Goal: Task Accomplishment & Management: Manage account settings

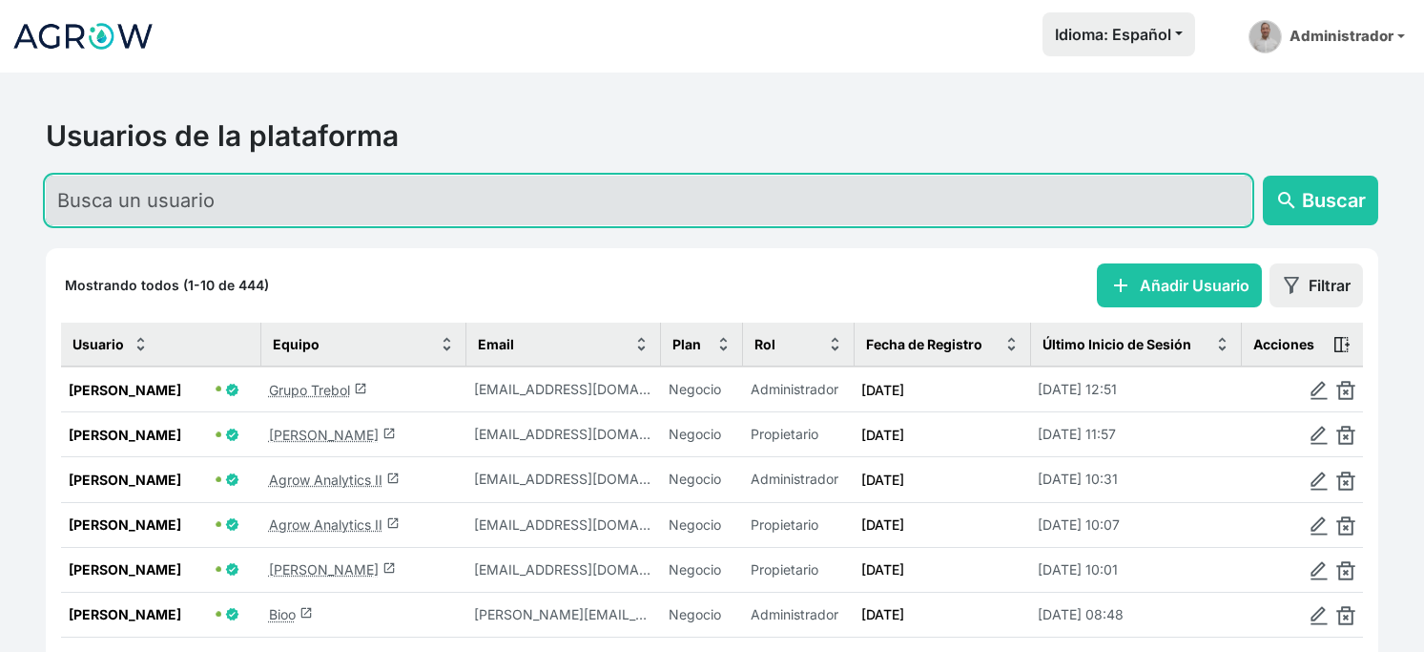
click at [303, 225] on input "text" at bounding box center [649, 201] width 1206 height 50
type input "f"
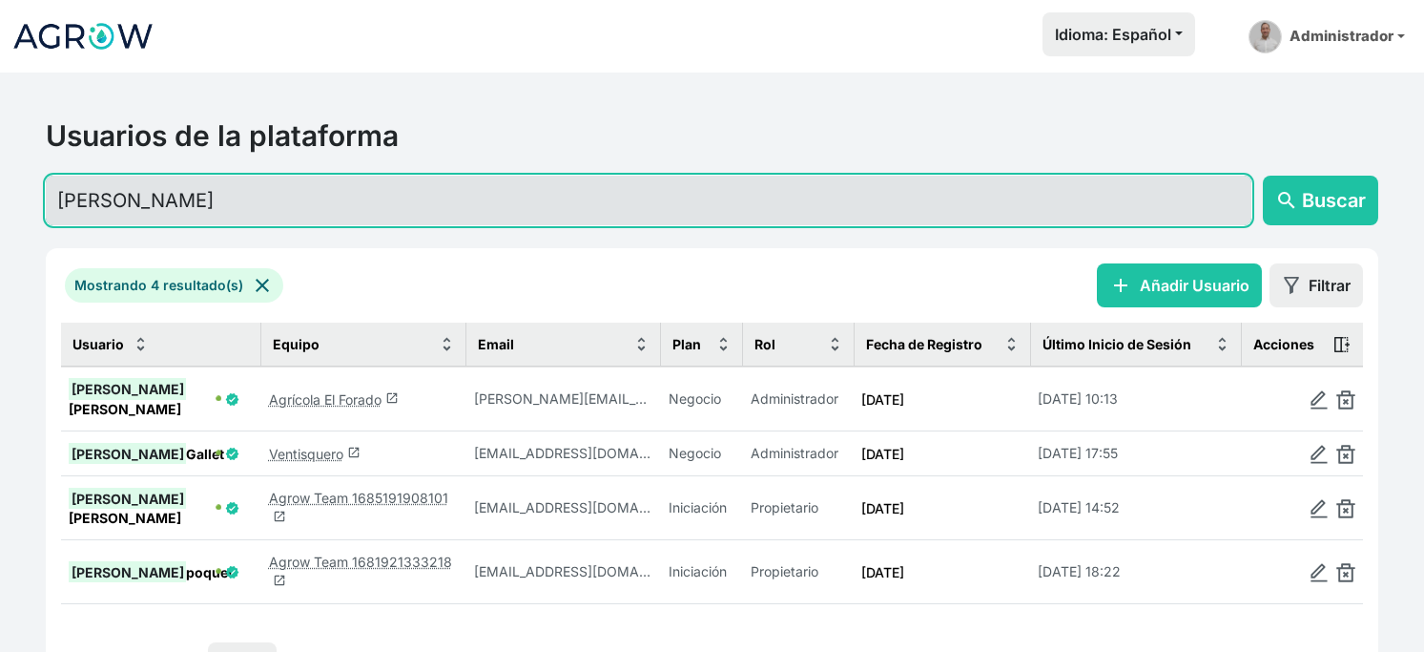
type input "[PERSON_NAME]"
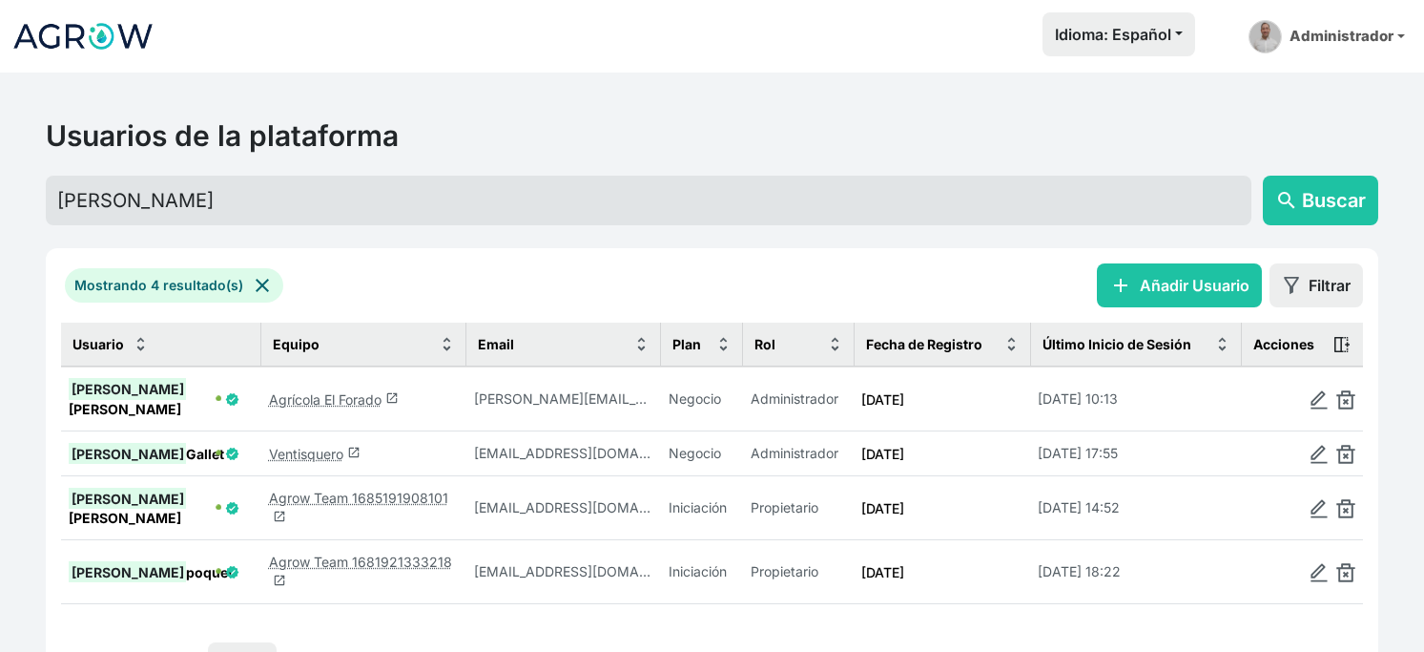
click at [354, 407] on link "Agrícola El Forado launch" at bounding box center [334, 399] width 130 height 16
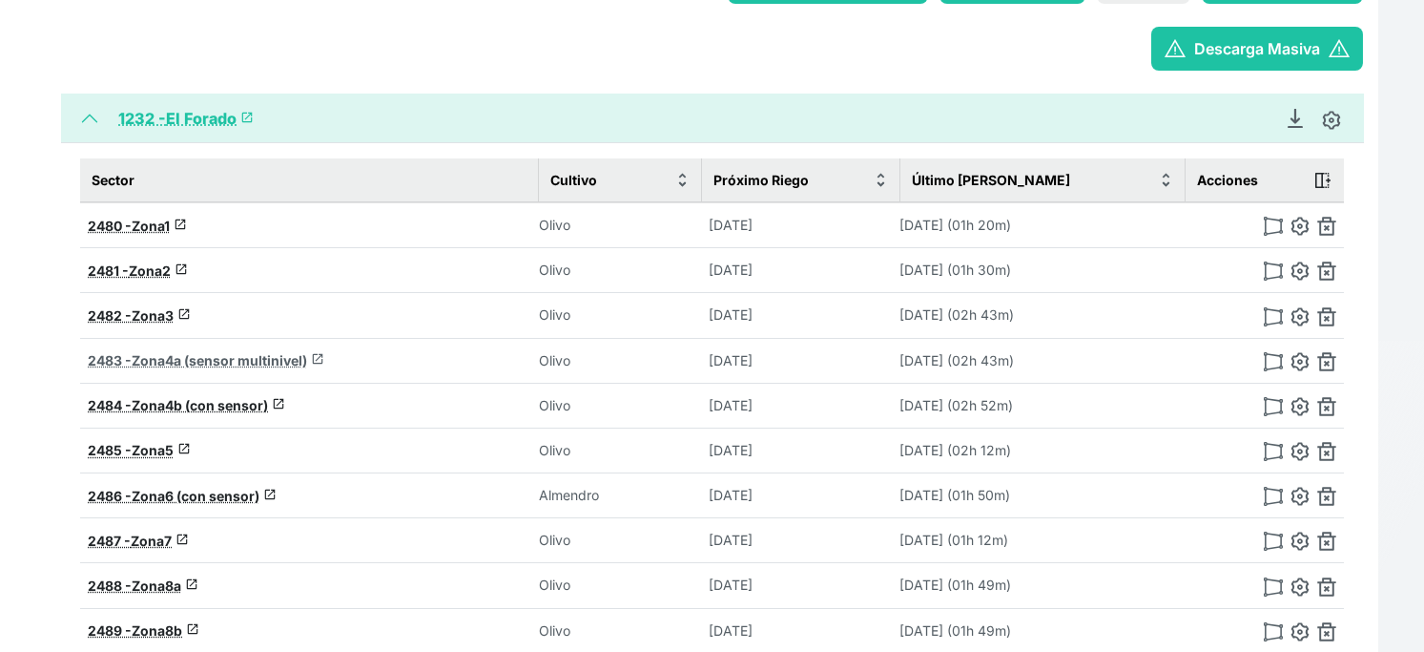
scroll to position [318, 0]
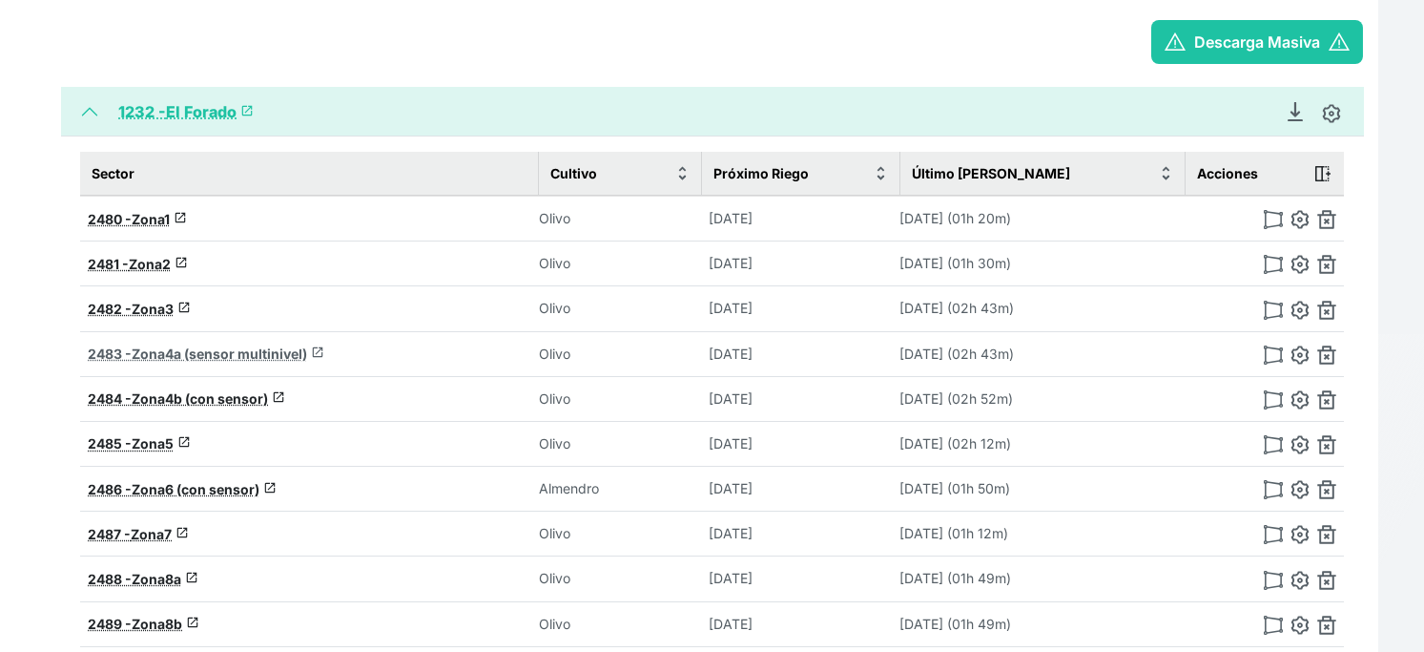
click at [222, 362] on span "Zona4a (sensor multinivel)" at bounding box center [220, 353] width 176 height 16
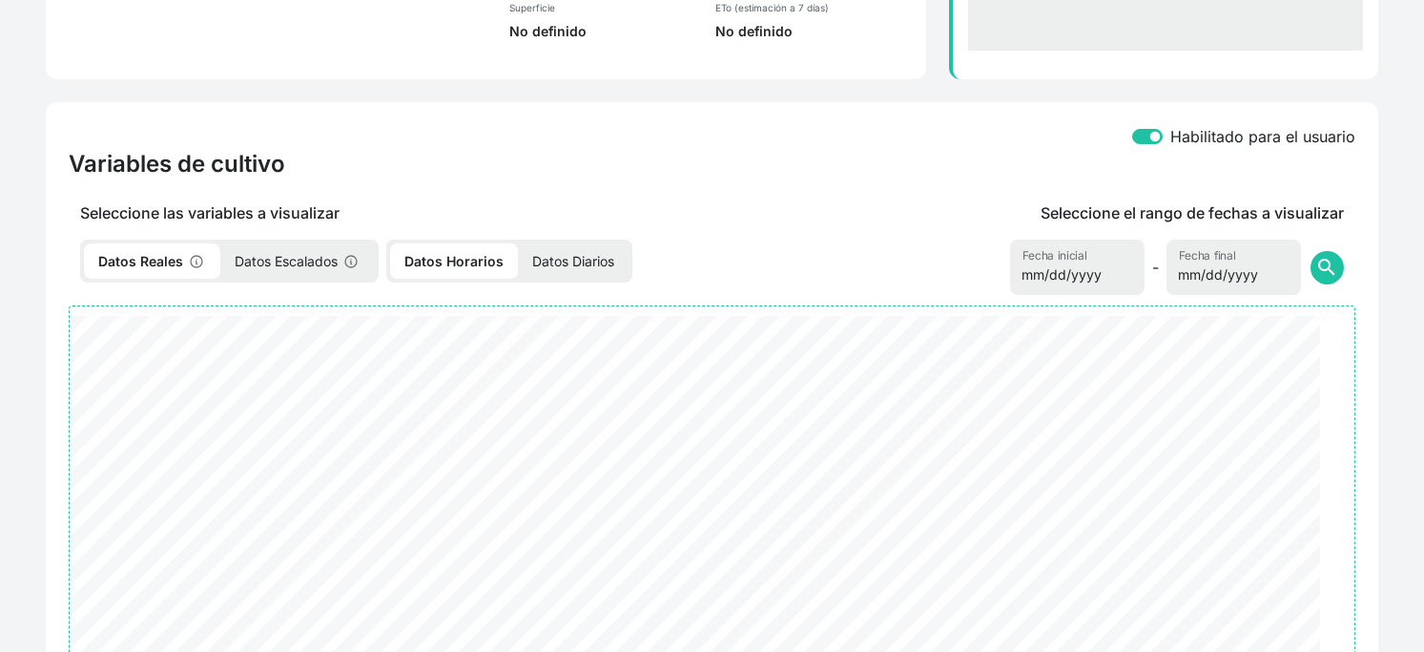
select select "2483"
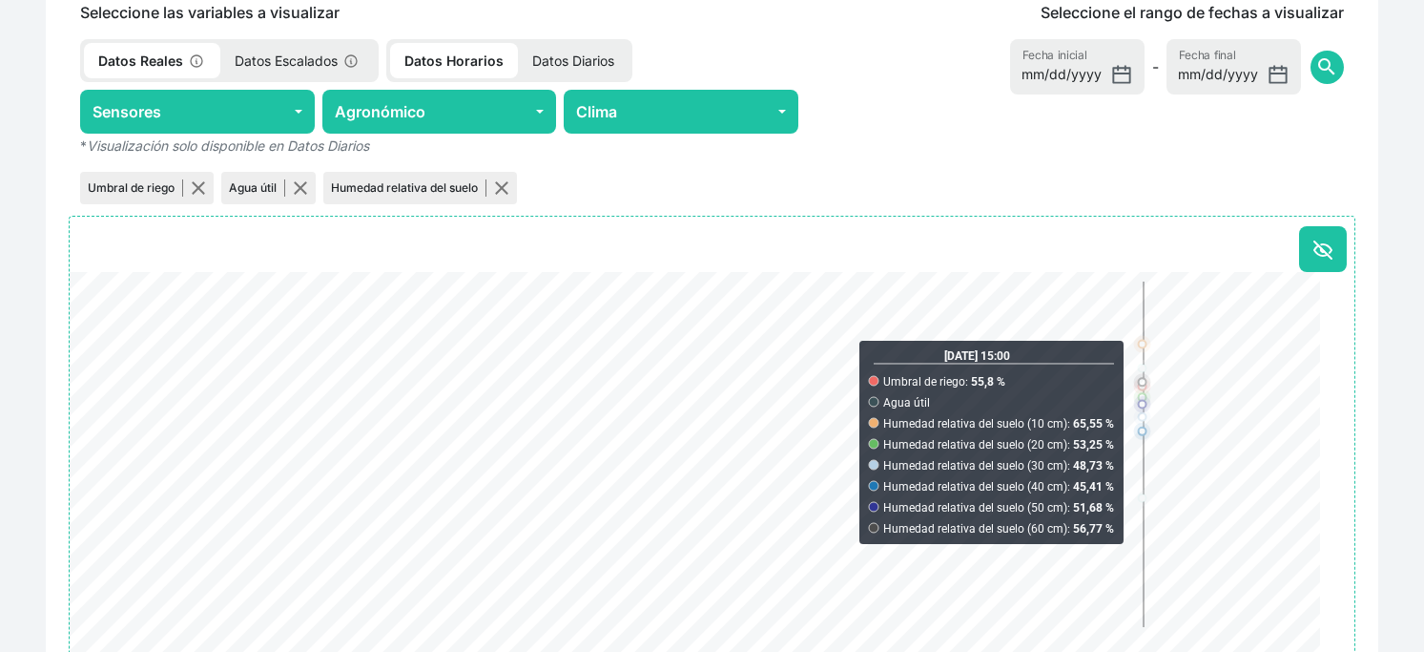
scroll to position [953, 0]
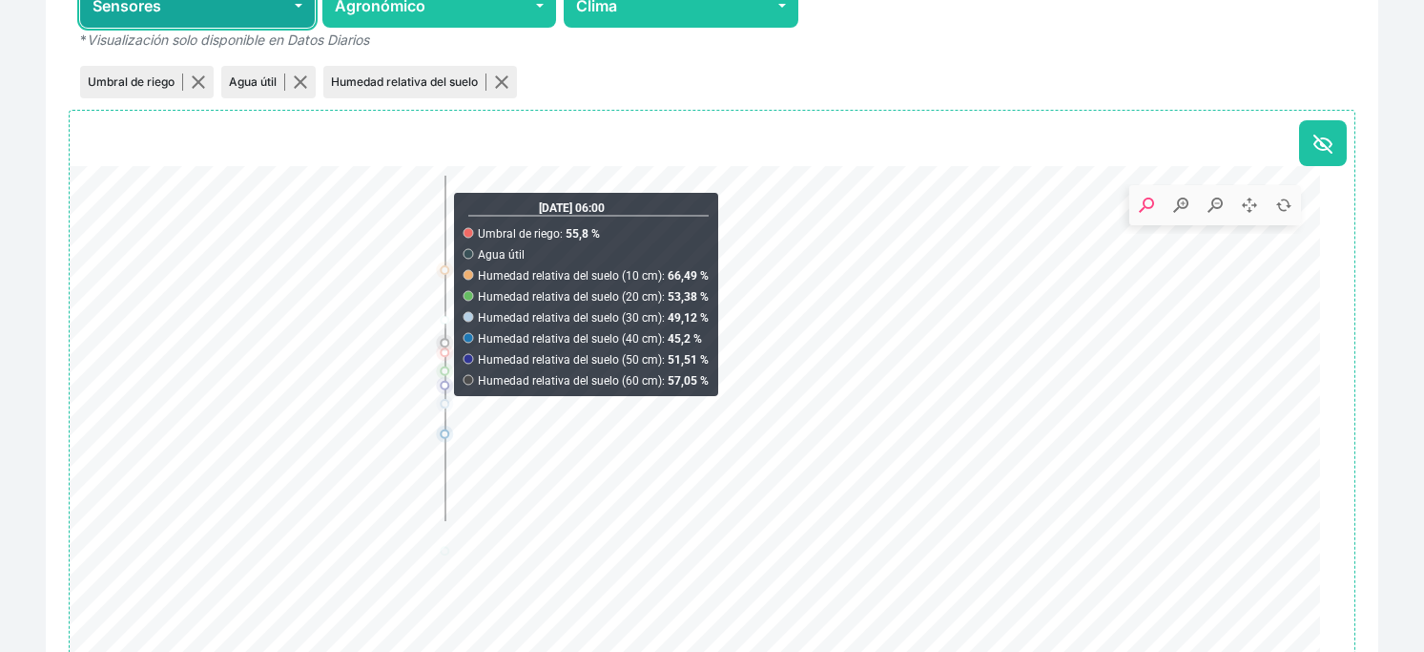
click at [257, 28] on button "Sensores" at bounding box center [197, 6] width 235 height 44
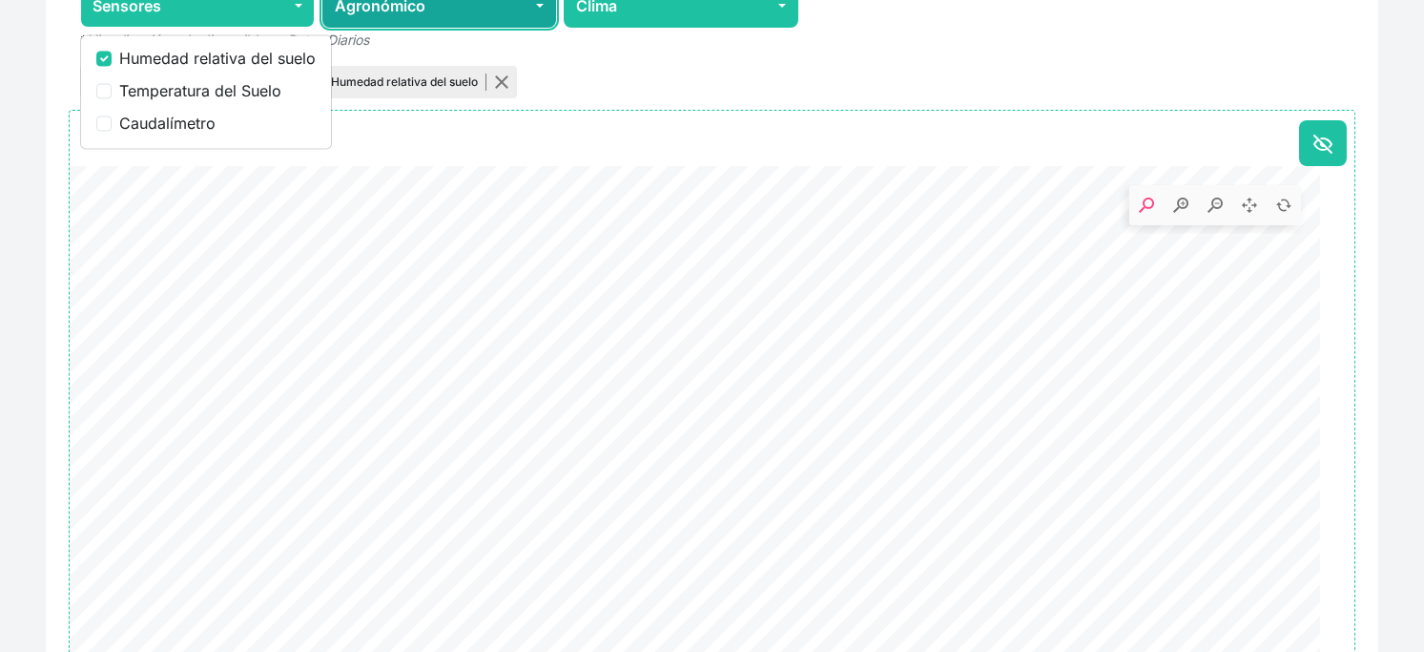
click at [387, 28] on button "Agronómico" at bounding box center [439, 6] width 235 height 44
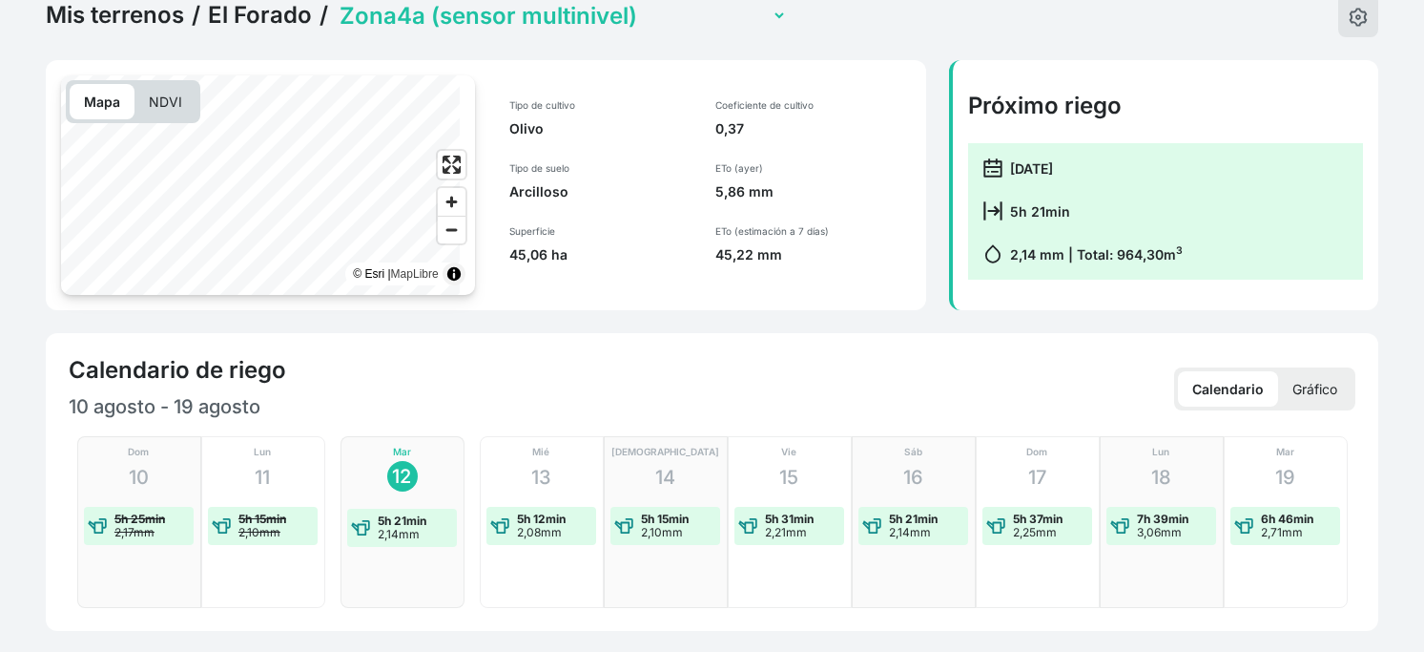
scroll to position [0, 0]
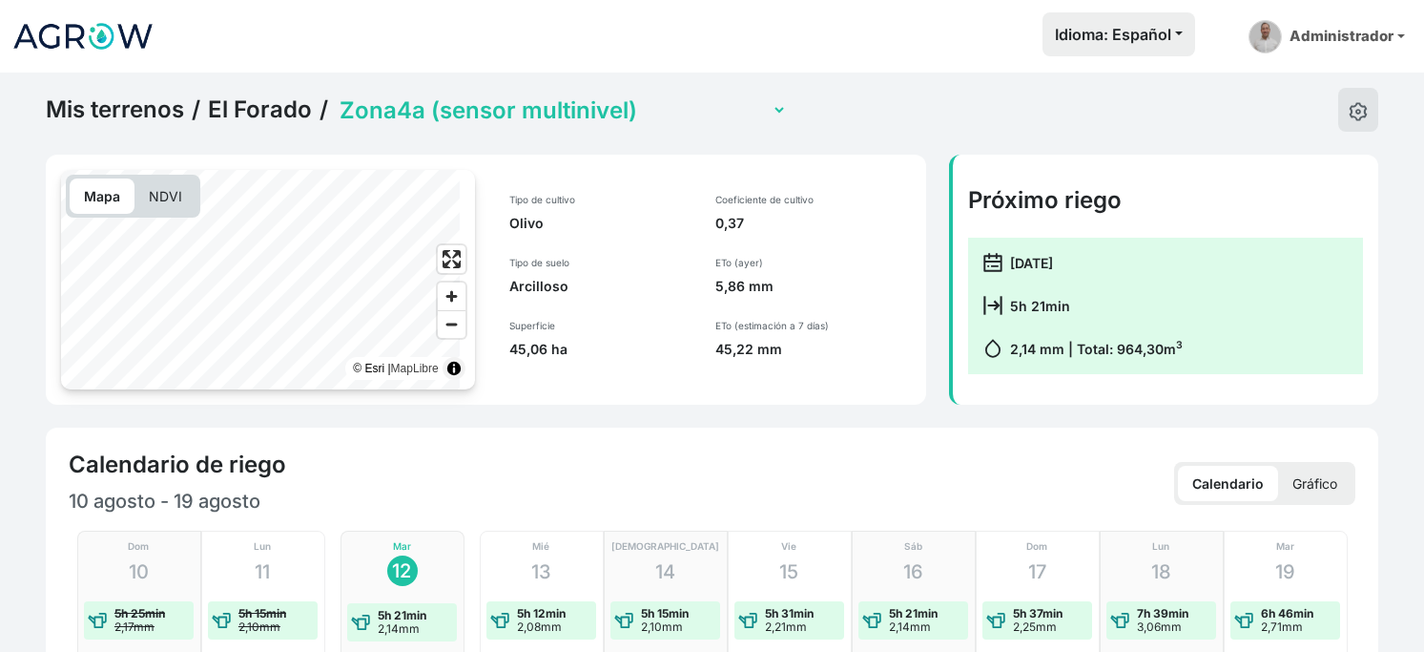
click at [262, 123] on link "El Forado" at bounding box center [260, 109] width 104 height 29
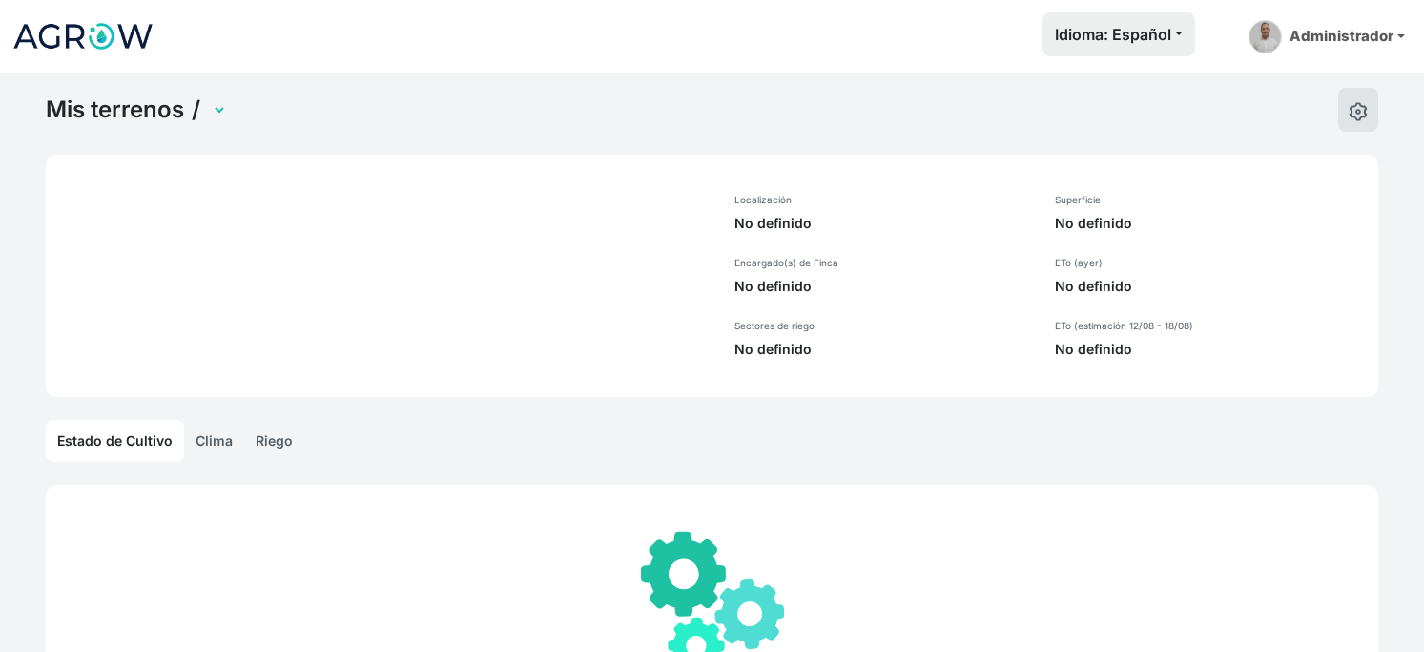
select select "1232"
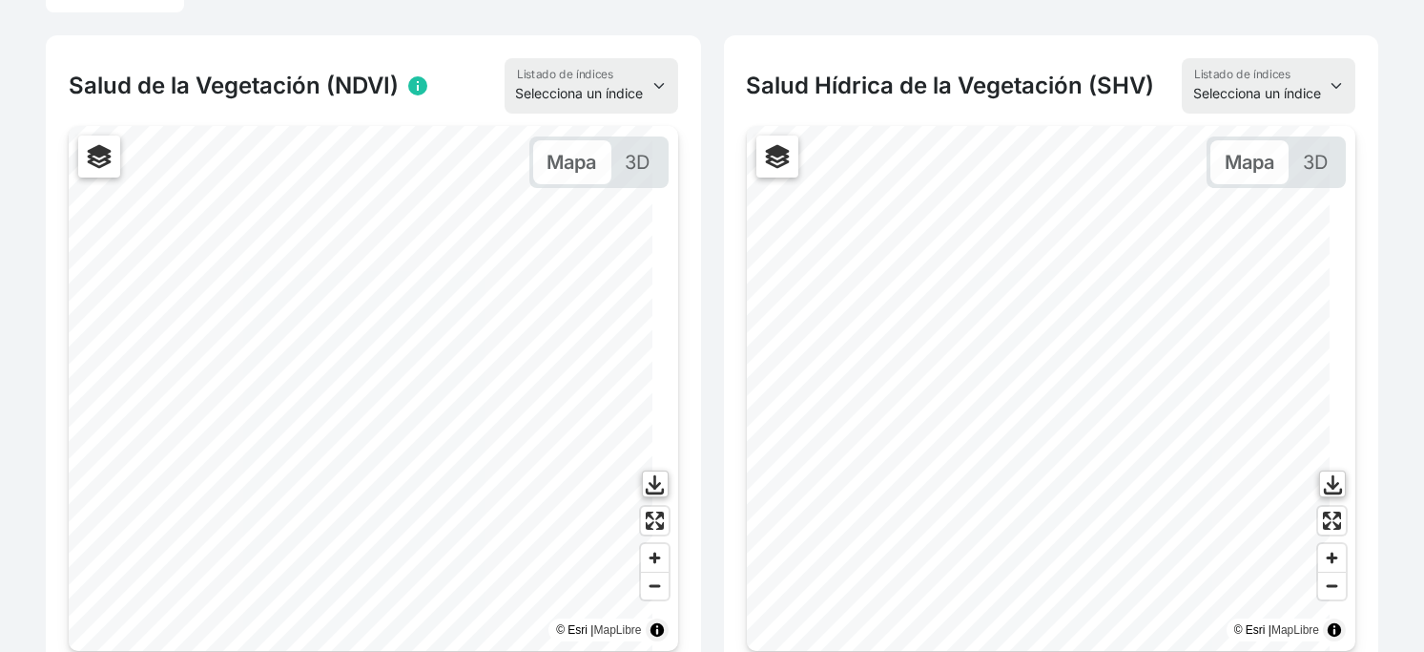
scroll to position [529, 0]
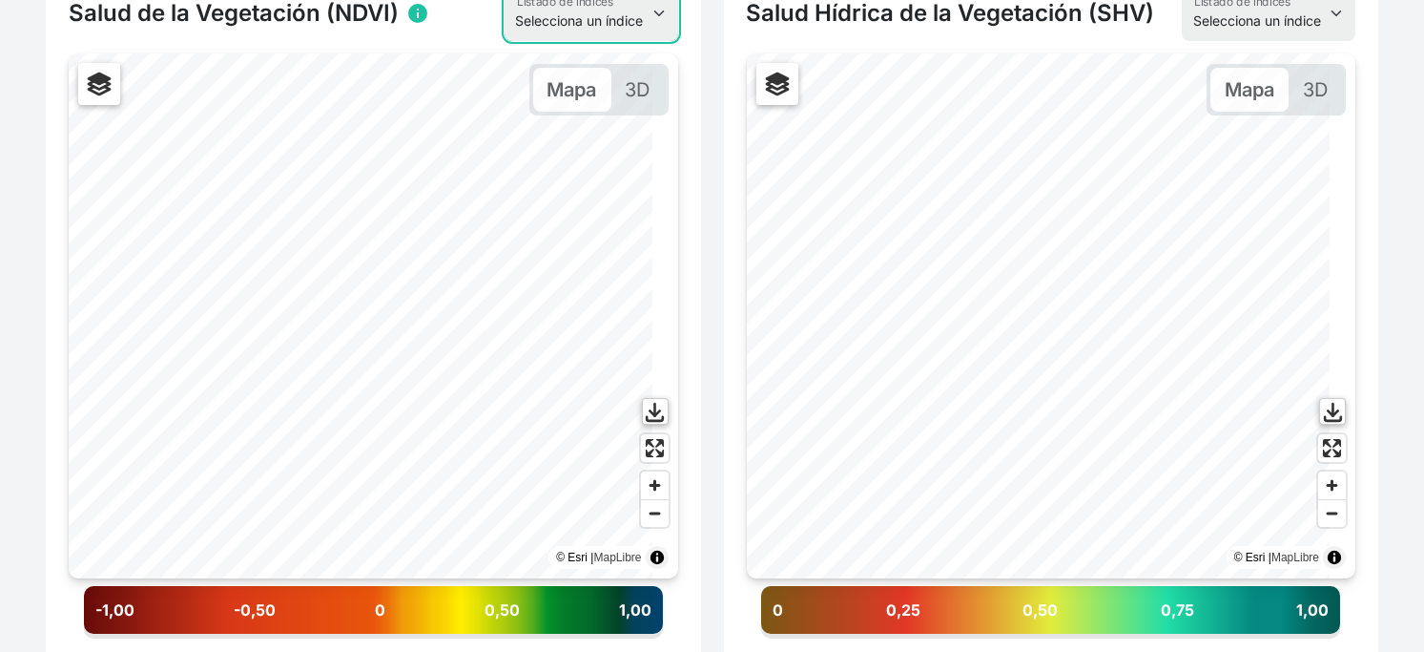
click at [549, 41] on select "Selecciona un índice NDVI NDMI SAVI FVC SHV Thermal" at bounding box center [592, 13] width 174 height 55
click at [715, 83] on div "Salud Hídrica de la Vegetación (SHV) Selecciona un índice NDVI NDMI SAVI FVC SH…" at bounding box center [1052, 413] width 678 height 900
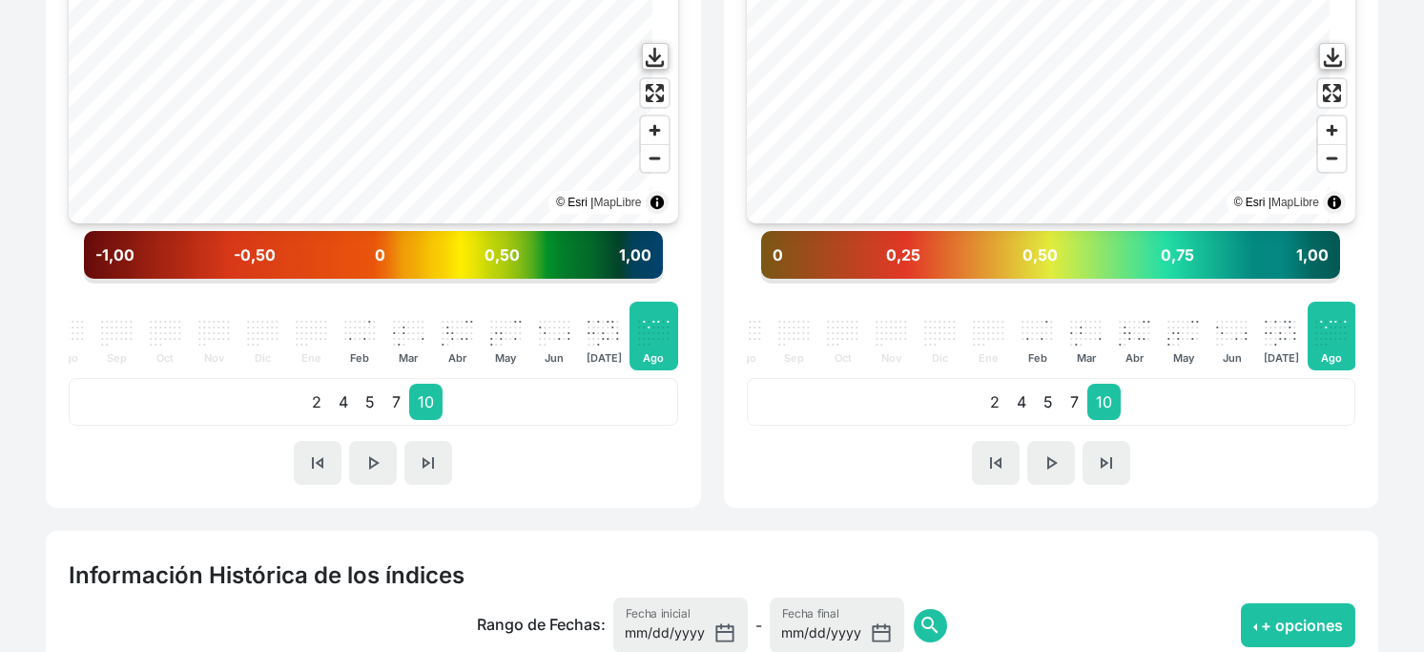
scroll to position [953, 0]
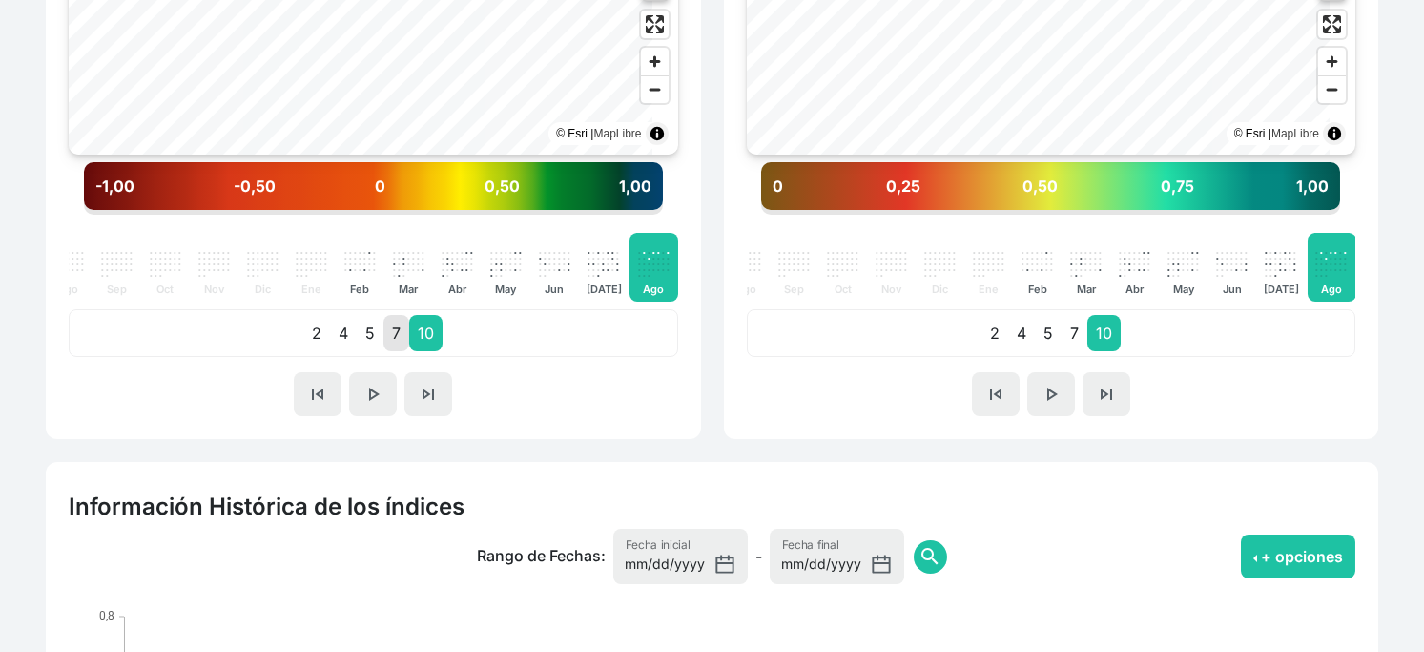
click at [409, 351] on p "7" at bounding box center [396, 333] width 26 height 36
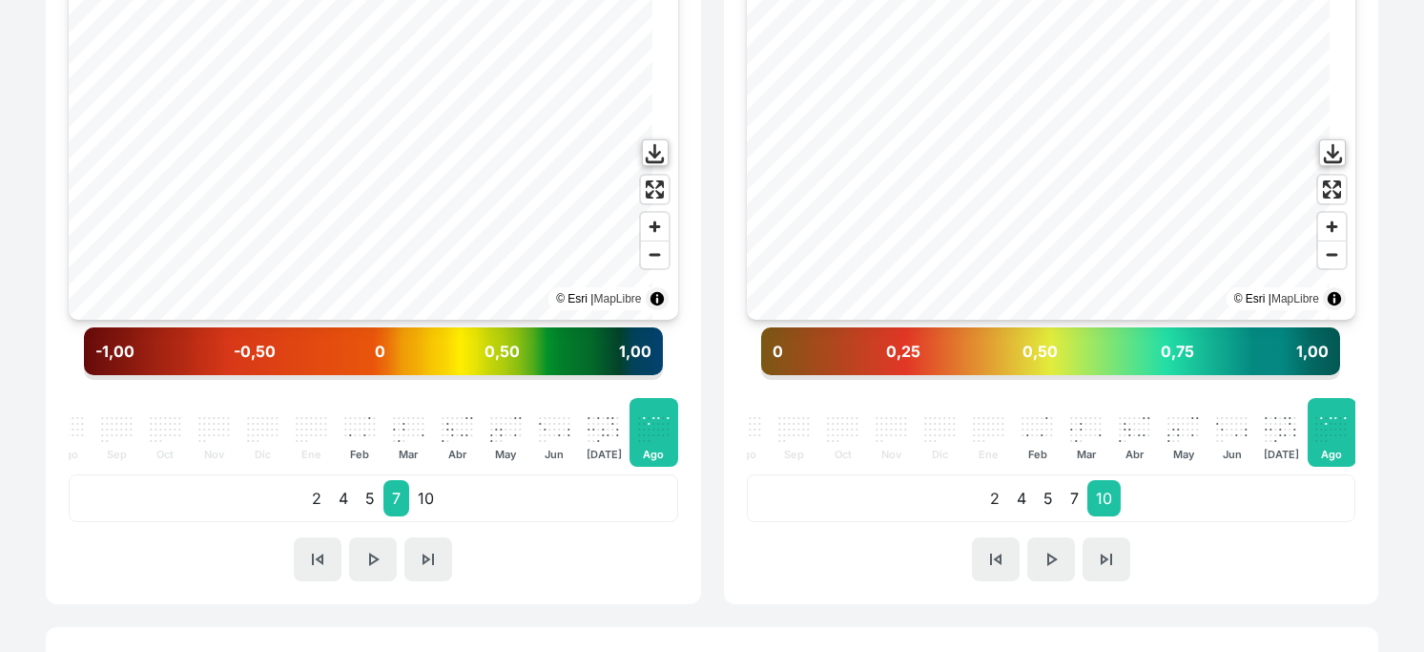
scroll to position [741, 0]
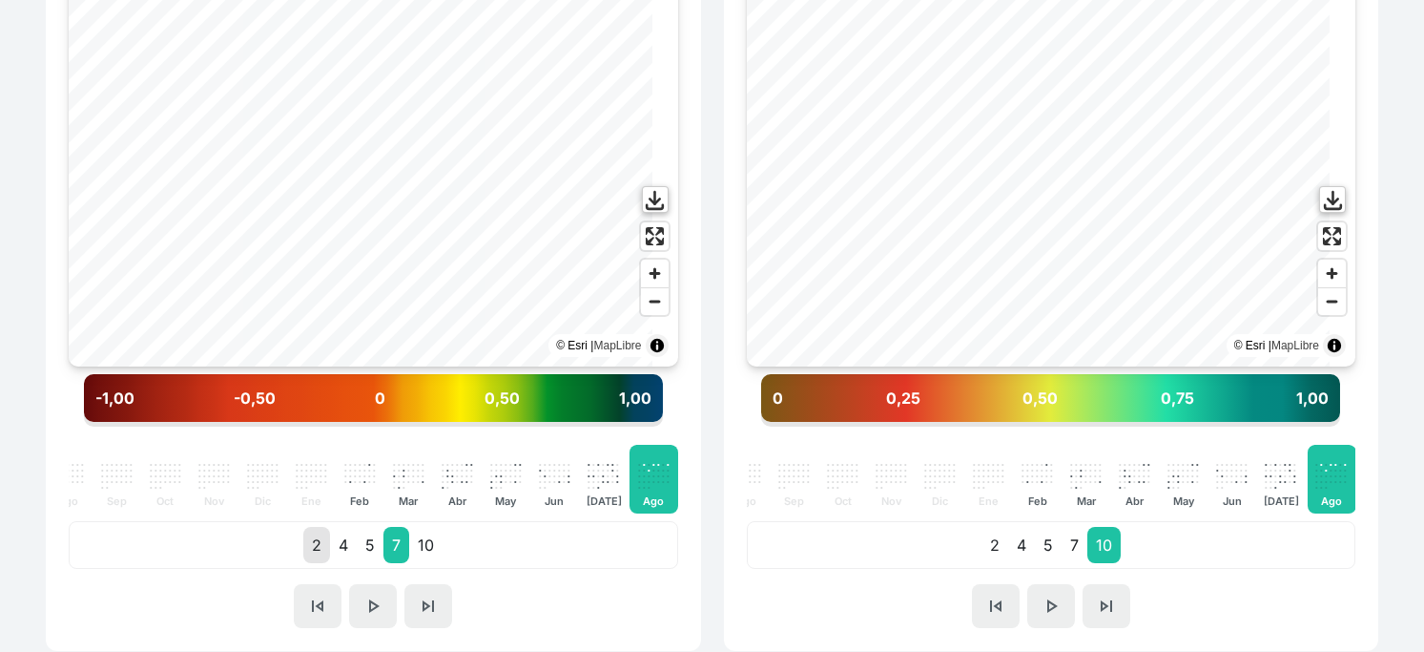
click at [320, 563] on p "2" at bounding box center [316, 545] width 27 height 36
click at [342, 563] on p "4" at bounding box center [343, 545] width 27 height 36
click at [381, 563] on p "5" at bounding box center [370, 545] width 27 height 36
click at [408, 563] on p "7" at bounding box center [396, 545] width 26 height 36
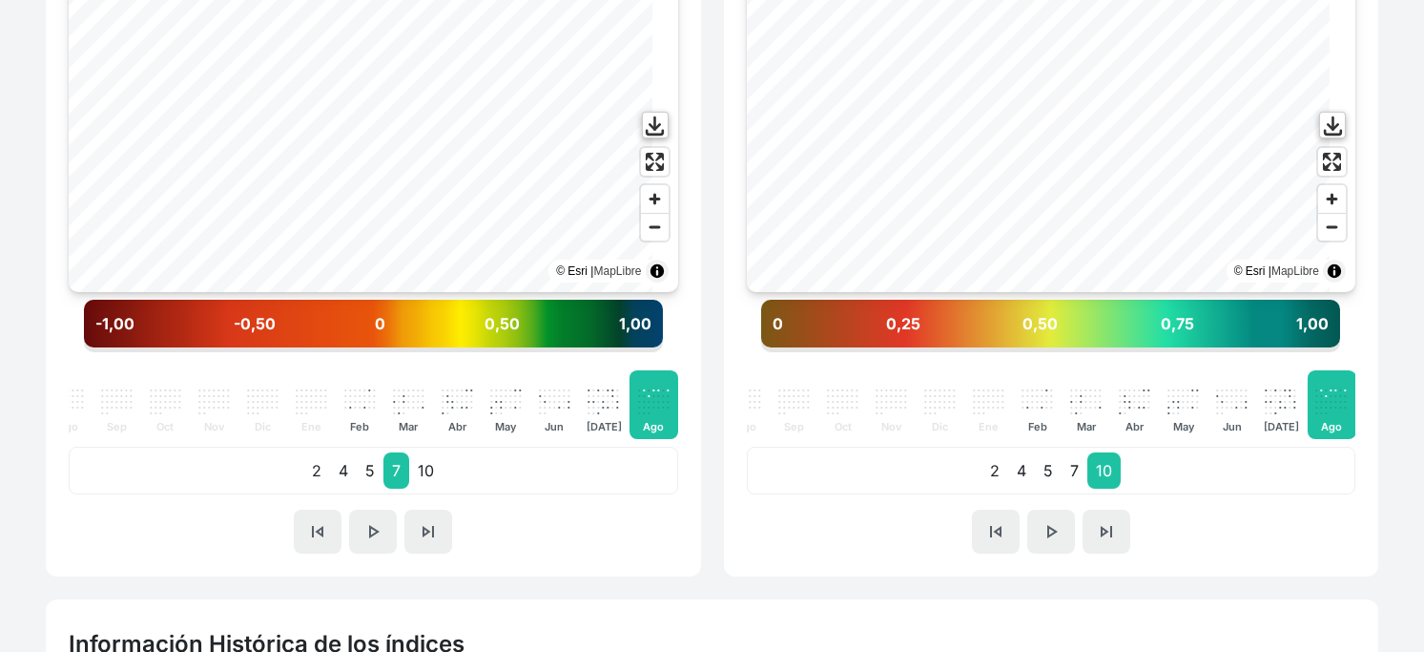
scroll to position [847, 0]
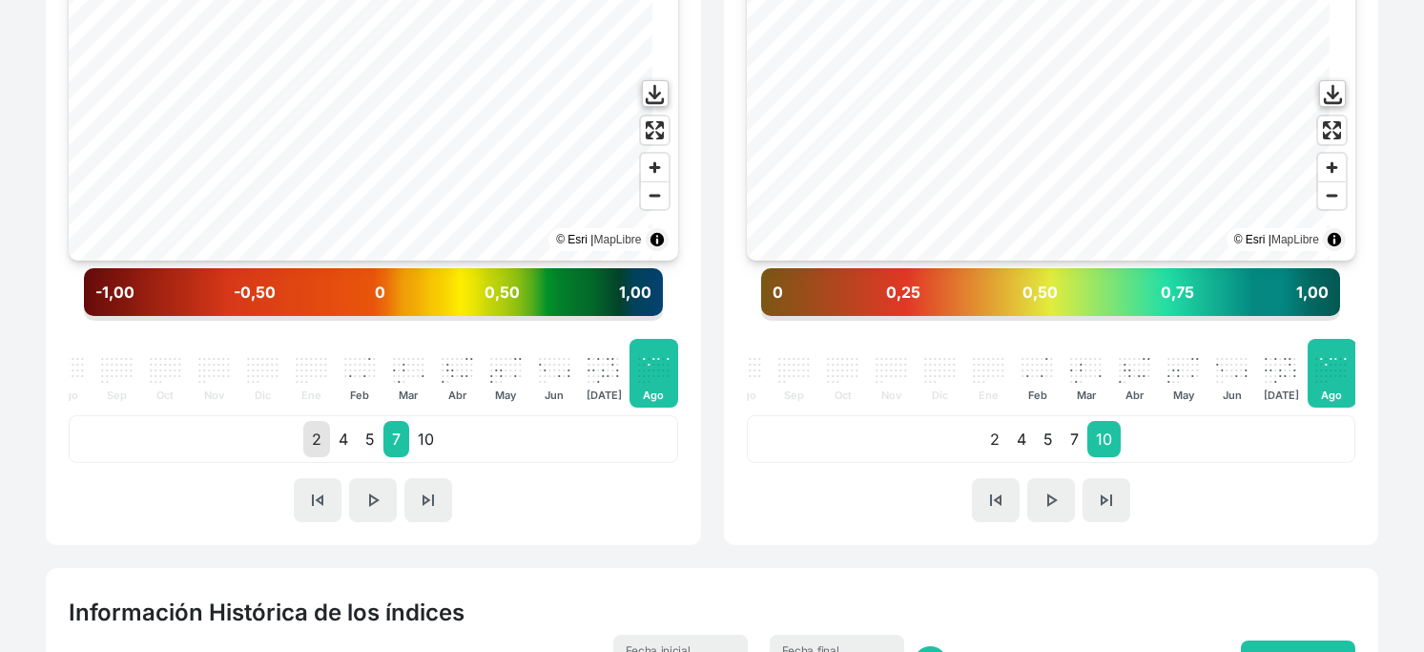
click at [310, 457] on p "2" at bounding box center [316, 439] width 27 height 36
click at [342, 457] on p "4" at bounding box center [343, 439] width 27 height 36
click at [368, 457] on p "5" at bounding box center [370, 439] width 27 height 36
click at [395, 457] on p "7" at bounding box center [396, 439] width 26 height 36
click at [443, 457] on p "10" at bounding box center [425, 439] width 33 height 36
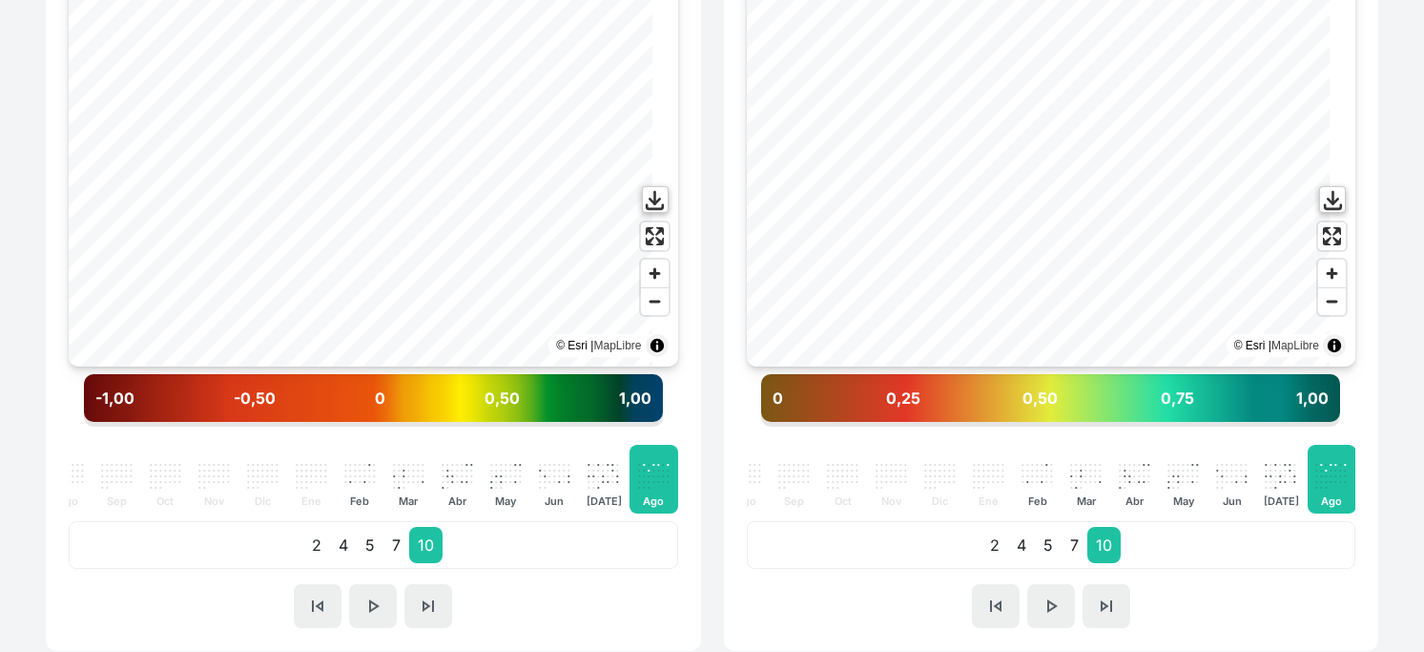
scroll to position [741, 0]
click at [344, 563] on p "4" at bounding box center [343, 545] width 27 height 36
click at [366, 563] on p "5" at bounding box center [370, 545] width 27 height 36
click at [314, 563] on p "2" at bounding box center [316, 545] width 27 height 36
click at [345, 563] on p "4" at bounding box center [343, 545] width 27 height 36
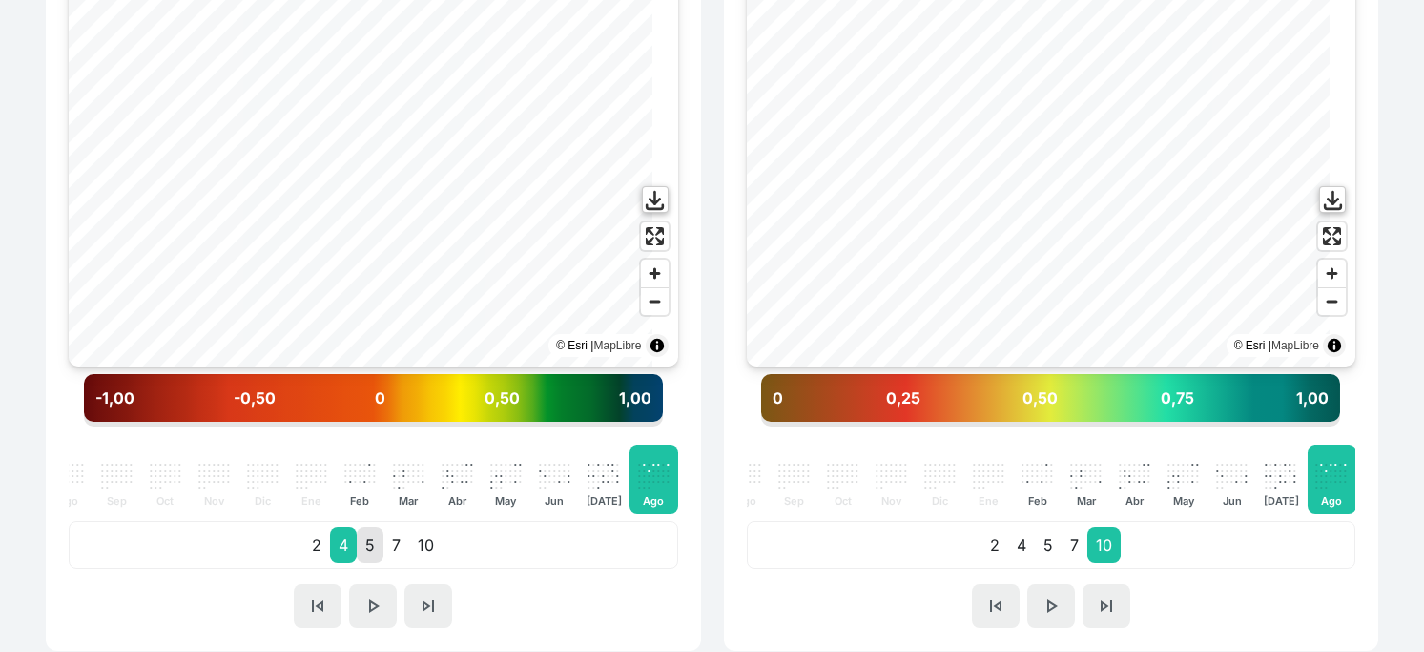
click at [366, 563] on p "5" at bounding box center [370, 545] width 27 height 36
click at [352, 563] on p "4" at bounding box center [343, 545] width 27 height 36
click at [406, 563] on p "7" at bounding box center [396, 545] width 26 height 36
click at [433, 563] on p "10" at bounding box center [425, 545] width 33 height 36
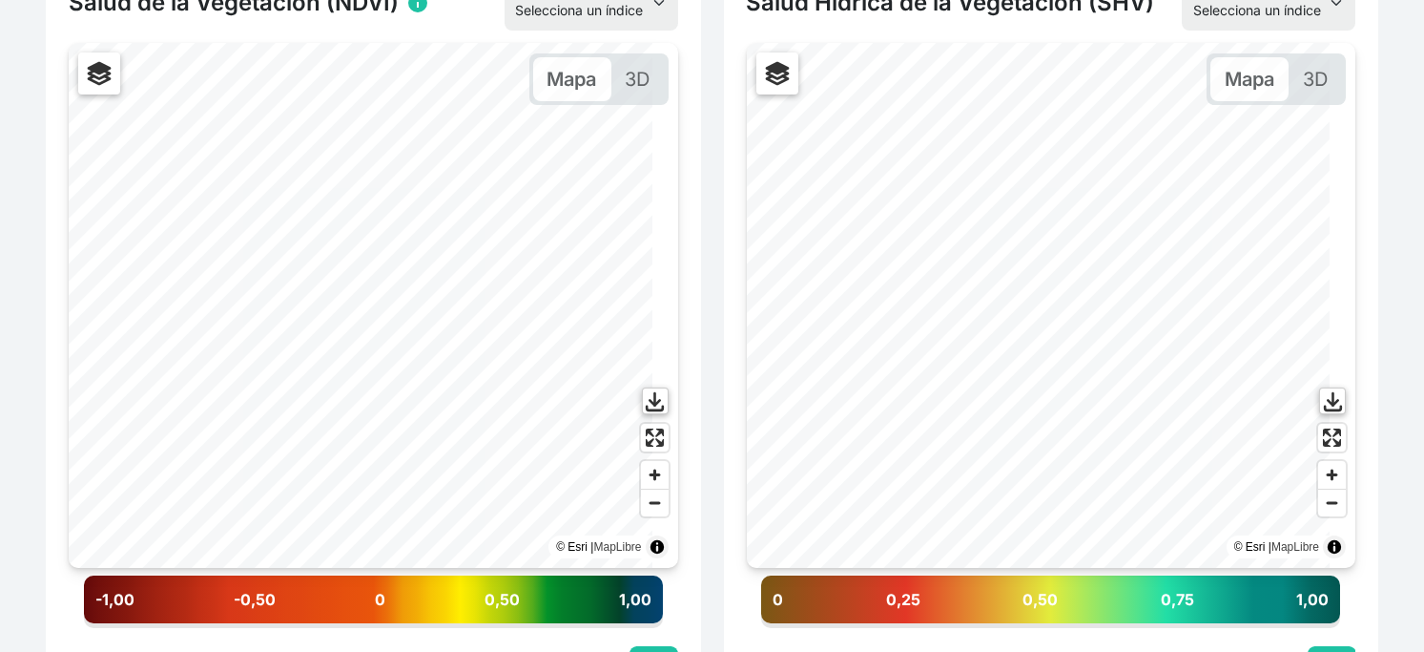
scroll to position [529, 0]
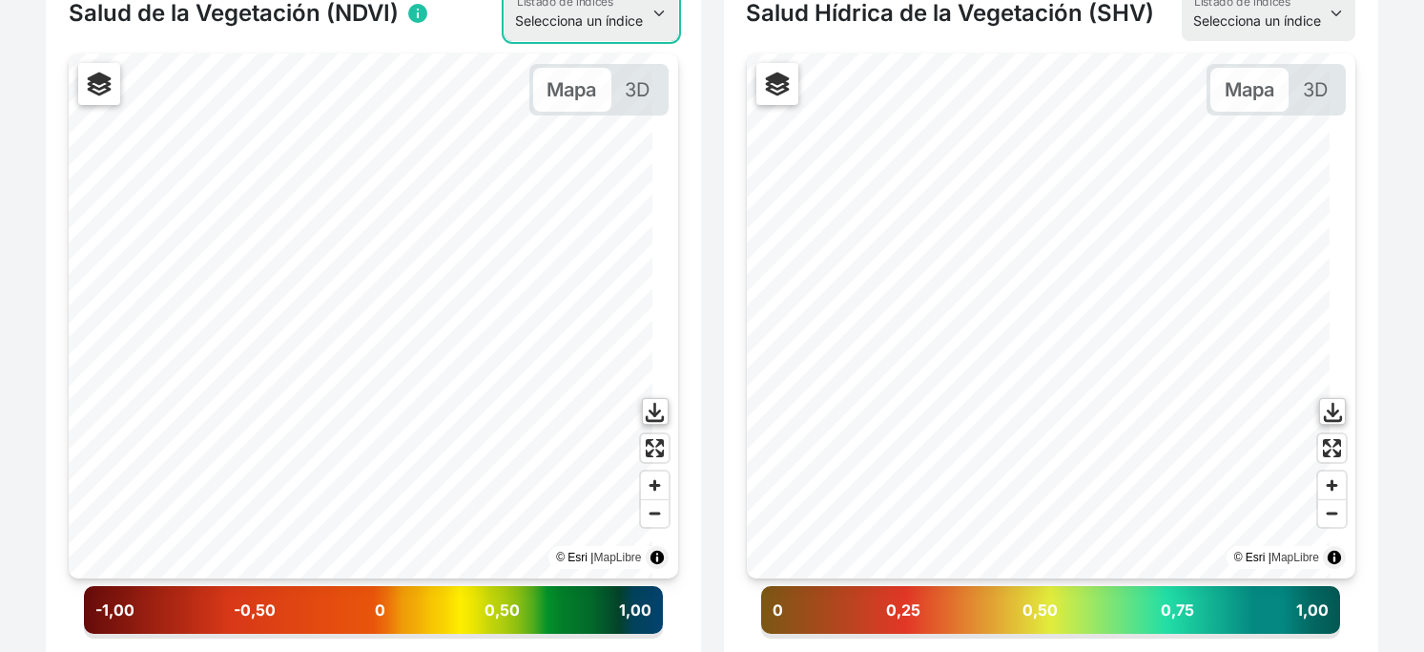
click at [535, 41] on select "Selecciona un índice NDVI NDMI SAVI FVC SHV Thermal" at bounding box center [592, 13] width 174 height 55
select select "ndmi"
click at [505, 41] on select "Selecciona un índice NDVI NDMI SAVI FVC SHV Thermal" at bounding box center [592, 13] width 174 height 55
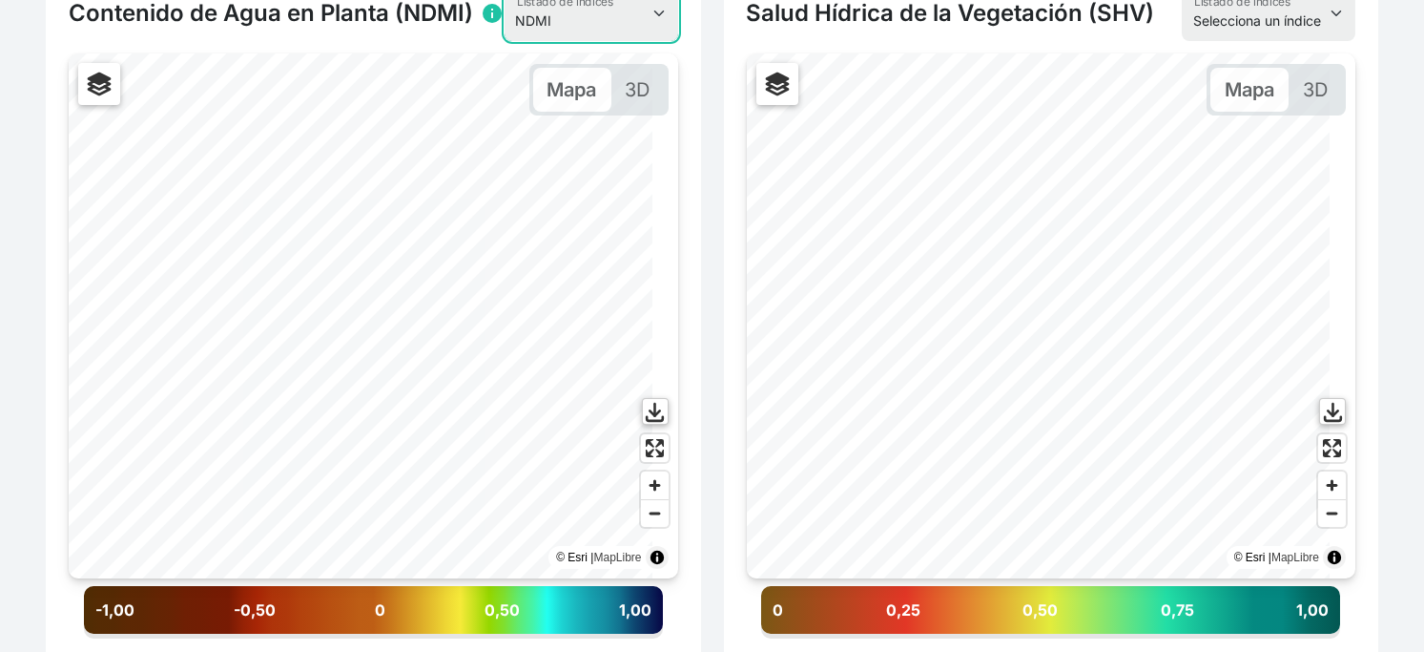
click at [610, 41] on select "Selecciona un índice NDVI NDMI SAVI FVC SHV Thermal" at bounding box center [592, 13] width 174 height 55
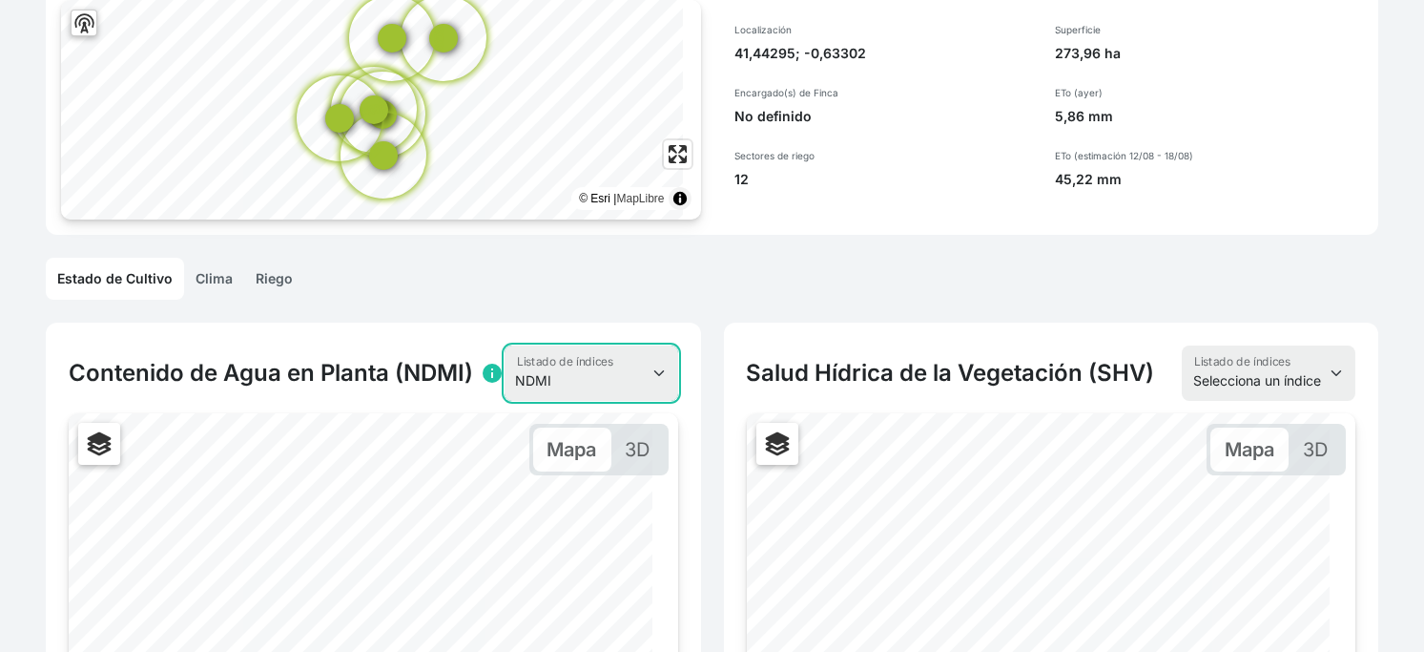
scroll to position [0, 0]
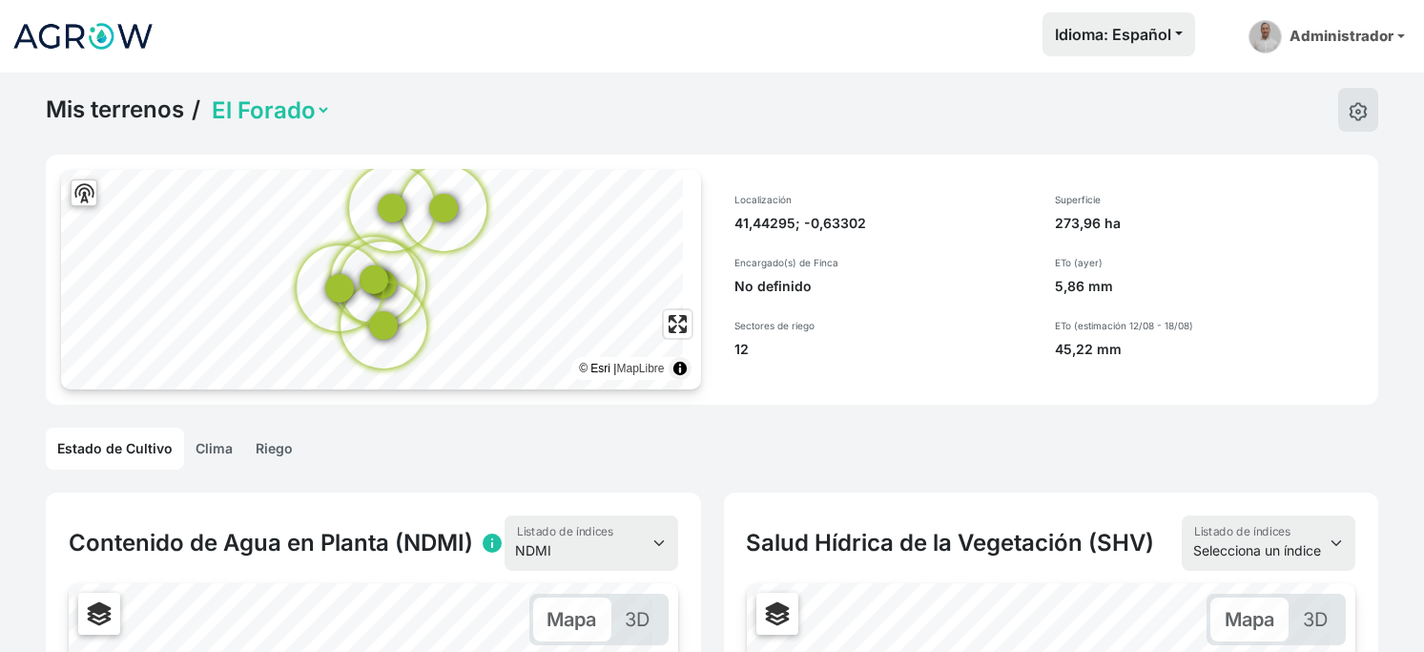
click at [95, 41] on img at bounding box center [82, 36] width 143 height 48
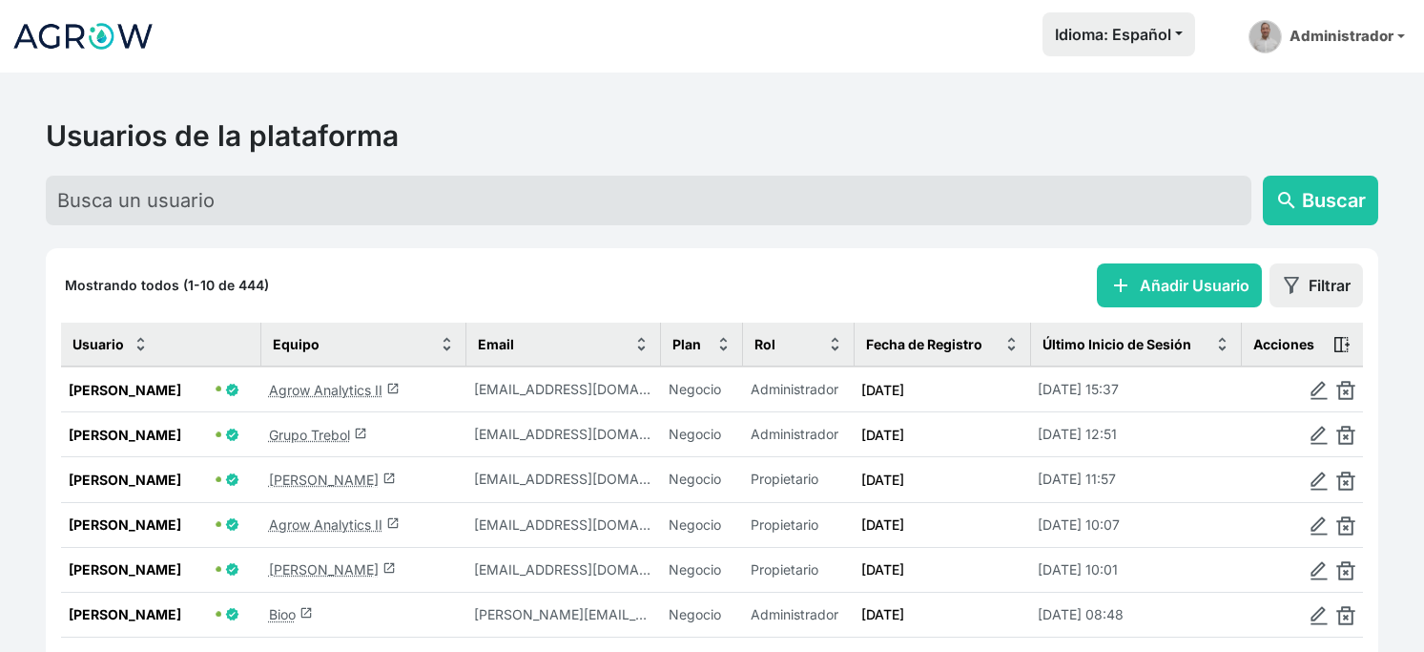
click at [349, 532] on link "Agrow Analytics II launch" at bounding box center [334, 524] width 131 height 16
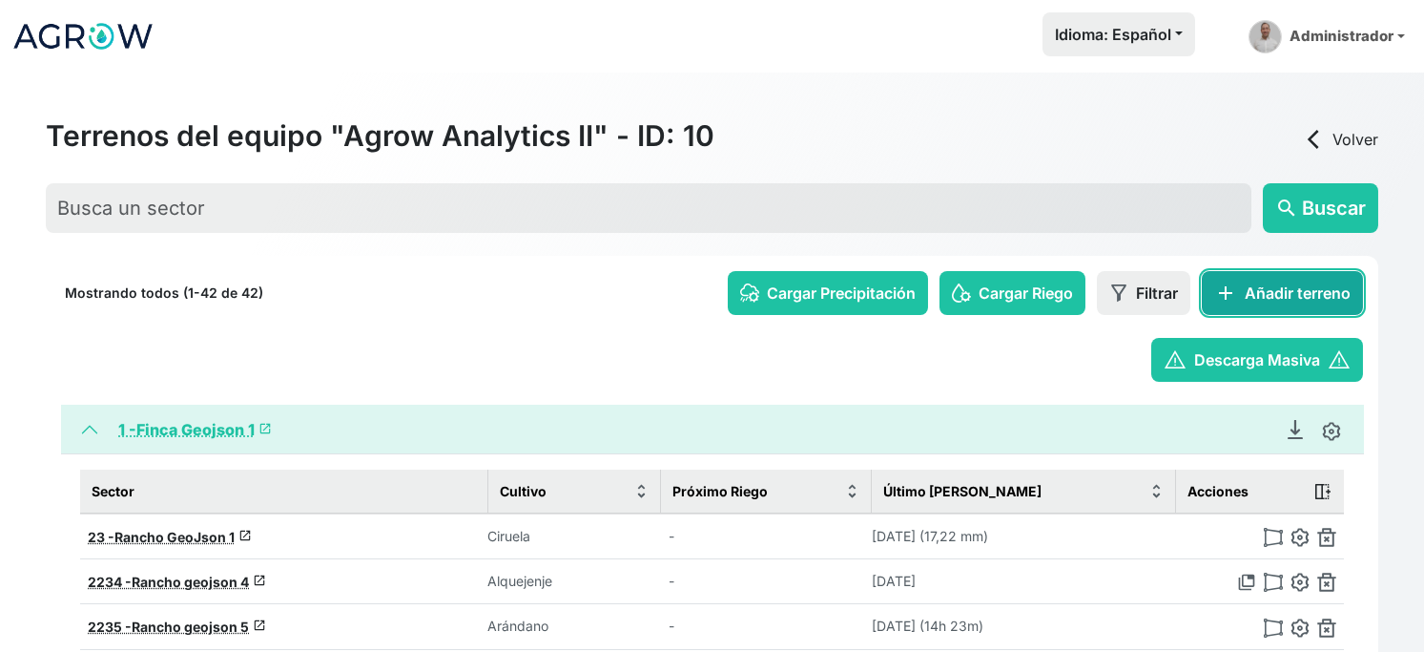
click at [1242, 309] on button "add Añadir terreno" at bounding box center [1282, 293] width 161 height 44
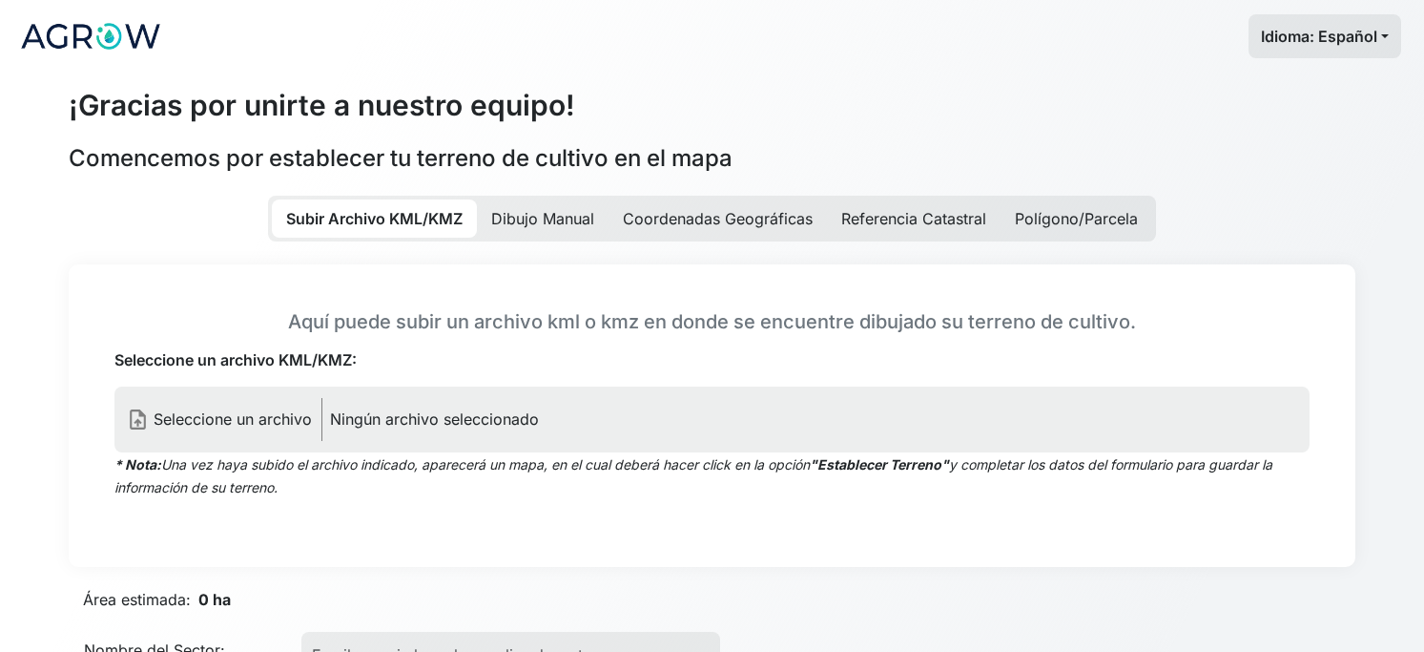
click at [544, 238] on p "Dibujo Manual" at bounding box center [543, 218] width 132 height 38
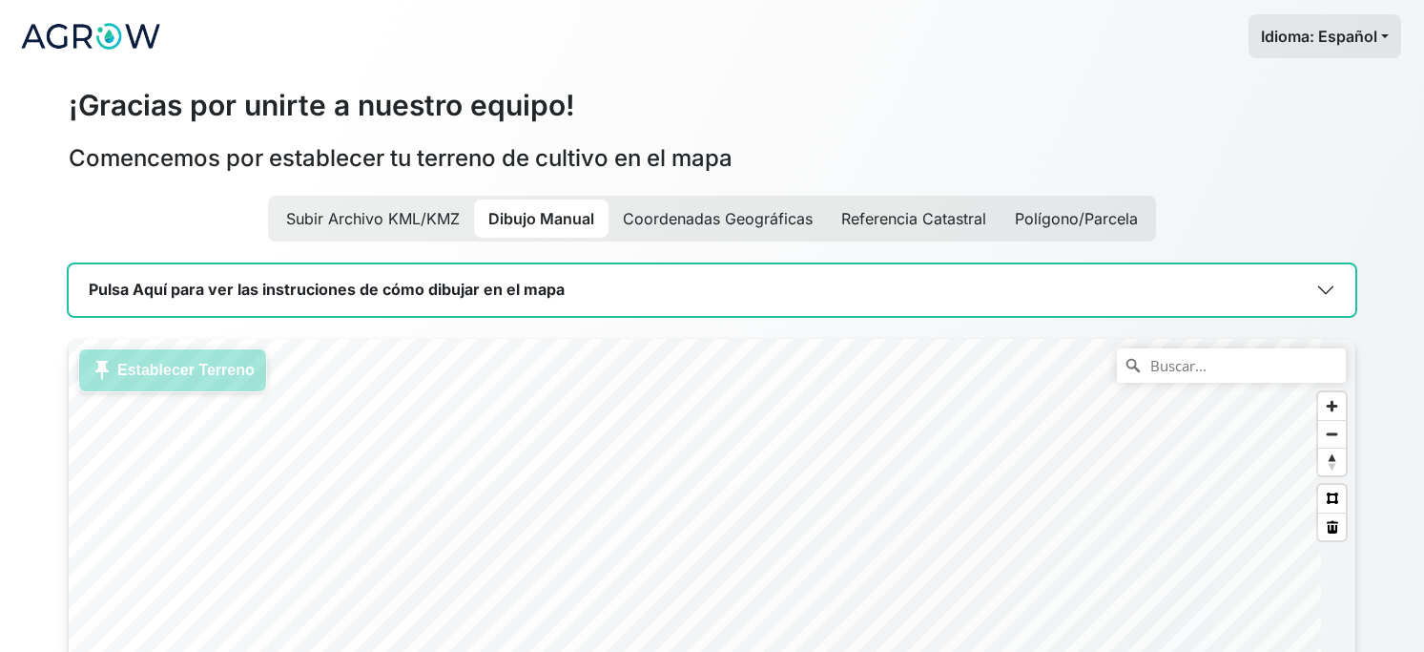
click at [961, 303] on div "Pulsa Aquí para ver las instruciones de cómo dibujar en el mapa Puedes usar el …" at bounding box center [712, 539] width 1310 height 551
click at [771, 376] on div "Pulsa Aquí para ver las instruciones de cómo dibujar en el mapa Puedes usar el …" at bounding box center [712, 539] width 1310 height 551
click at [522, 394] on div "Pulsa Aquí para ver las instruciones de cómo dibujar en el mapa Puedes usar el …" at bounding box center [712, 539] width 1310 height 551
click at [658, 385] on div "Pulsa Aquí para ver las instruciones de cómo dibujar en el mapa Puedes usar el …" at bounding box center [712, 539] width 1310 height 551
click at [531, 334] on div "Pulsa Aquí para ver las instruciones de cómo dibujar en el mapa Puedes usar el …" at bounding box center [712, 539] width 1310 height 551
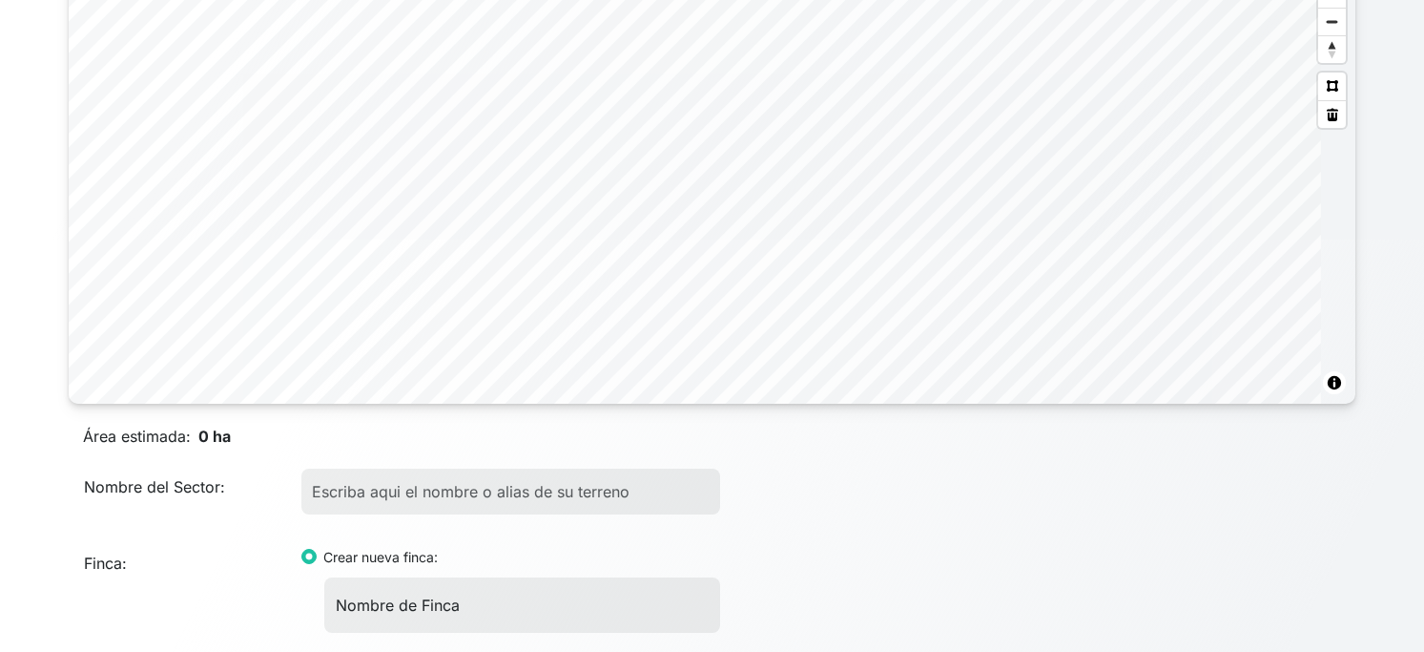
scroll to position [424, 0]
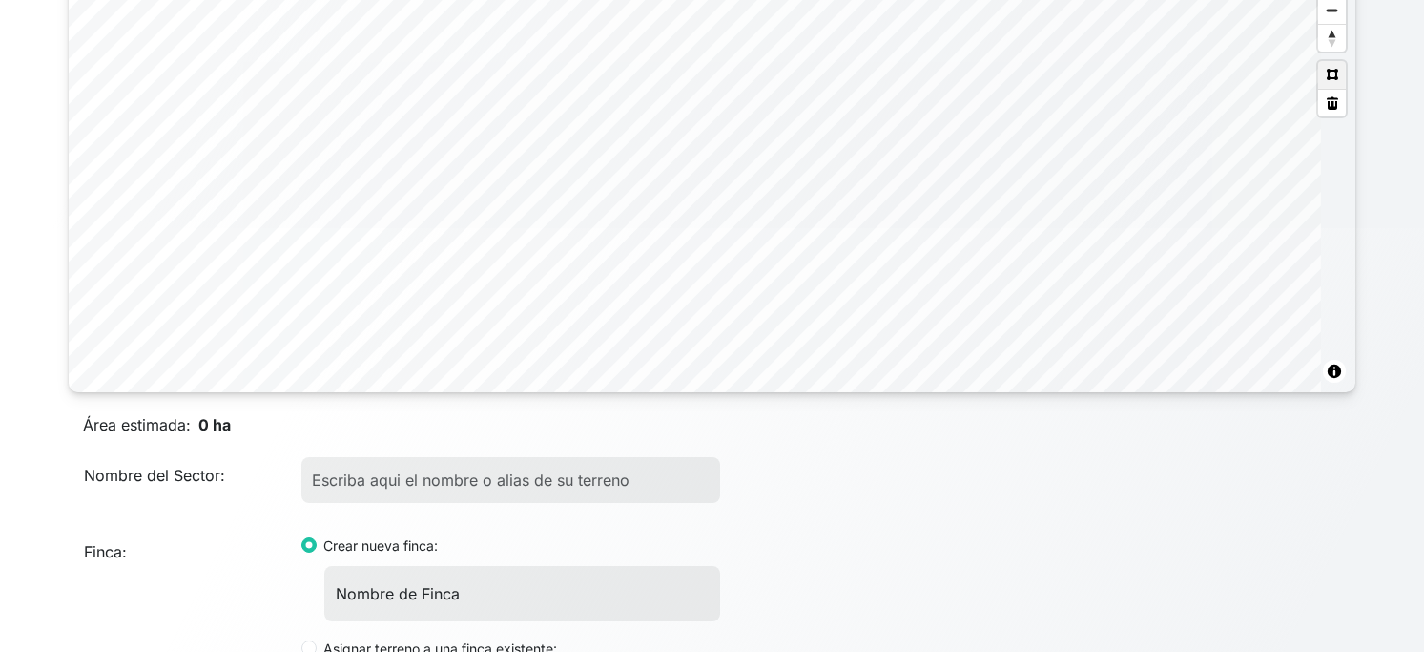
click at [1322, 89] on button at bounding box center [1332, 75] width 28 height 28
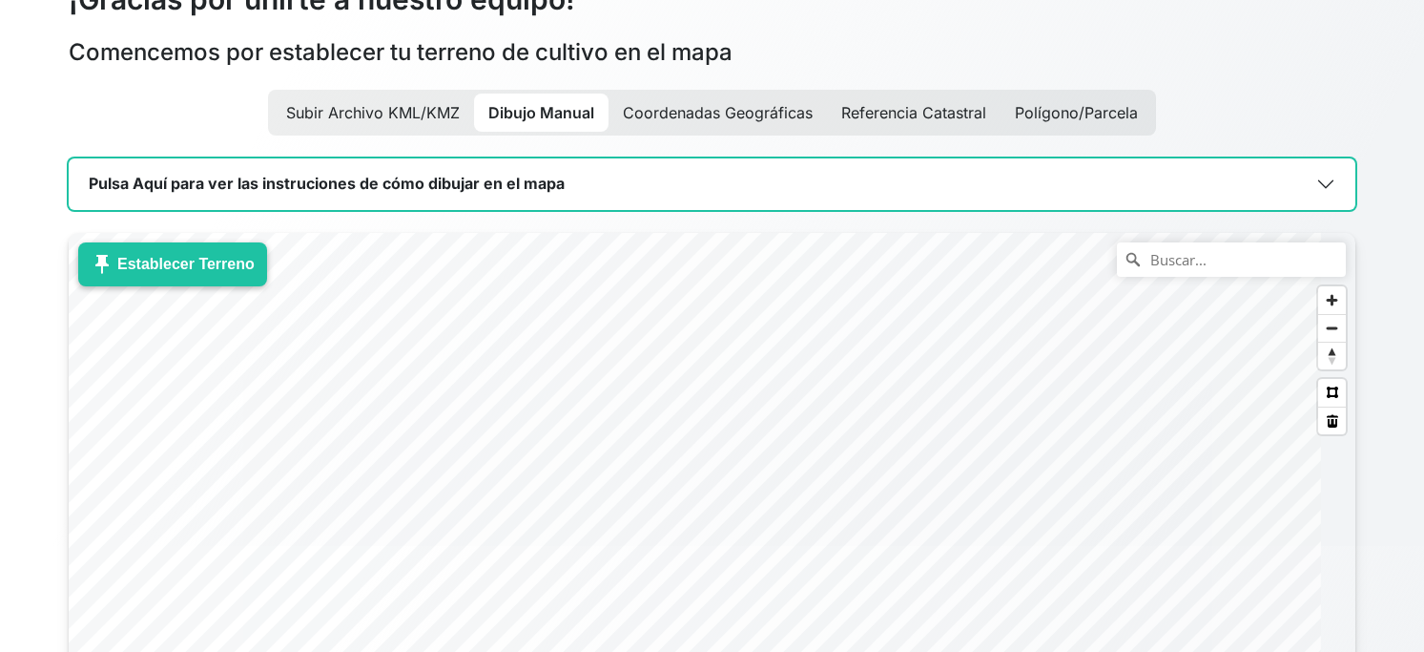
scroll to position [105, 0]
click at [203, 287] on button "push_pin Establecer Terreno" at bounding box center [172, 265] width 189 height 44
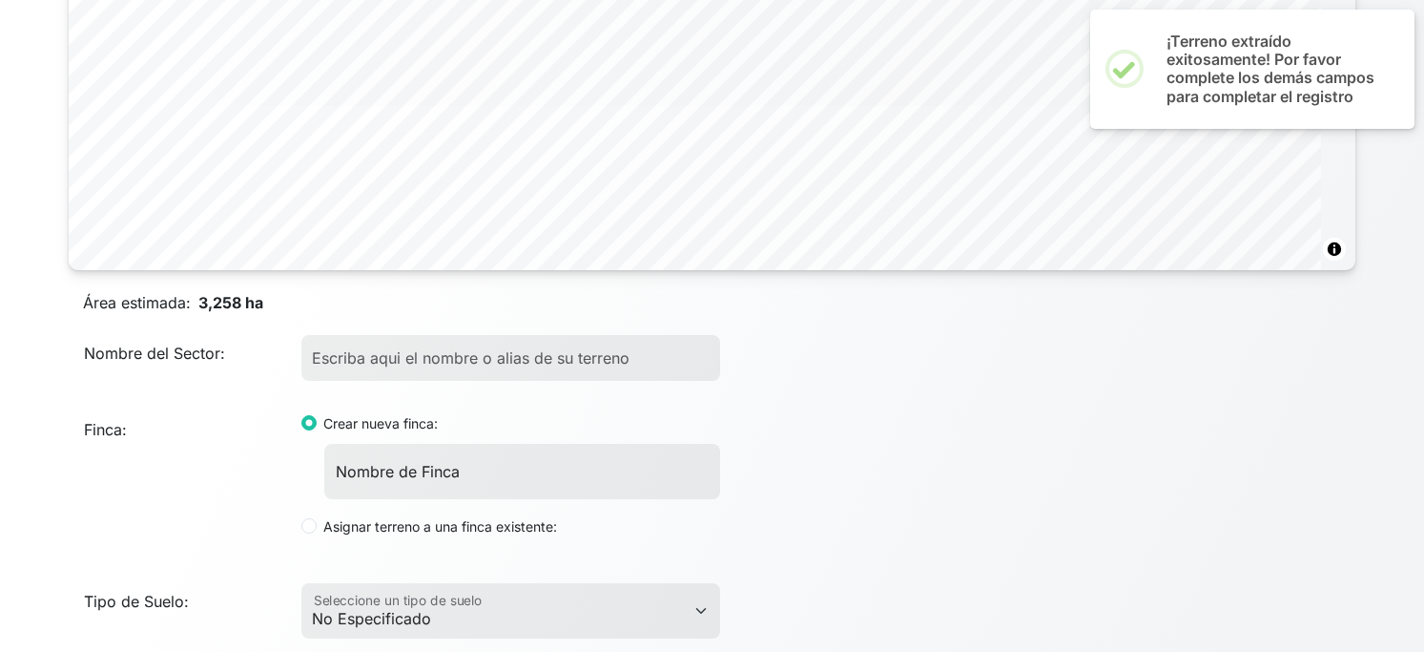
scroll to position [741, 0]
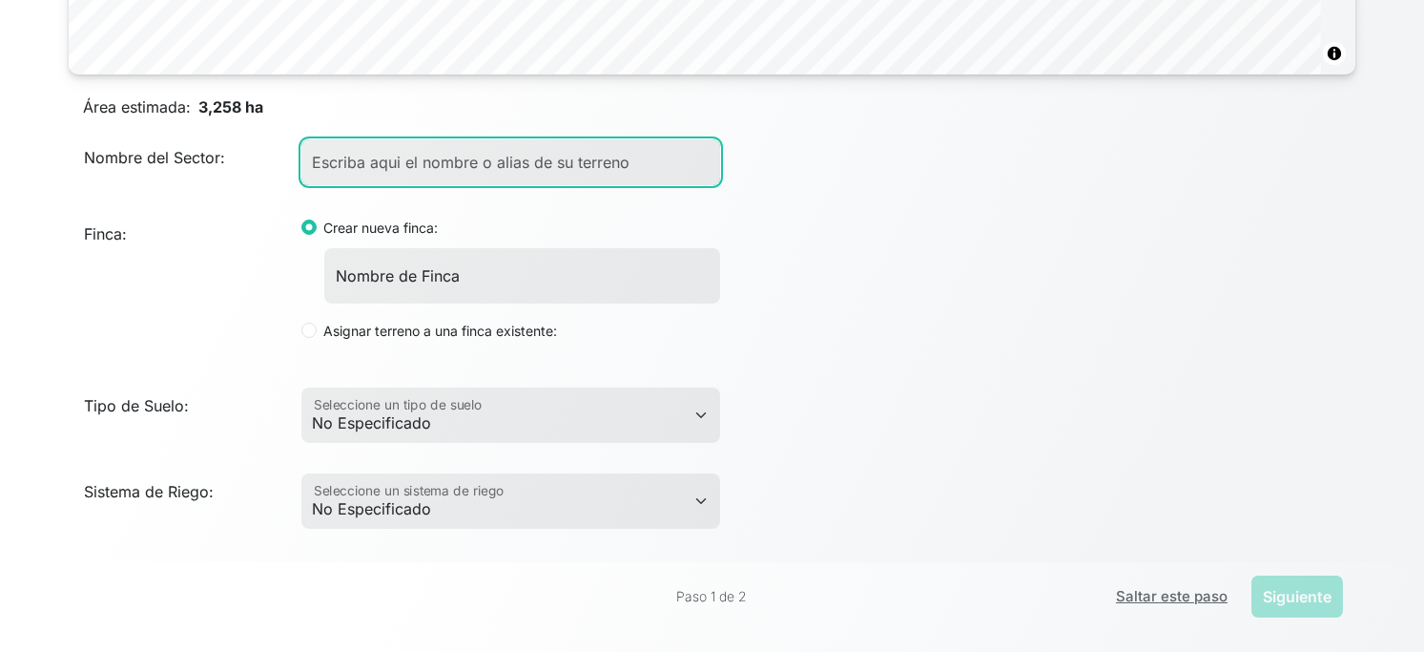
click at [504, 185] on input "Nombre del Sector:" at bounding box center [510, 162] width 419 height 46
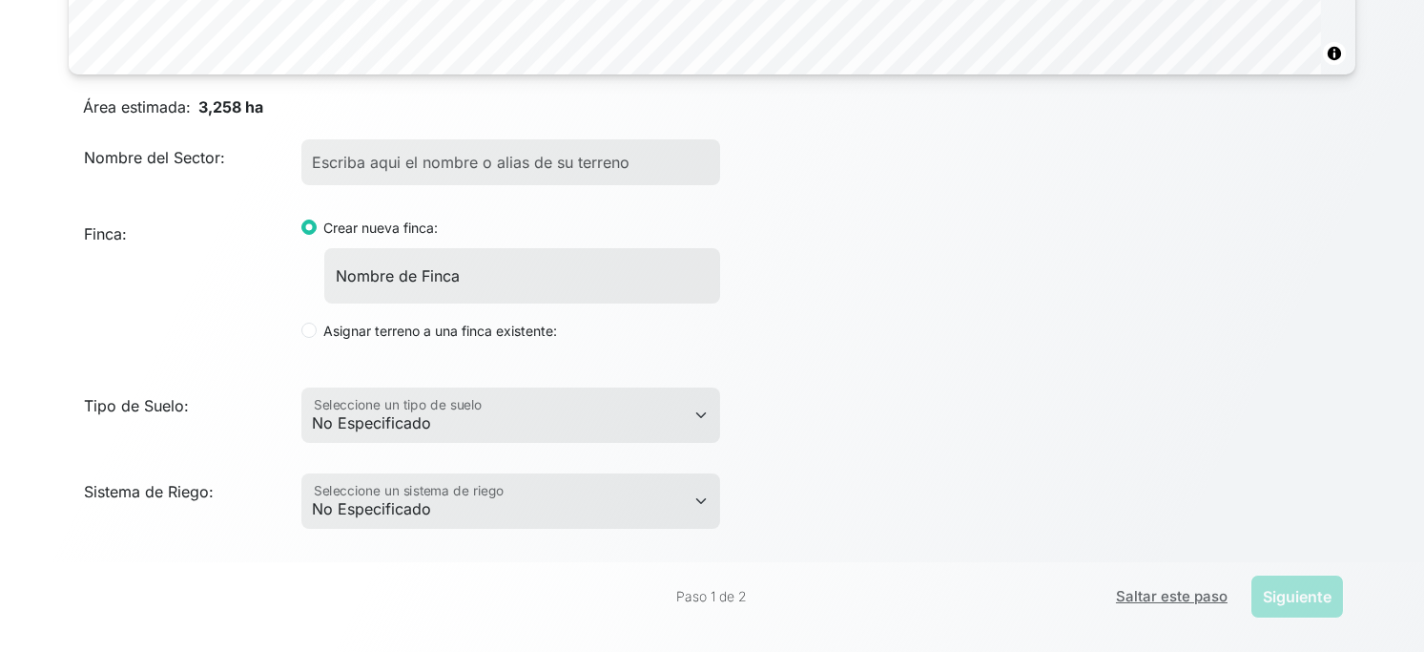
click at [979, 266] on div "Área estimada: 3,258 ha Nombre del Sector: Finca: Crear nueva finca: Nombre de …" at bounding box center [712, 301] width 1287 height 454
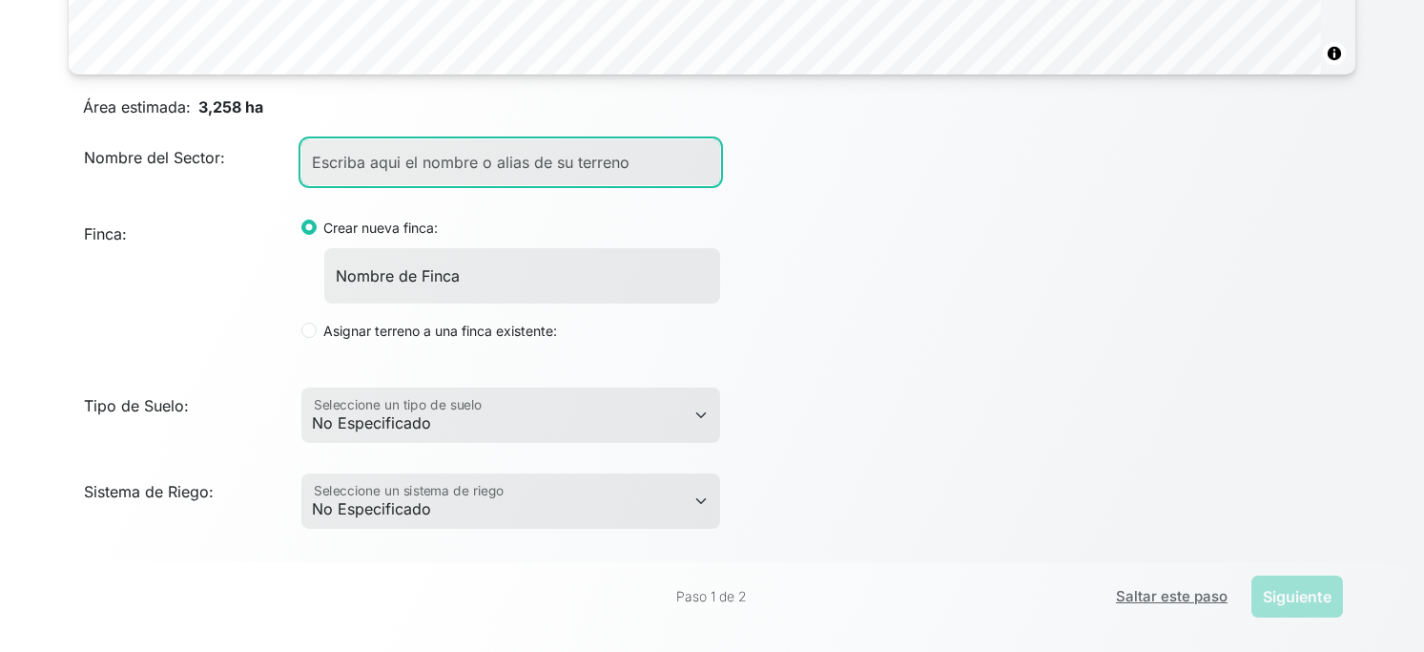
click at [538, 185] on input "Nombre del Sector:" at bounding box center [510, 162] width 419 height 46
type input "[PERSON_NAME]"
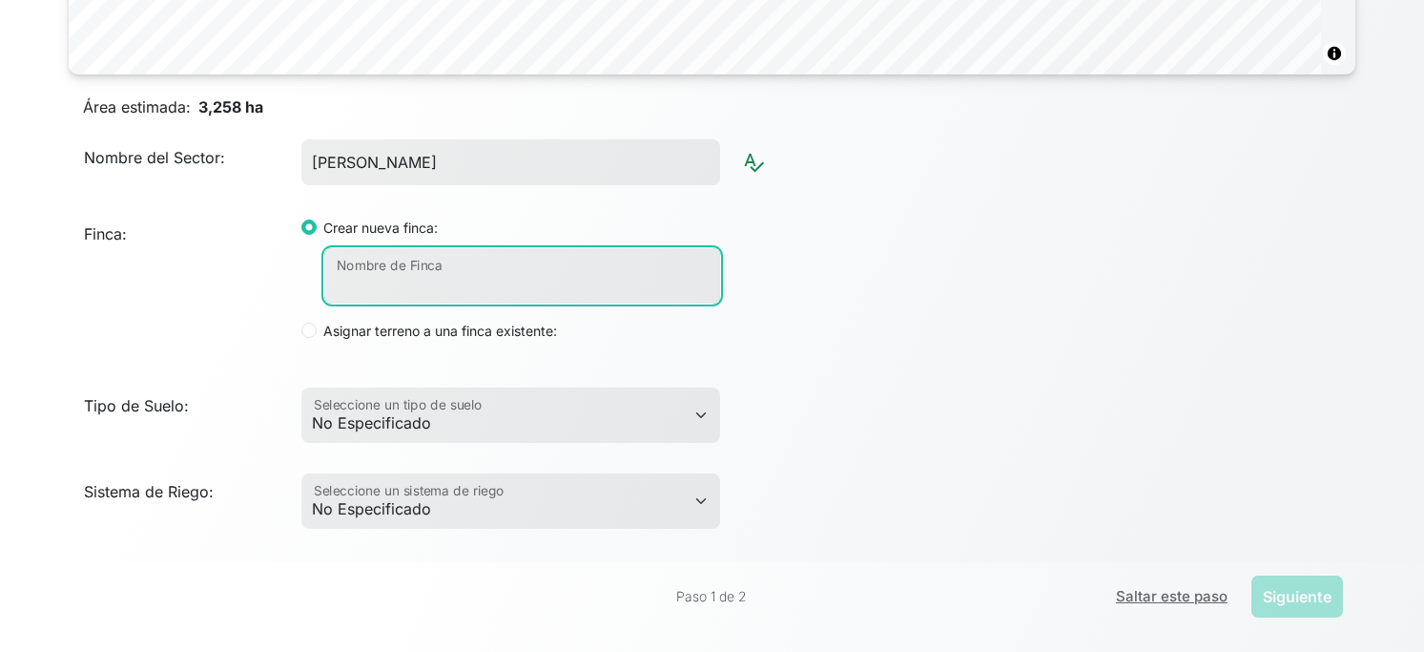
click at [543, 303] on input "Nombre de Finca" at bounding box center [522, 275] width 396 height 55
type input "La Martina"
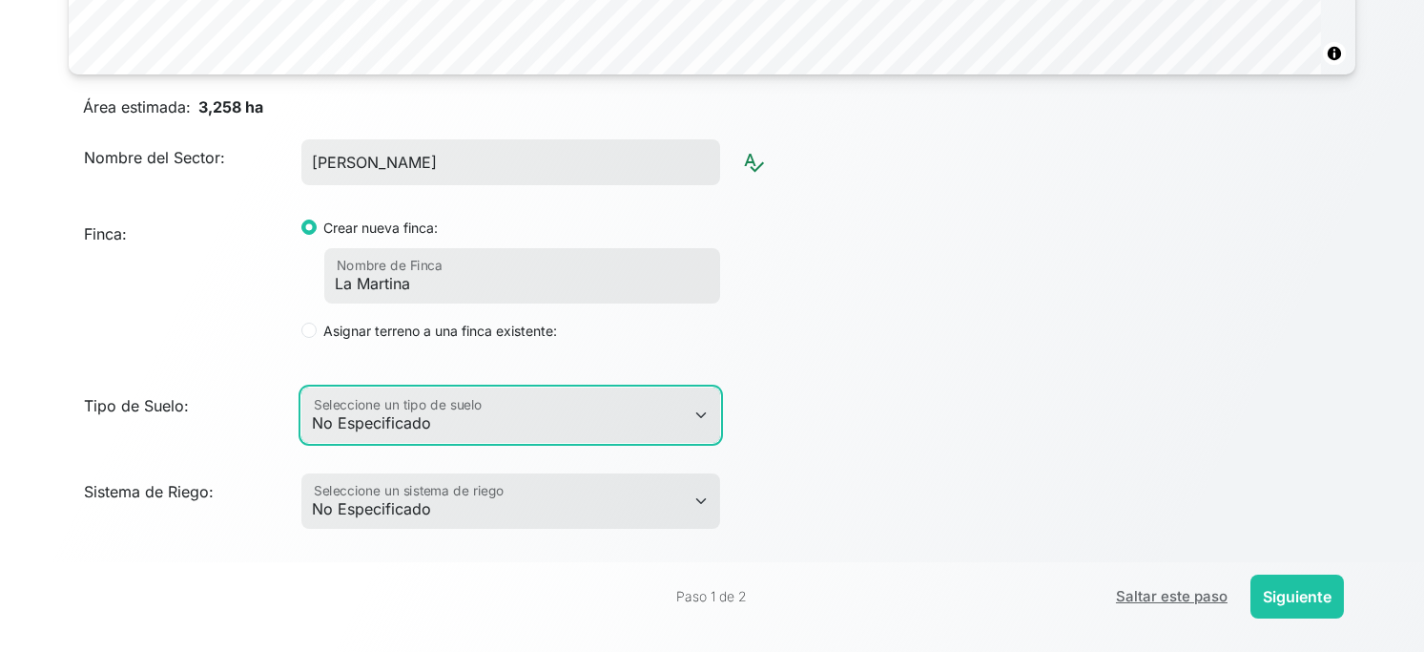
click at [503, 443] on select "No Especificado Arcilloso Arcilloso Arenoso Arcilloso Limoso Arenoso Arenoso [P…" at bounding box center [510, 414] width 419 height 55
select select "12"
click at [317, 443] on select "No Especificado Arcilloso Arcilloso Arenoso Arcilloso Limoso Arenoso Arenoso [P…" at bounding box center [510, 414] width 419 height 55
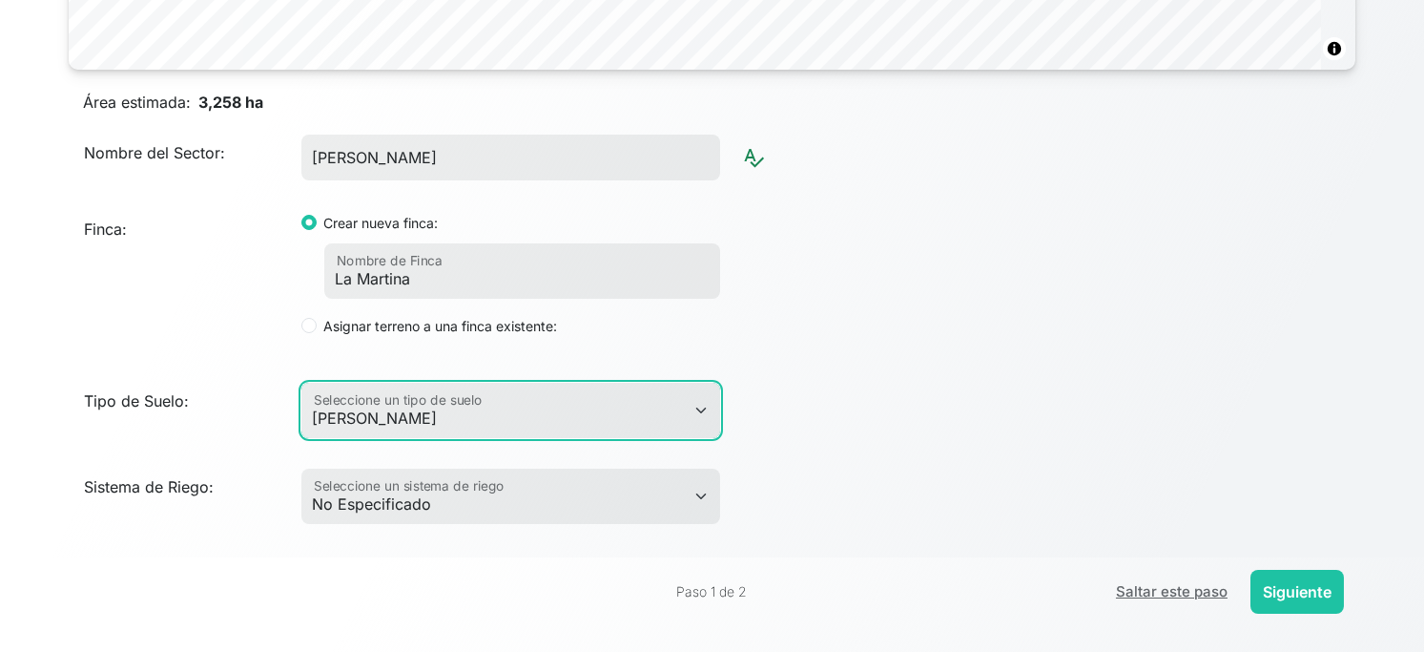
scroll to position [924, 0]
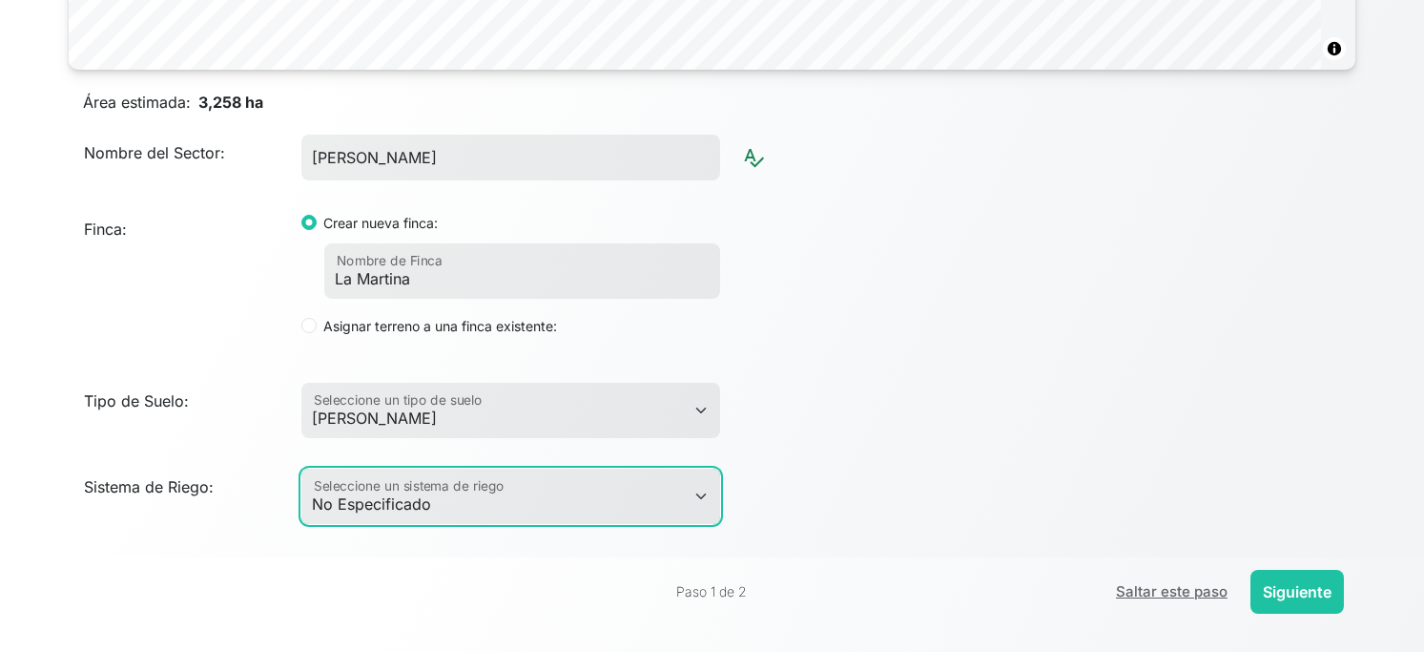
click at [552, 478] on select "No Especificado Aspersión Aspersor Lineal Cañón de Riego Micro Aspersión No Irr…" at bounding box center [510, 495] width 419 height 55
select select "8"
click at [317, 468] on select "No Especificado Aspersión Aspersor Lineal Cañón de Riego Micro Aspersión No Irr…" at bounding box center [510, 495] width 419 height 55
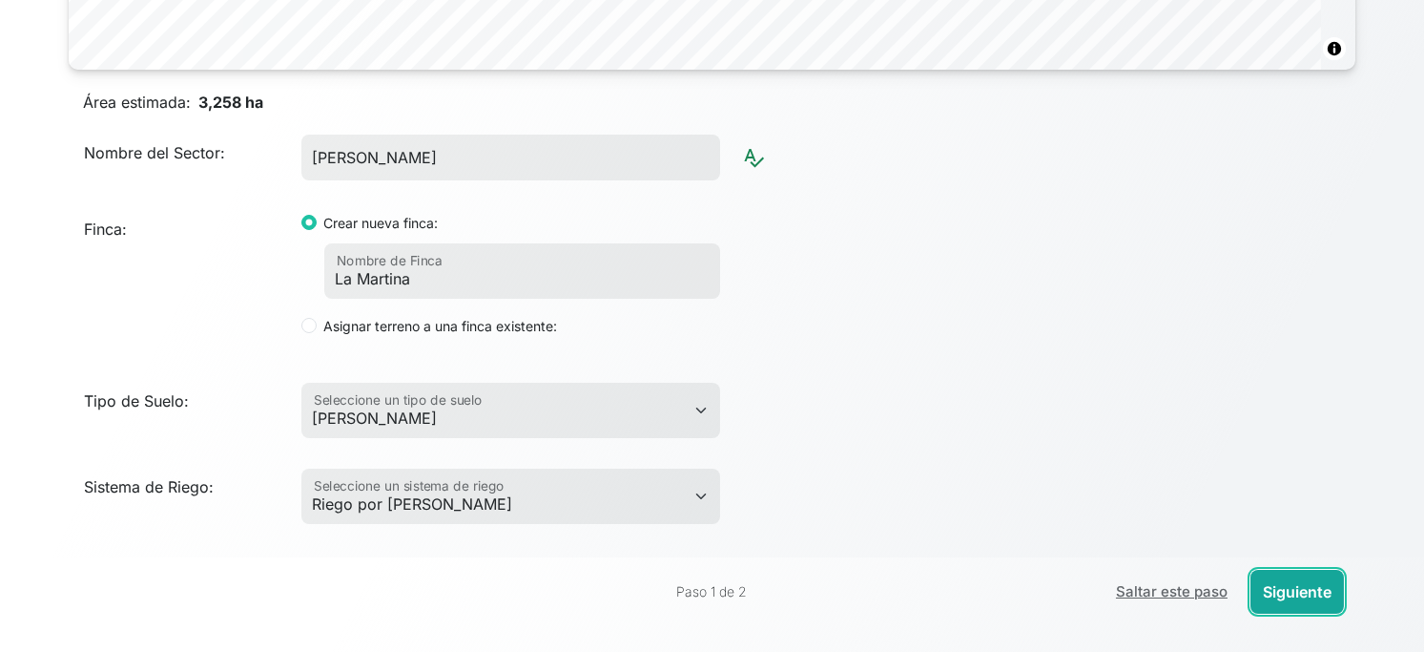
click at [1257, 579] on button "Siguiente" at bounding box center [1297, 592] width 93 height 44
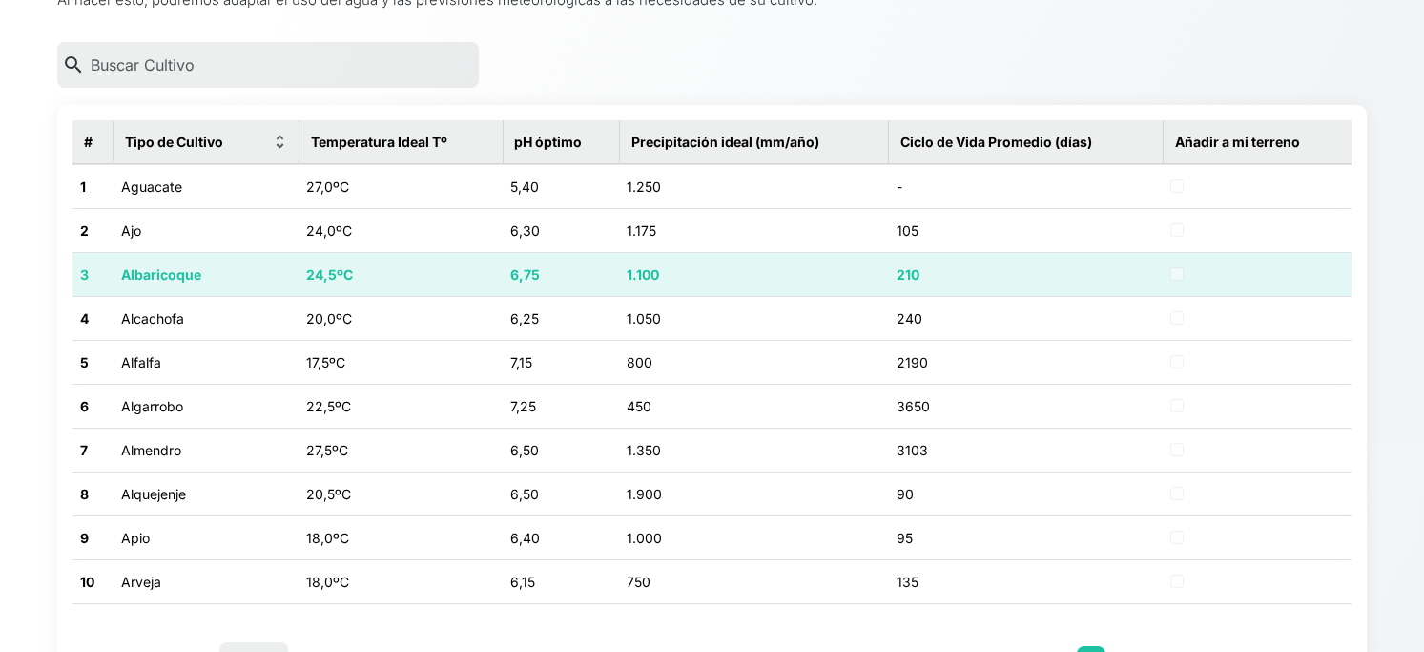
scroll to position [212, 0]
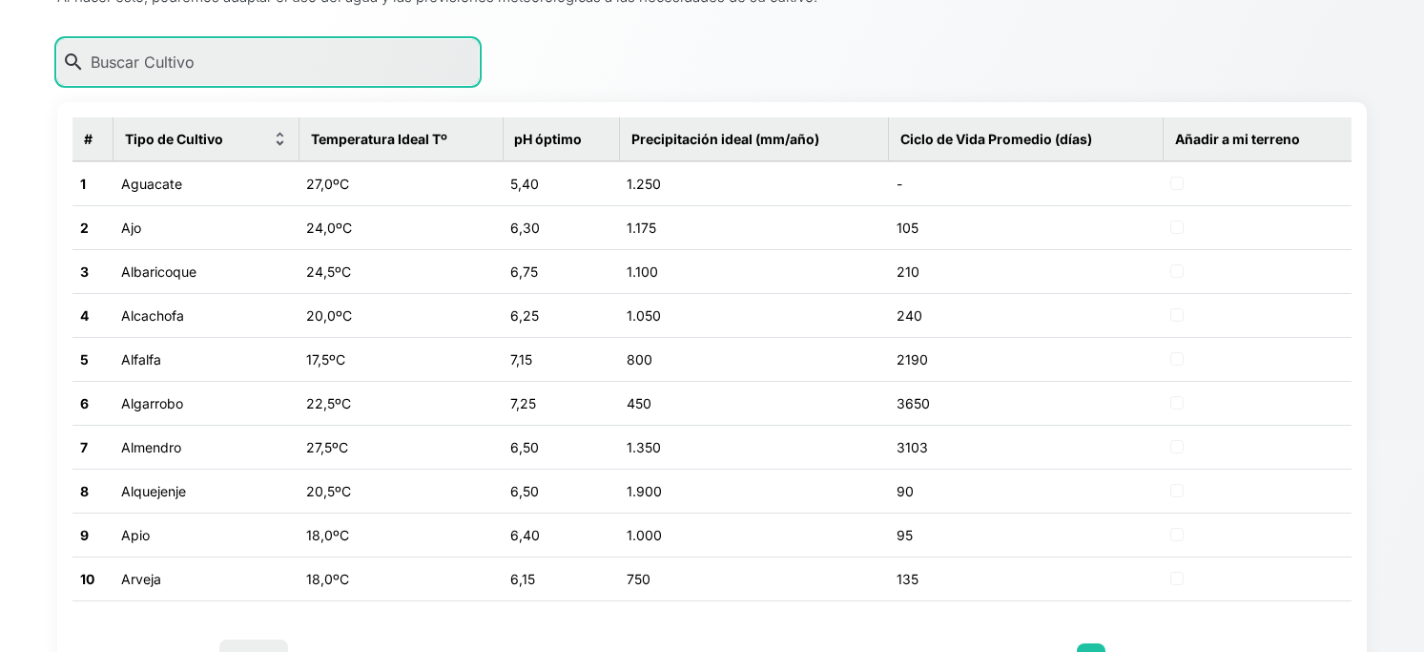
click at [297, 85] on input "text" at bounding box center [268, 62] width 422 height 46
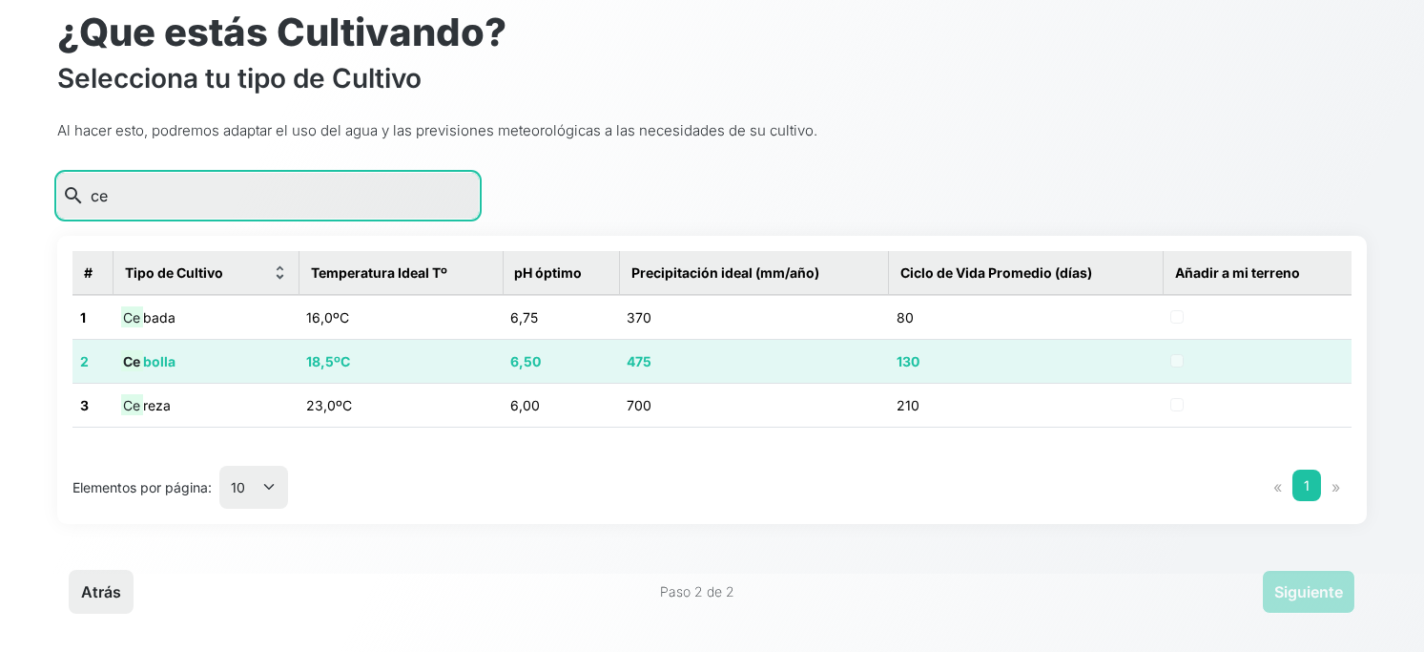
type input "ce"
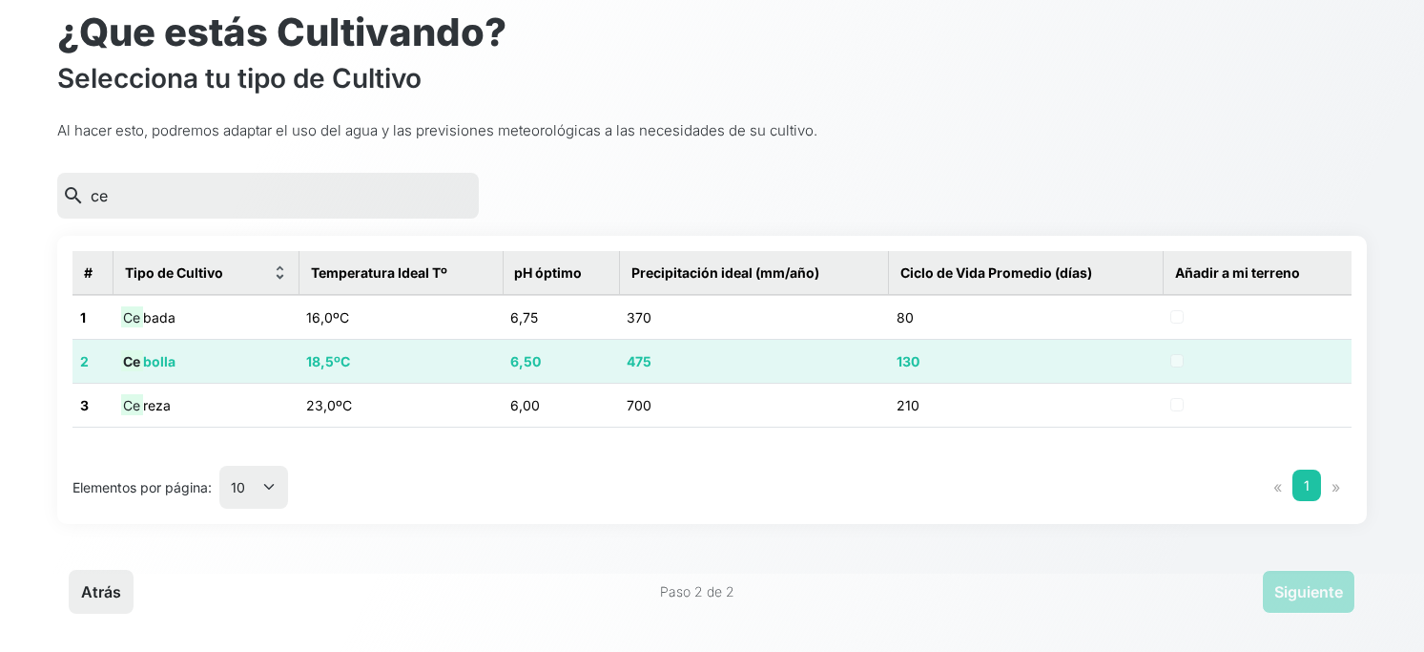
click at [279, 339] on td "Ce bolla" at bounding box center [207, 361] width 186 height 44
checkbox input "true"
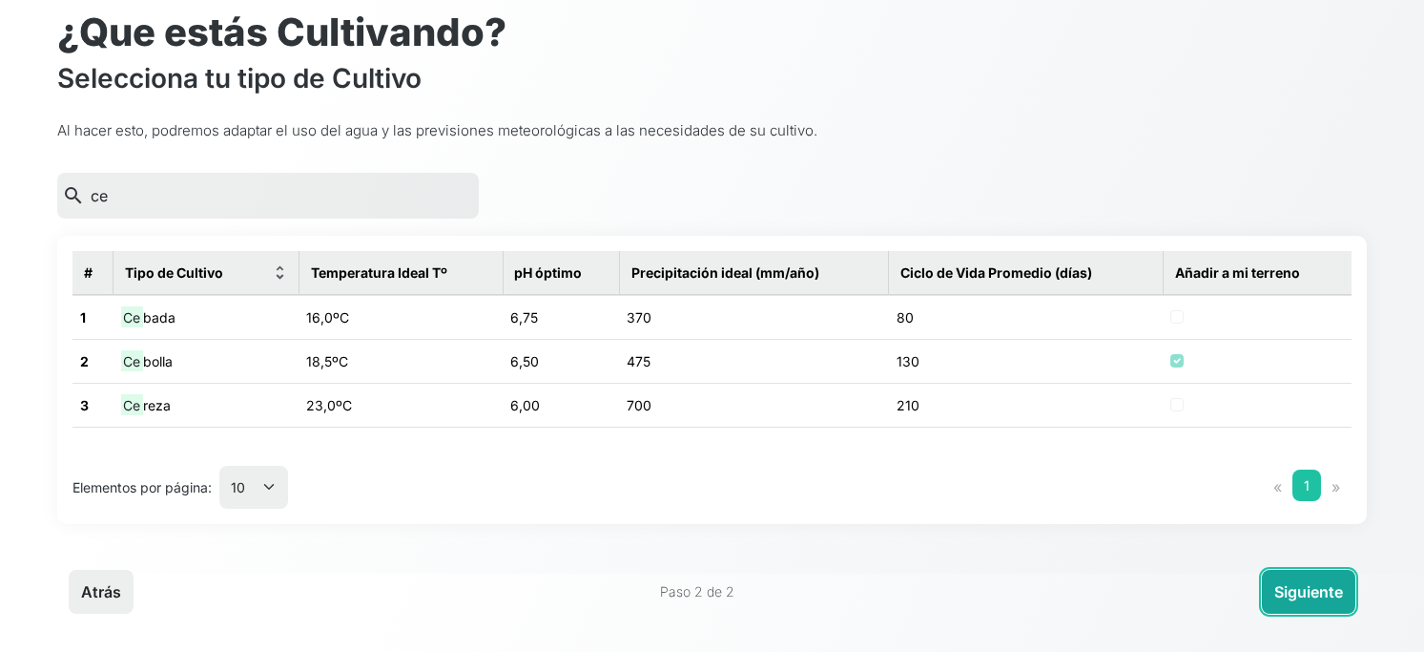
click at [1315, 594] on button "Siguiente" at bounding box center [1308, 592] width 93 height 44
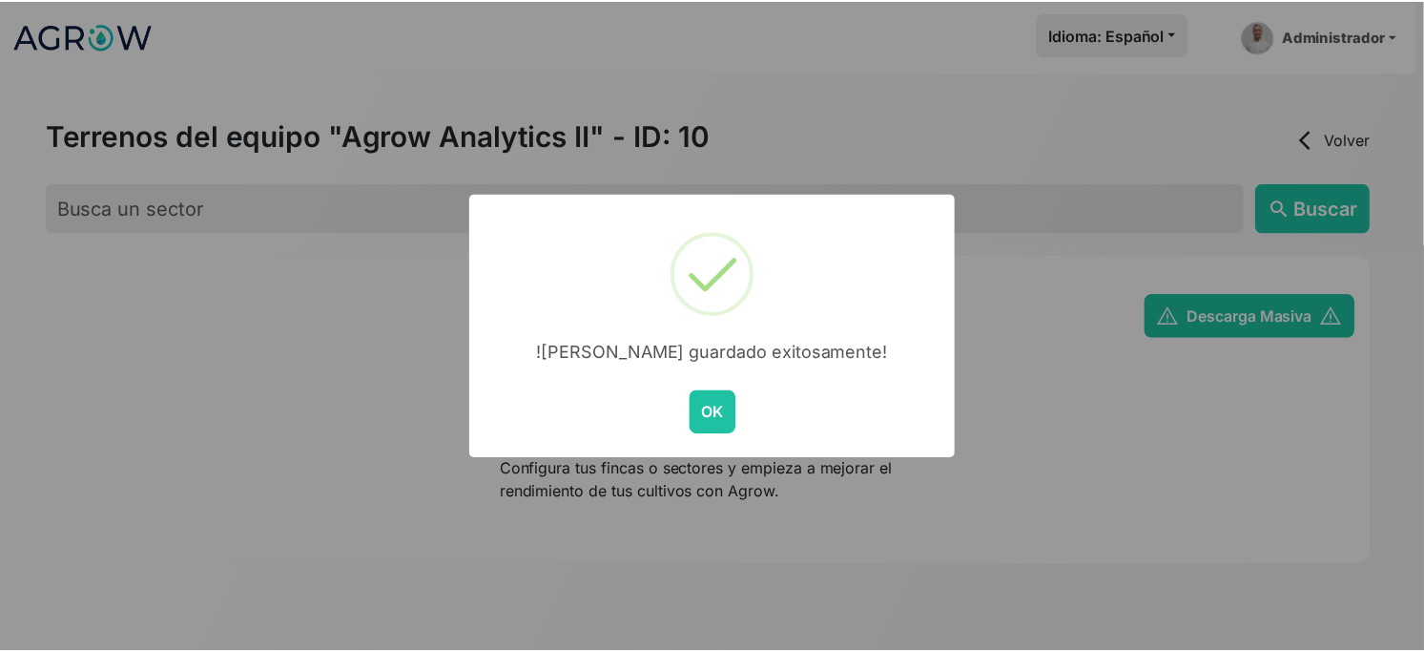
scroll to position [160, 0]
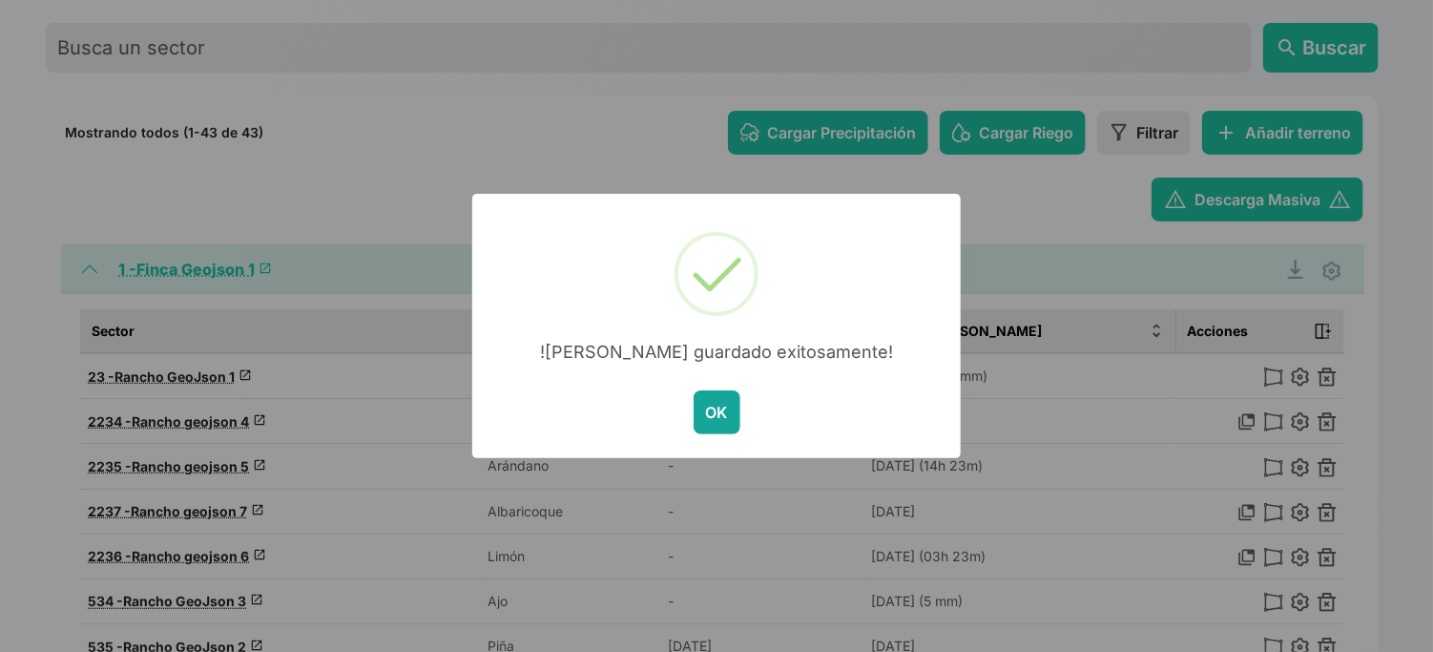
click at [701, 430] on button "OK" at bounding box center [717, 412] width 47 height 44
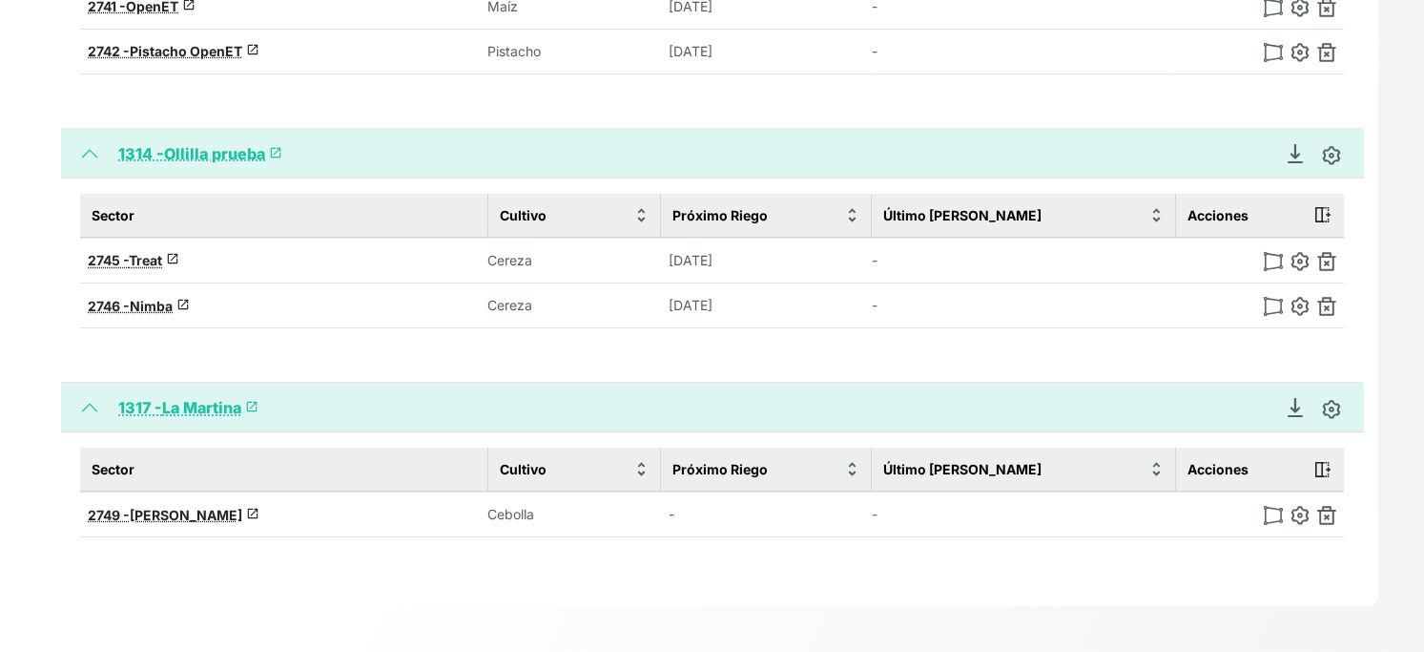
scroll to position [4378, 0]
click at [241, 507] on span "[PERSON_NAME]" at bounding box center [186, 515] width 113 height 16
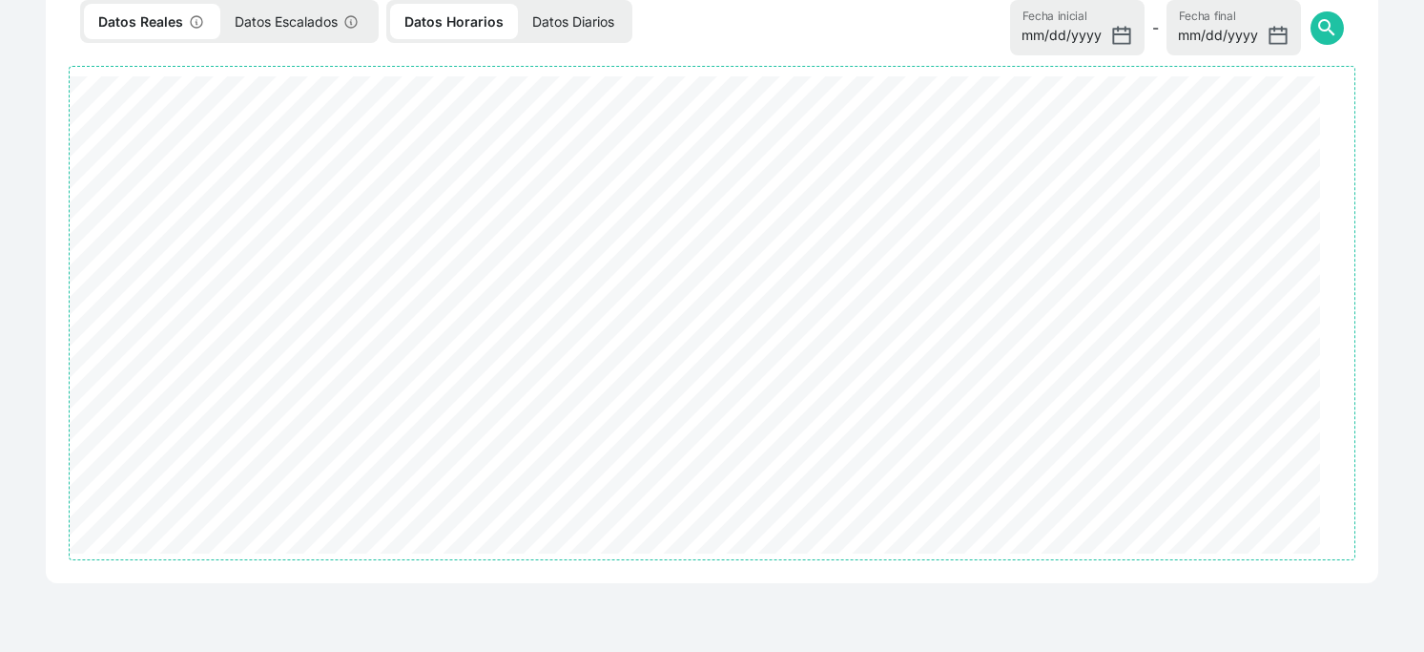
select select "2749"
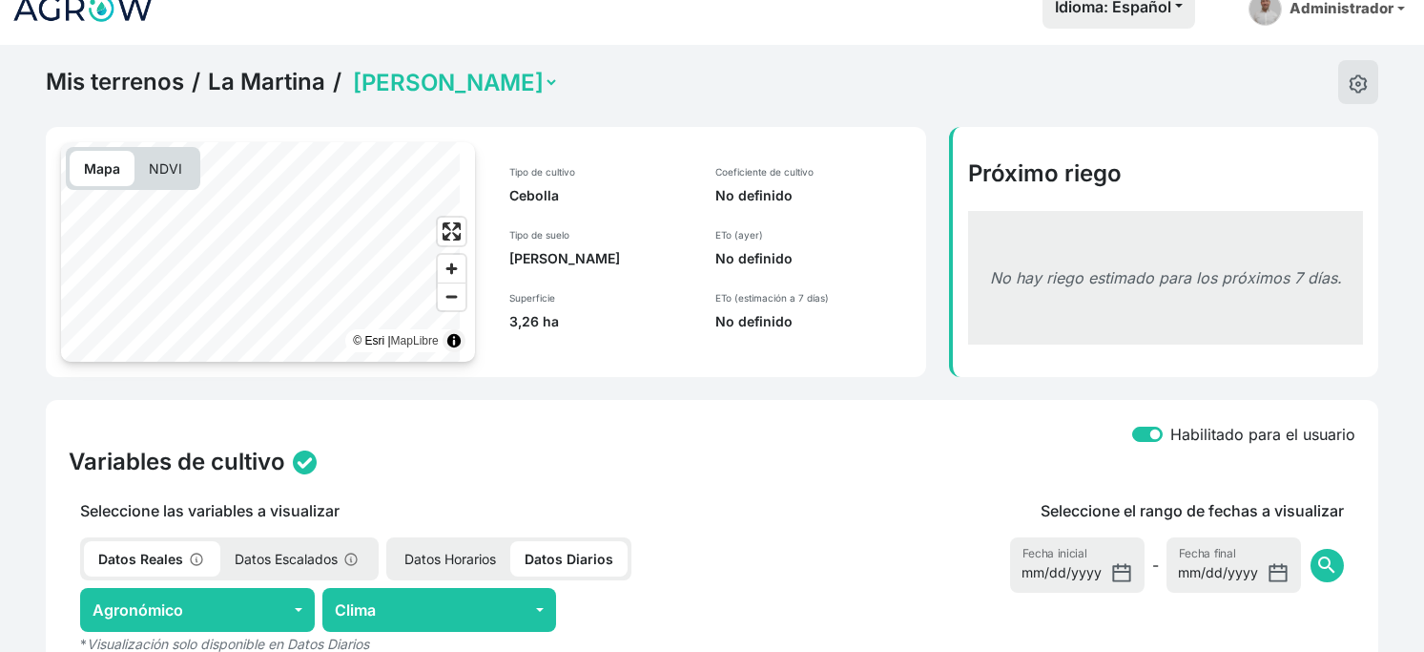
scroll to position [20, 0]
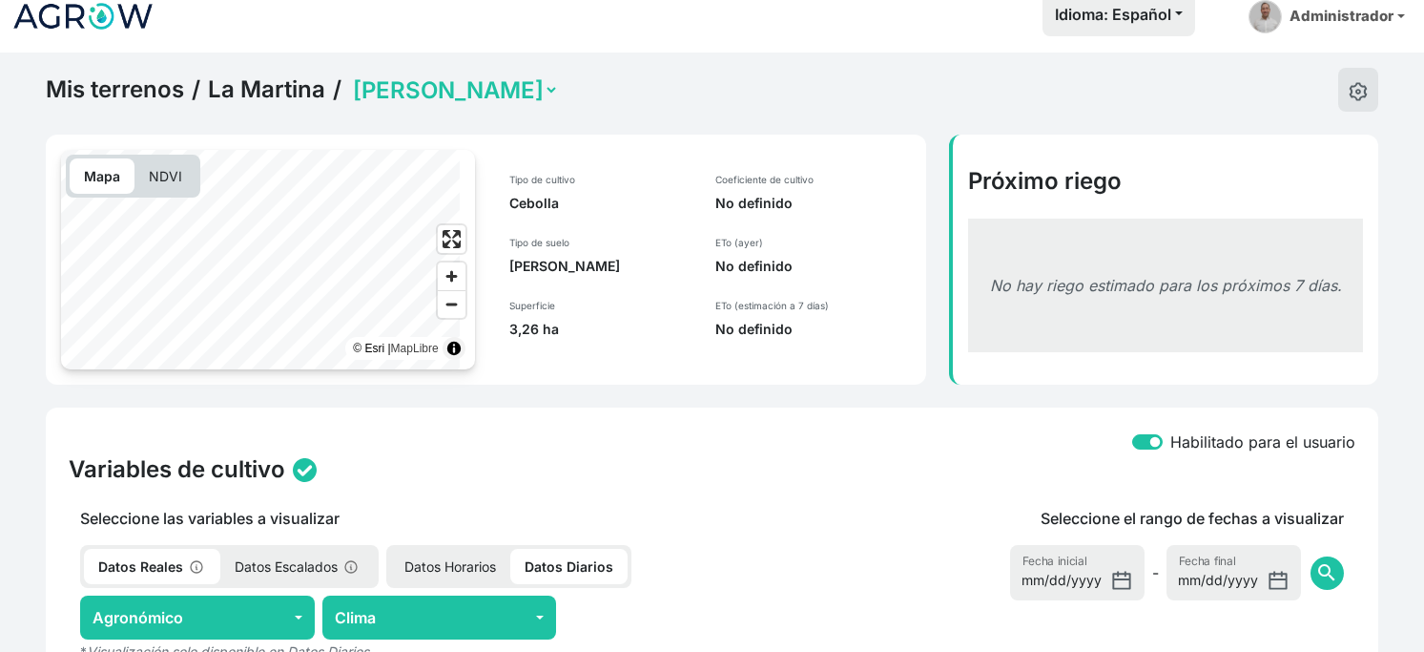
click at [176, 194] on p "NDVI" at bounding box center [166, 175] width 62 height 35
click at [268, 101] on link "La Martina" at bounding box center [266, 89] width 117 height 29
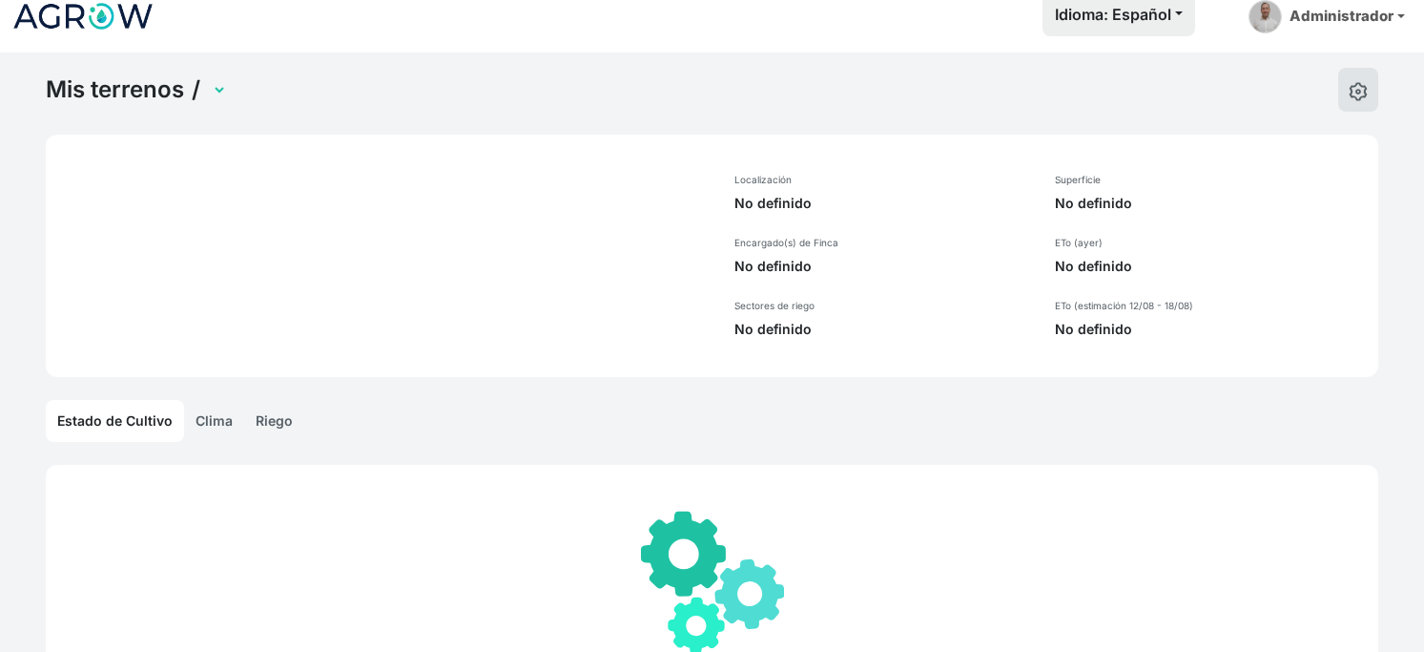
select select "1317"
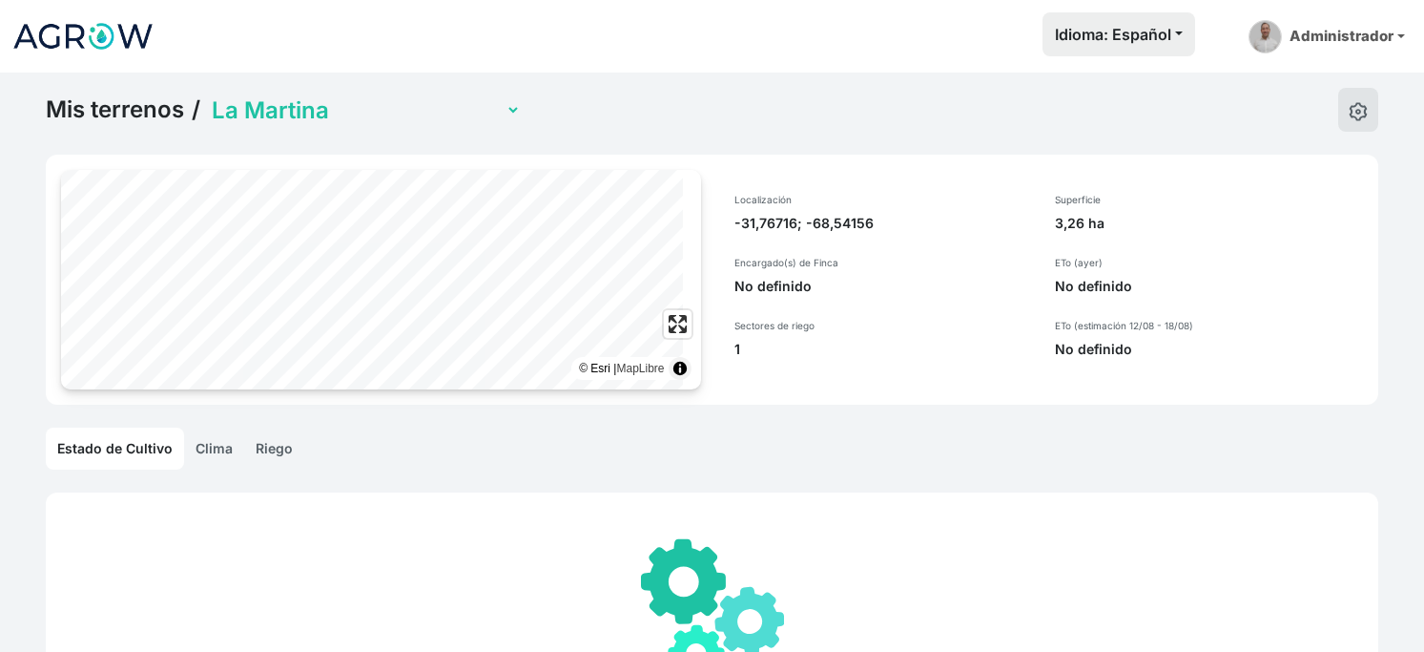
click at [172, 119] on link "Mis terrenos" at bounding box center [115, 109] width 138 height 29
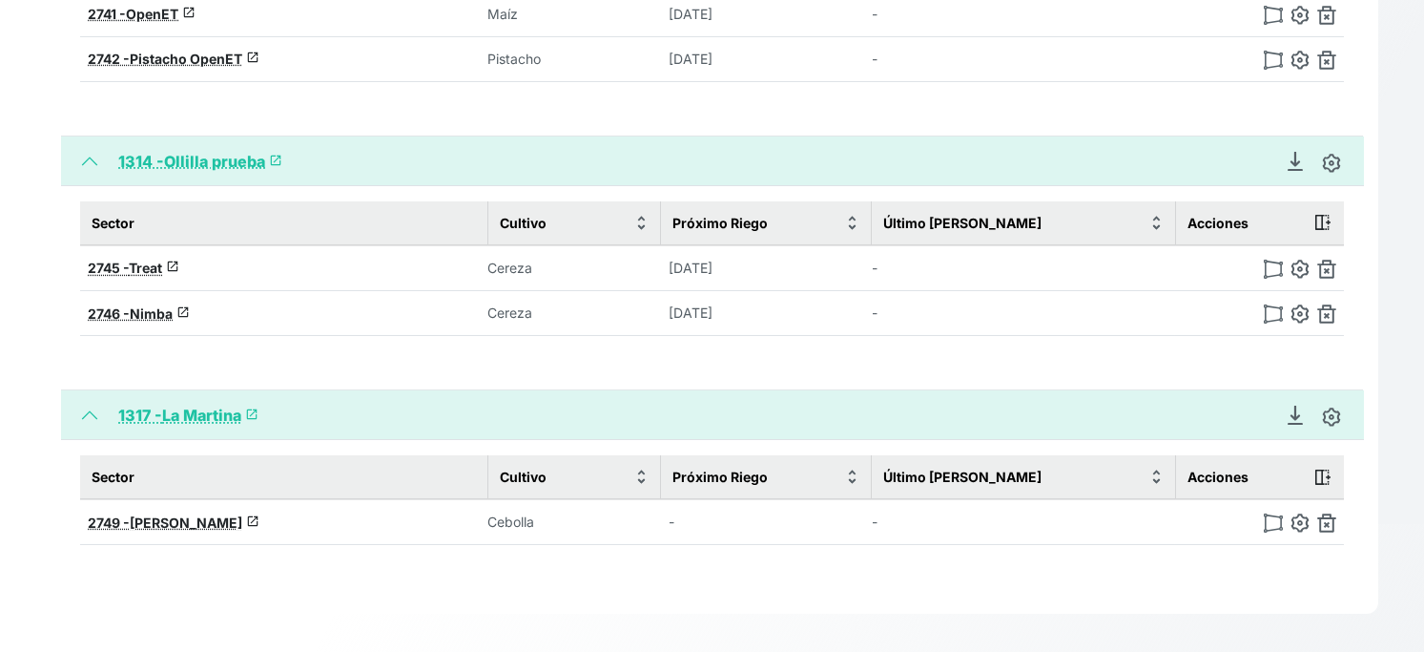
scroll to position [4345, 0]
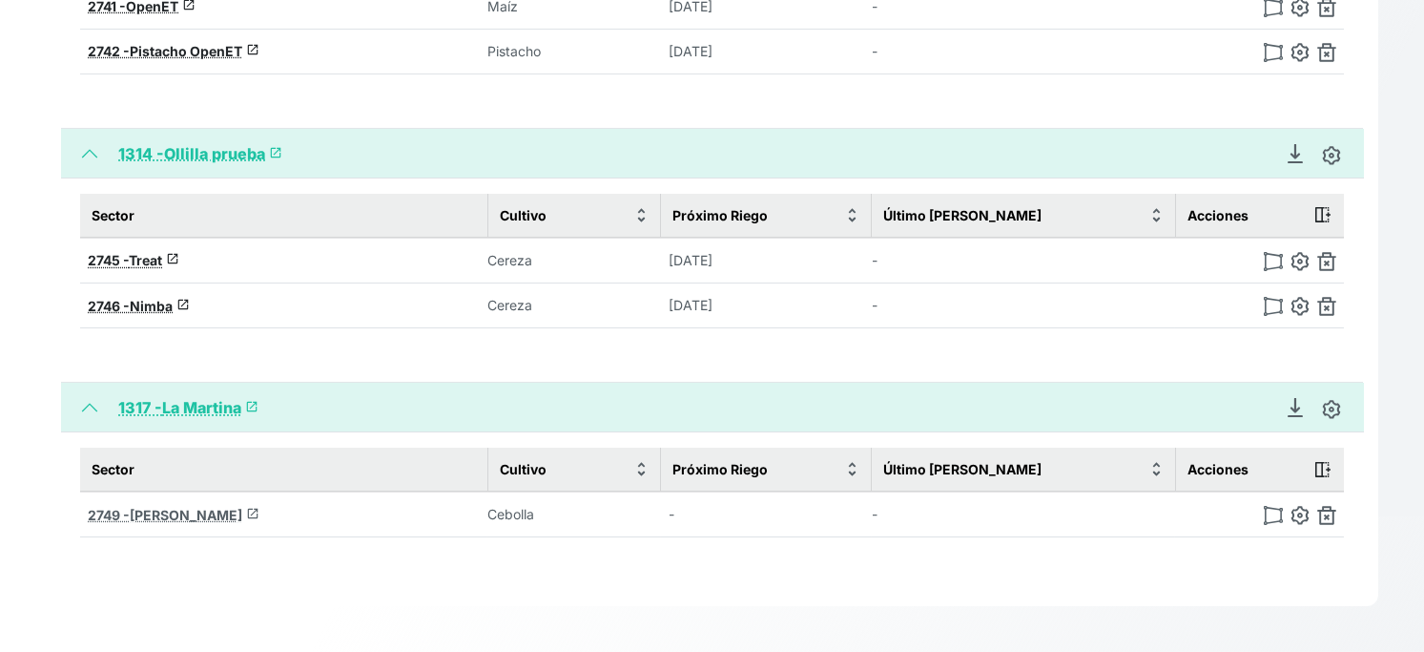
click at [242, 523] on span "[PERSON_NAME]" at bounding box center [186, 515] width 113 height 16
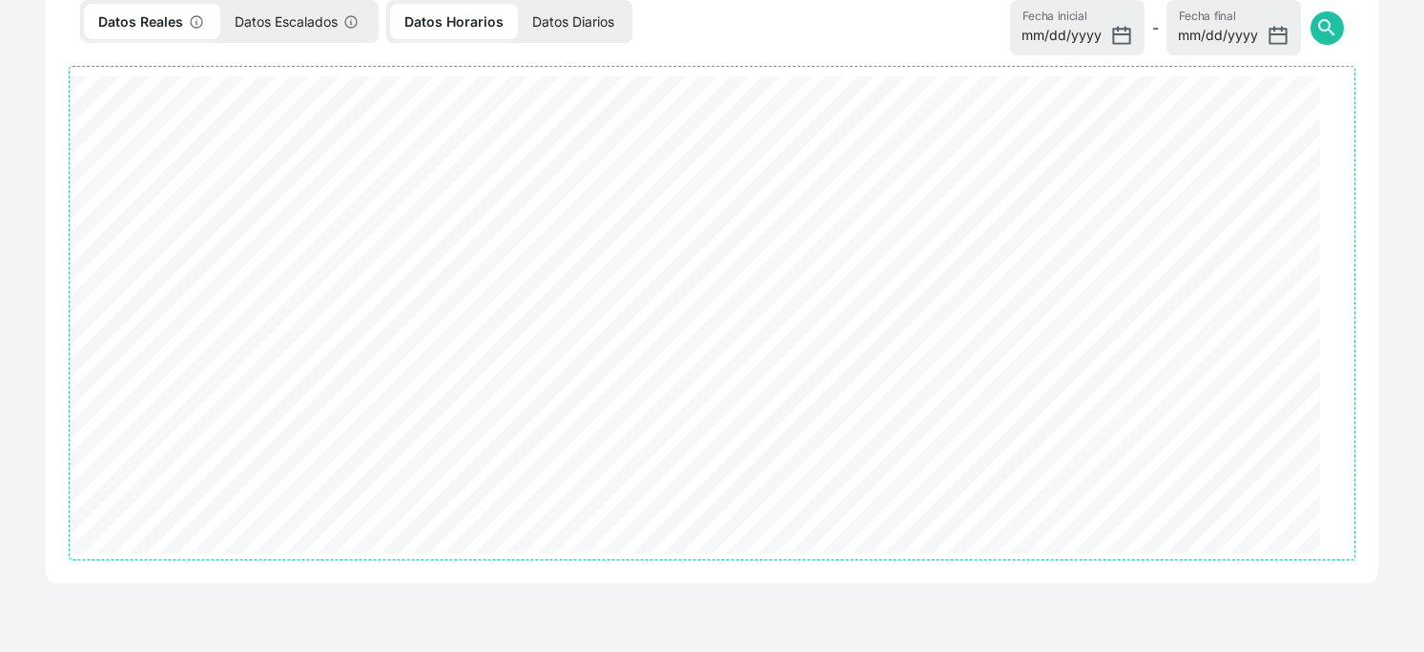
select select "2749"
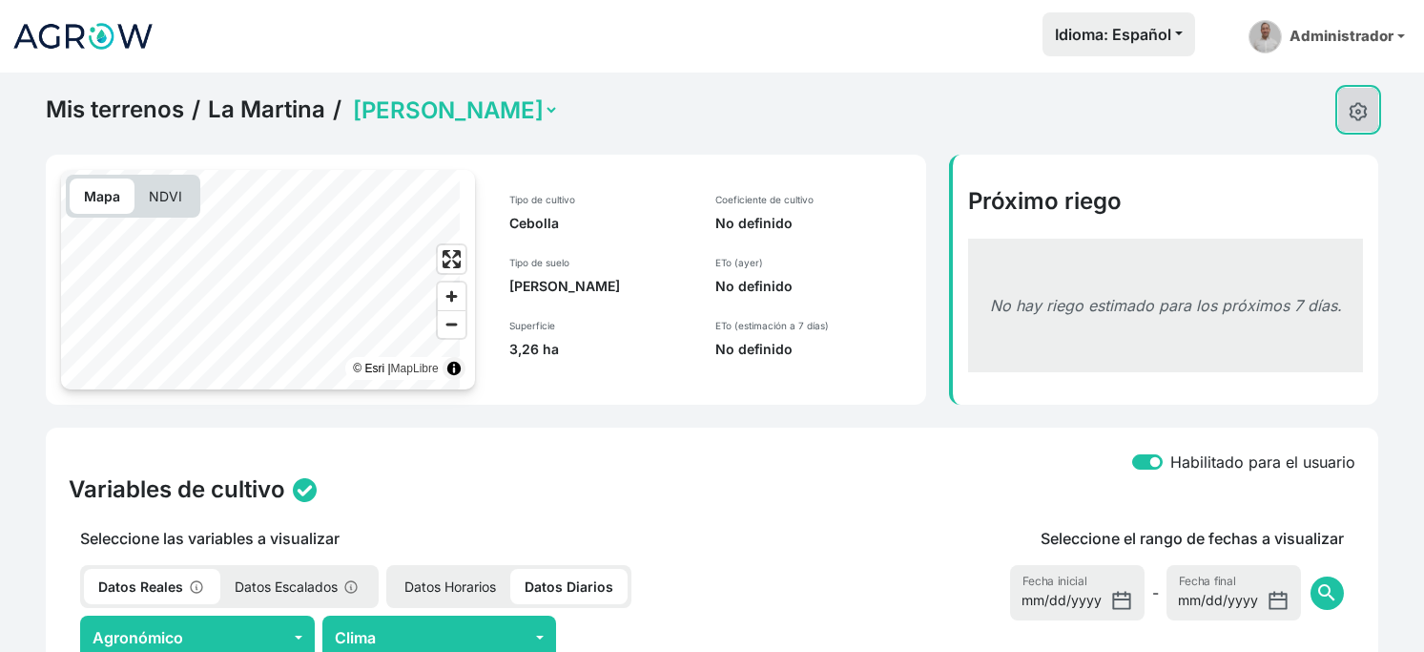
click at [1350, 132] on button at bounding box center [1358, 110] width 40 height 44
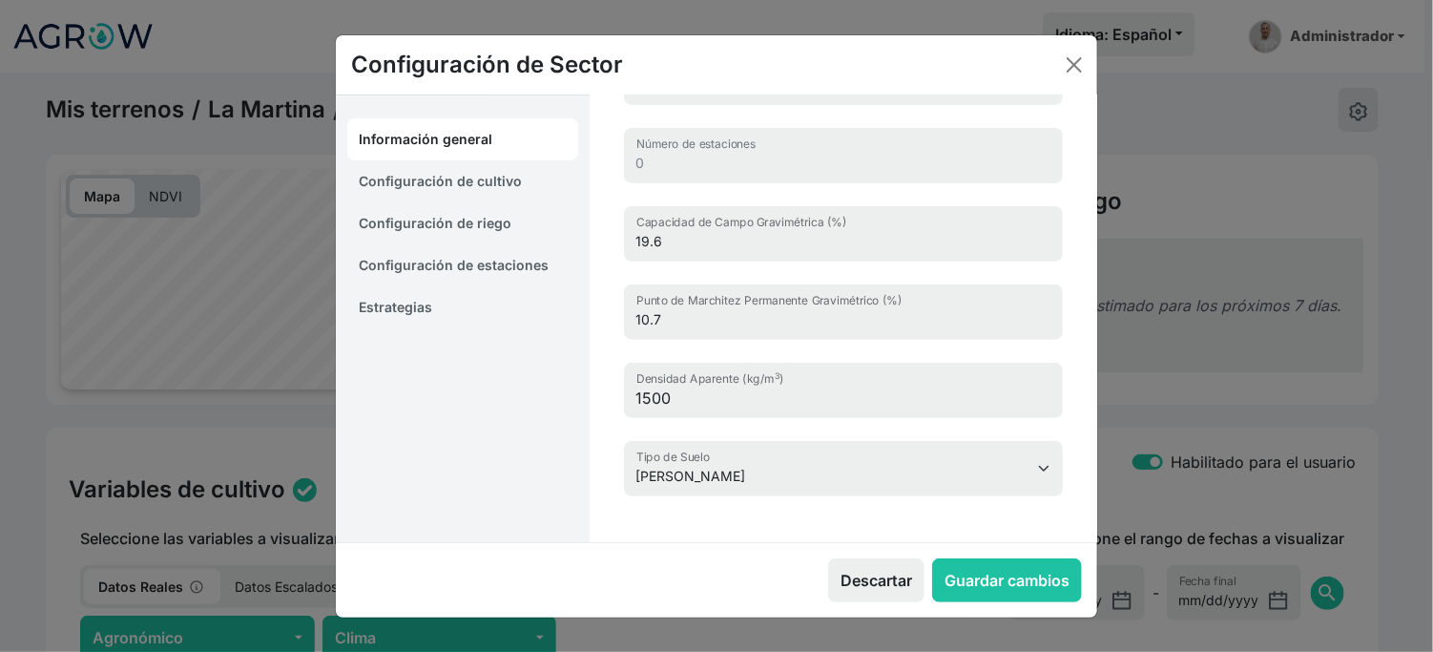
scroll to position [388, 0]
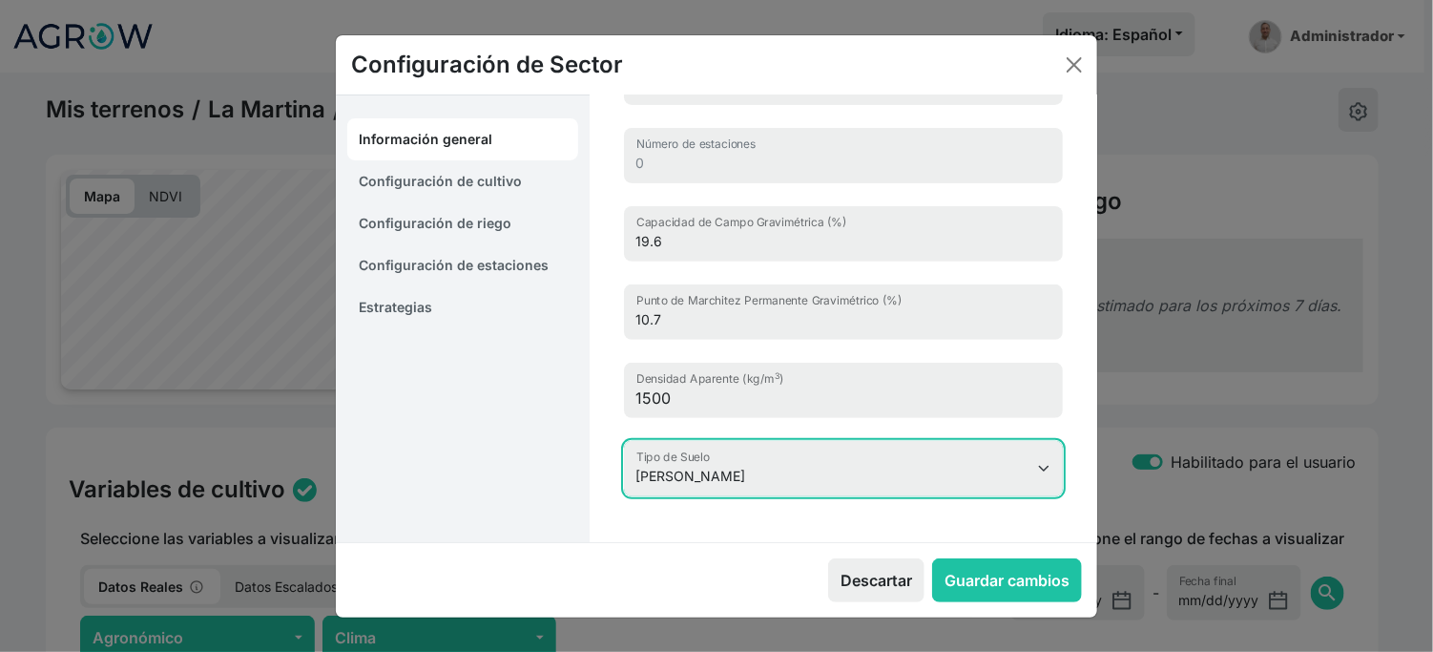
click at [772, 449] on select "Arcilloso Arcilloso Arenoso Arcilloso Limoso Arenoso Arenoso [PERSON_NAME] Arci…" at bounding box center [843, 468] width 439 height 55
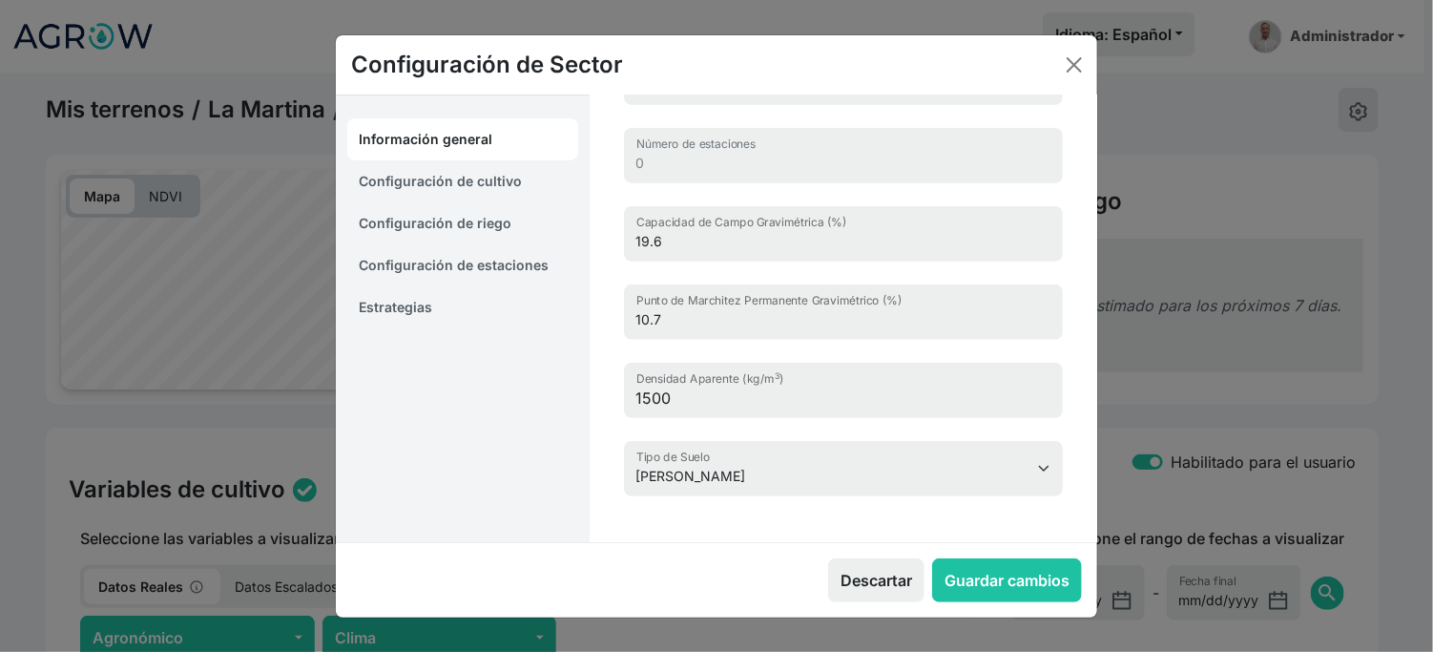
click at [490, 196] on link "Configuración de cultivo" at bounding box center [462, 181] width 231 height 42
select select "364"
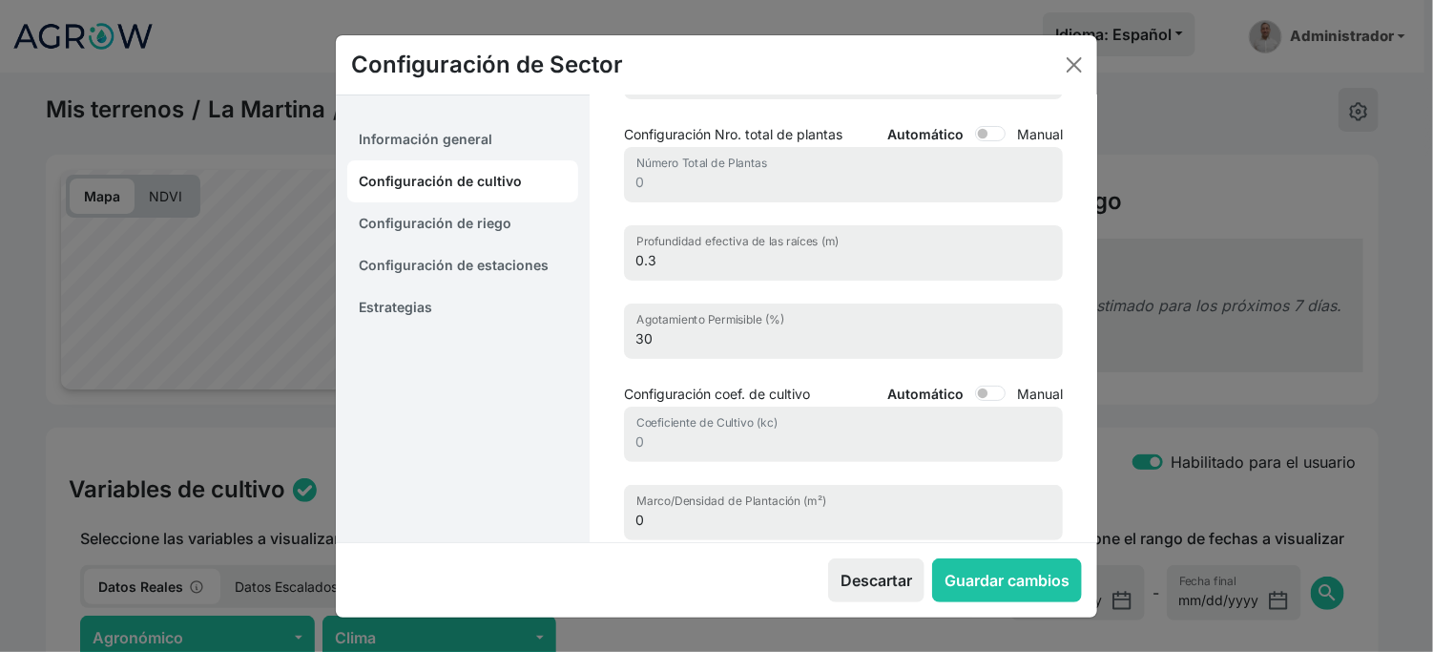
scroll to position [0, 0]
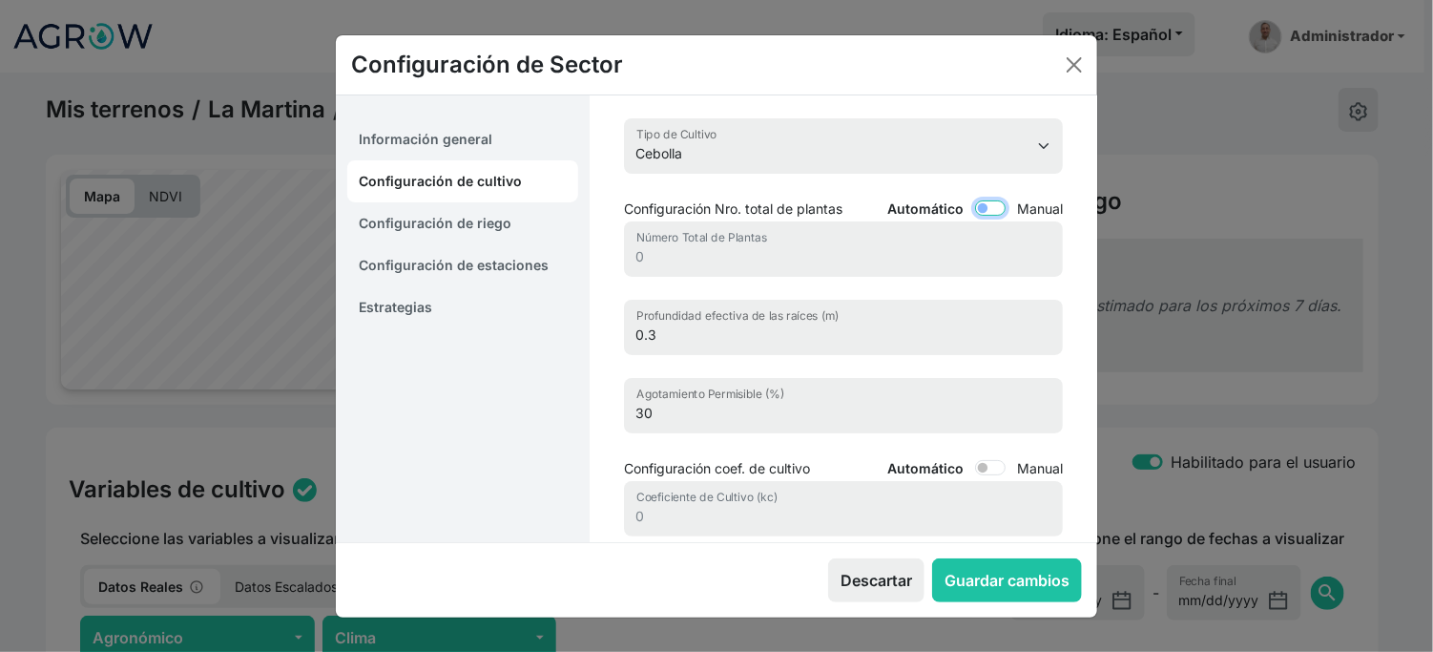
click at [975, 216] on input "Automático" at bounding box center [990, 207] width 31 height 15
checkbox input "true"
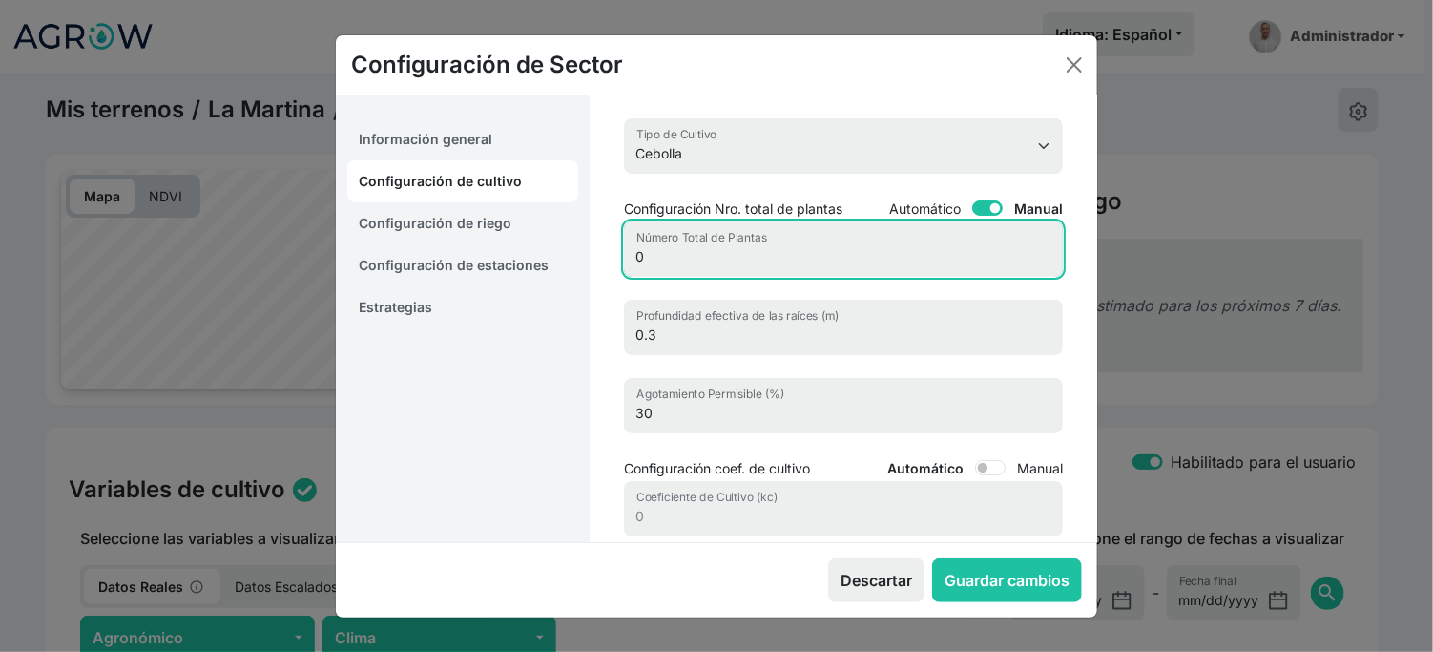
drag, startPoint x: 739, startPoint y: 313, endPoint x: 607, endPoint y: 339, distance: 135.1
click at [607, 339] on div "Aguacate Ajo Albaricoque Alcachofa Alfalfa Algarrobo Almendro Alquejenje Apio A…" at bounding box center [843, 327] width 485 height 464
type input "220000"
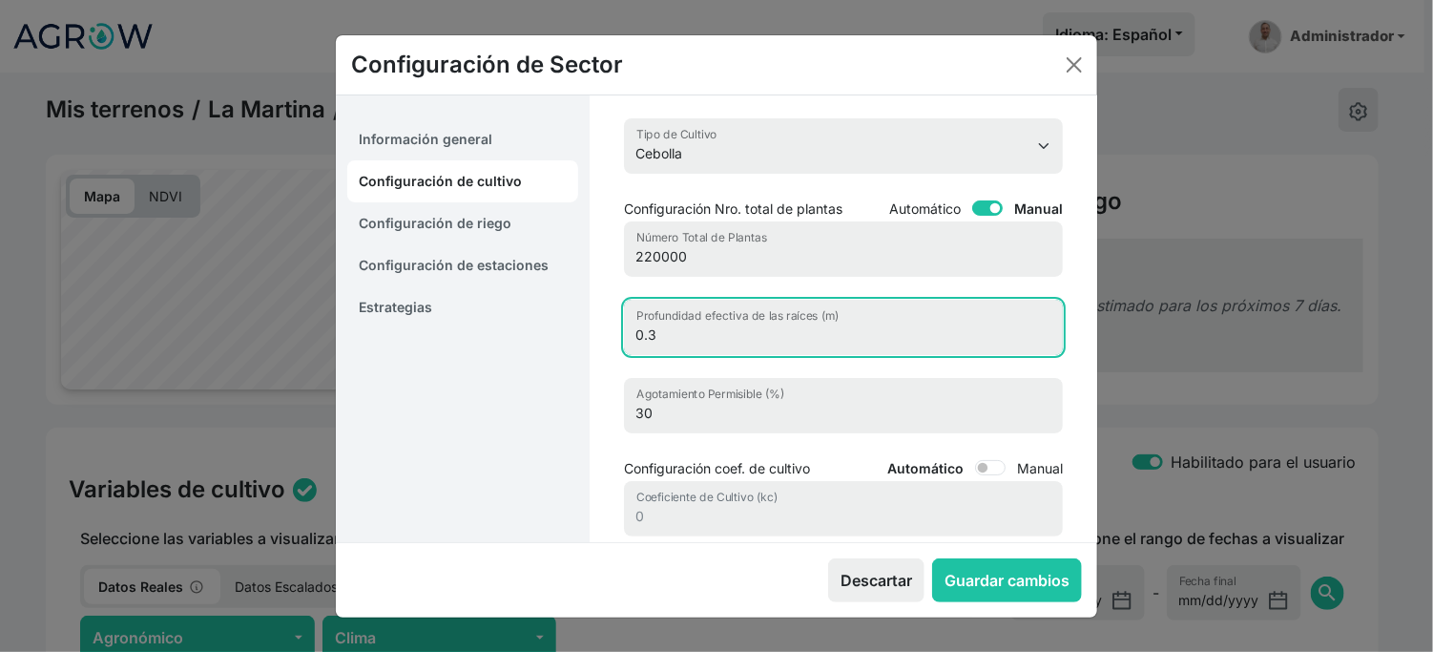
click at [685, 355] on input "0.3" at bounding box center [843, 327] width 439 height 55
type input "0.3"
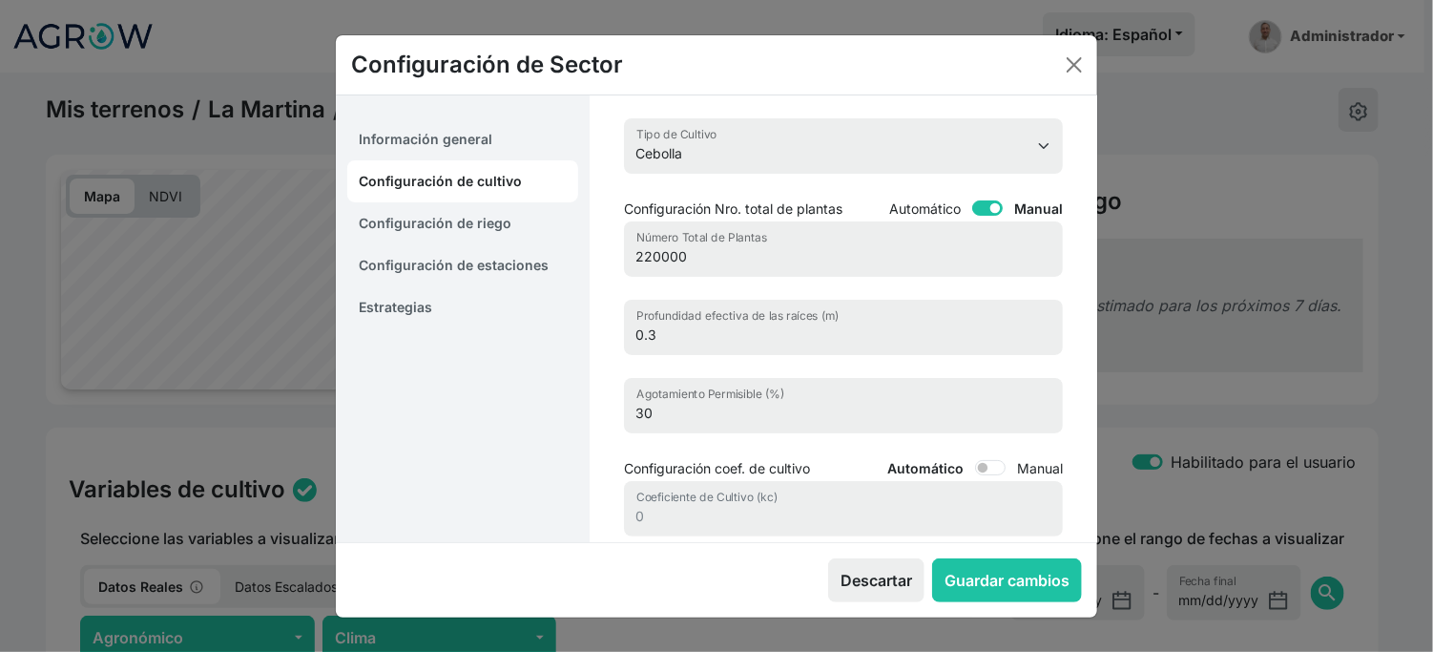
click at [1056, 292] on div "Aguacate Ajo Albaricoque Alcachofa Alfalfa Algarrobo Almendro Alquejenje Apio A…" at bounding box center [843, 327] width 485 height 464
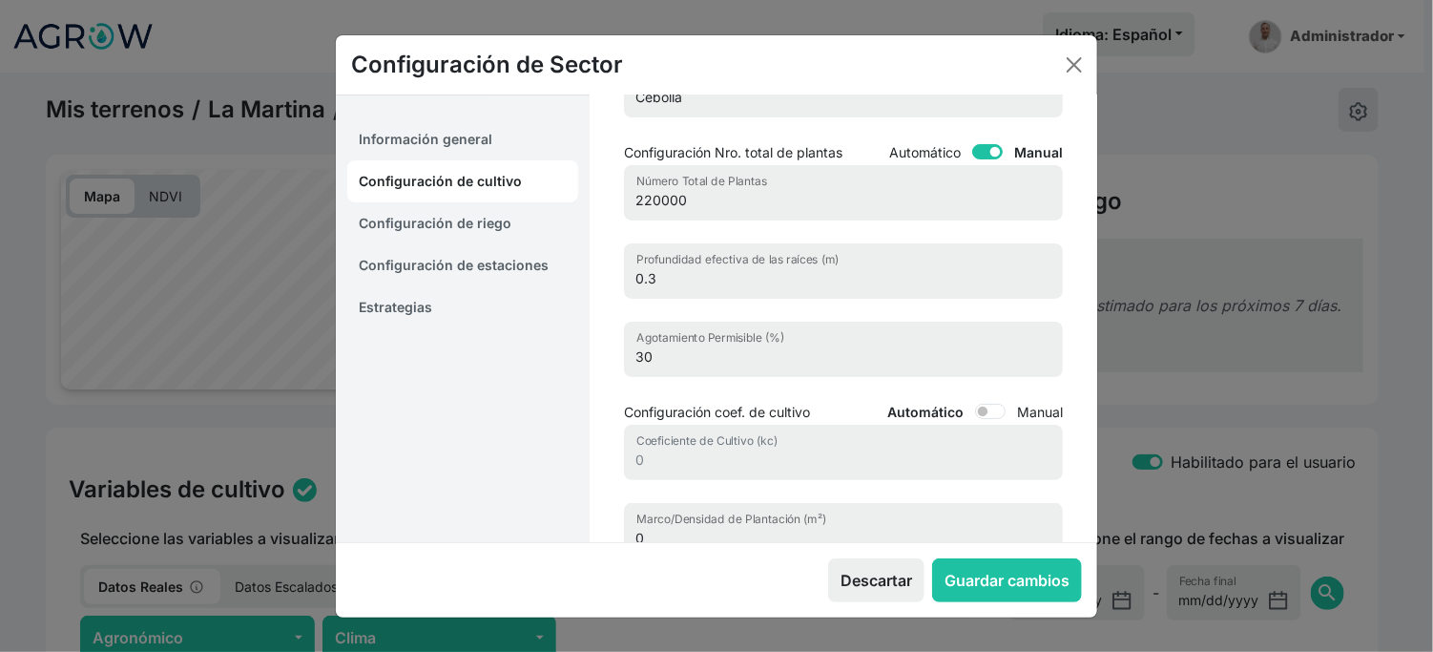
scroll to position [212, 0]
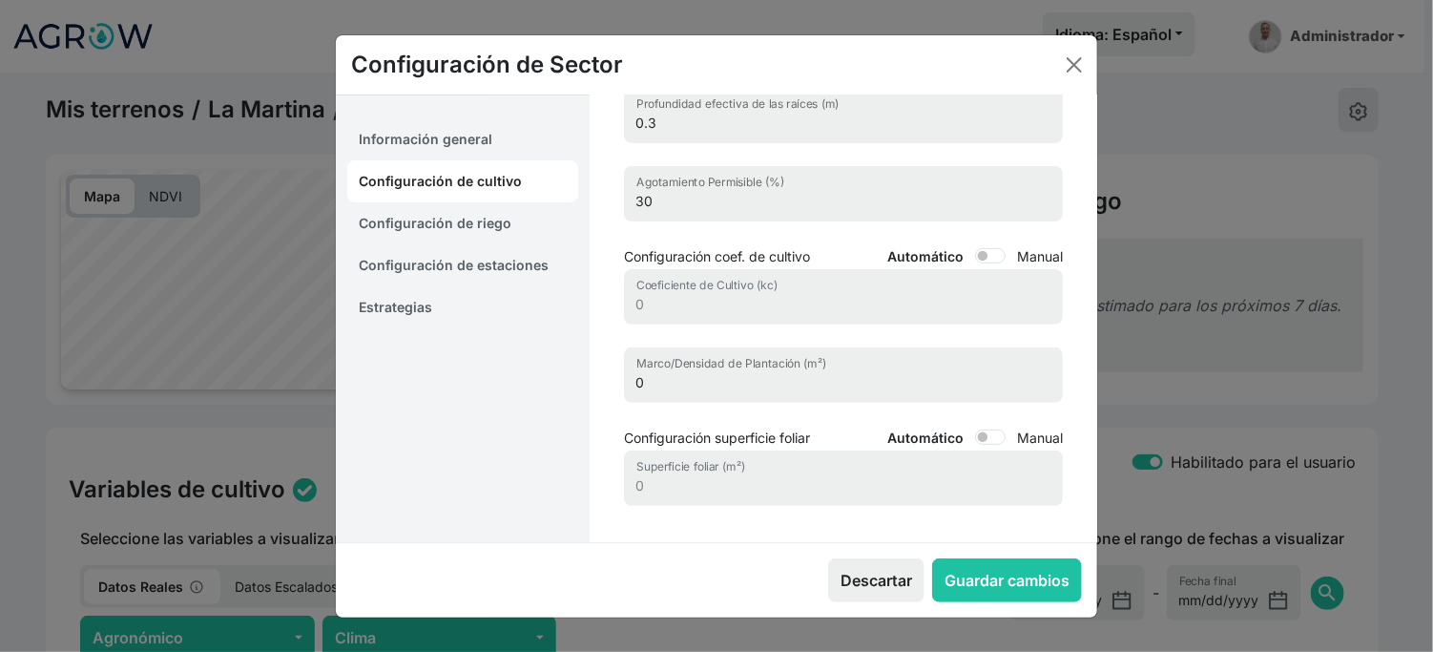
click at [460, 244] on link "Configuración de riego" at bounding box center [462, 223] width 231 height 42
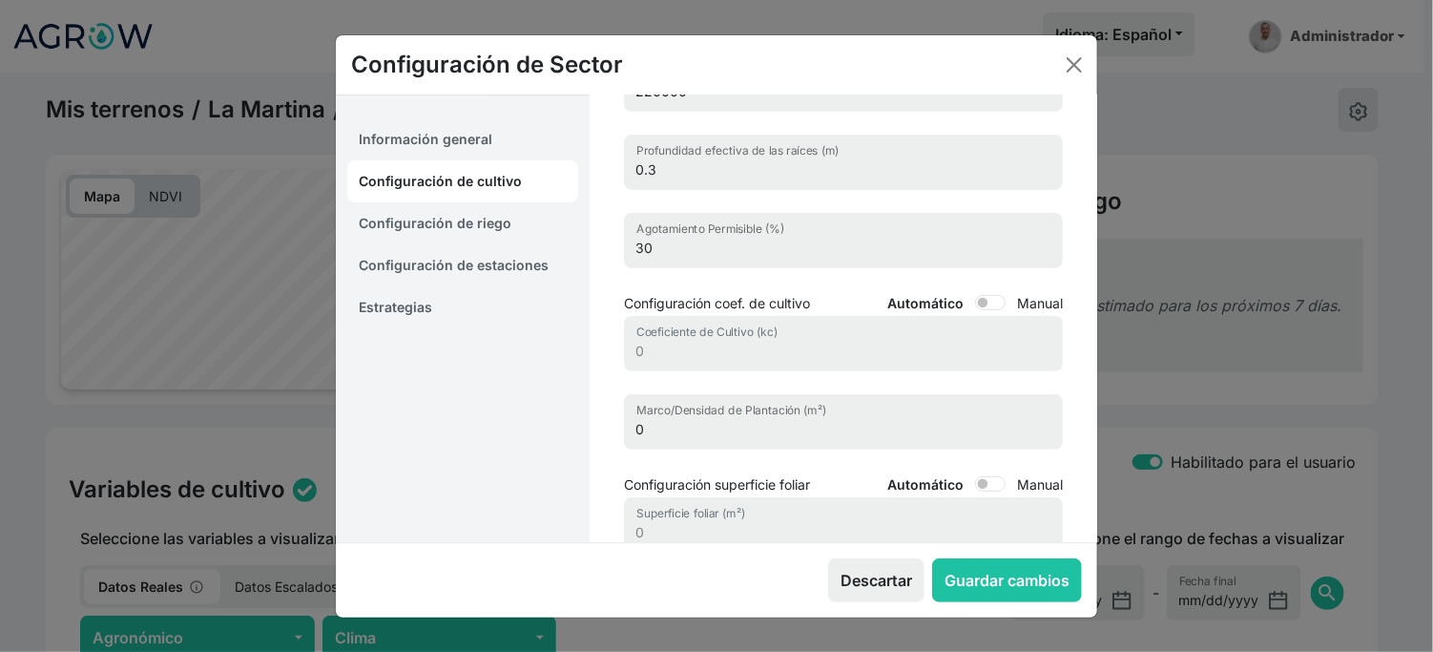
select select "8"
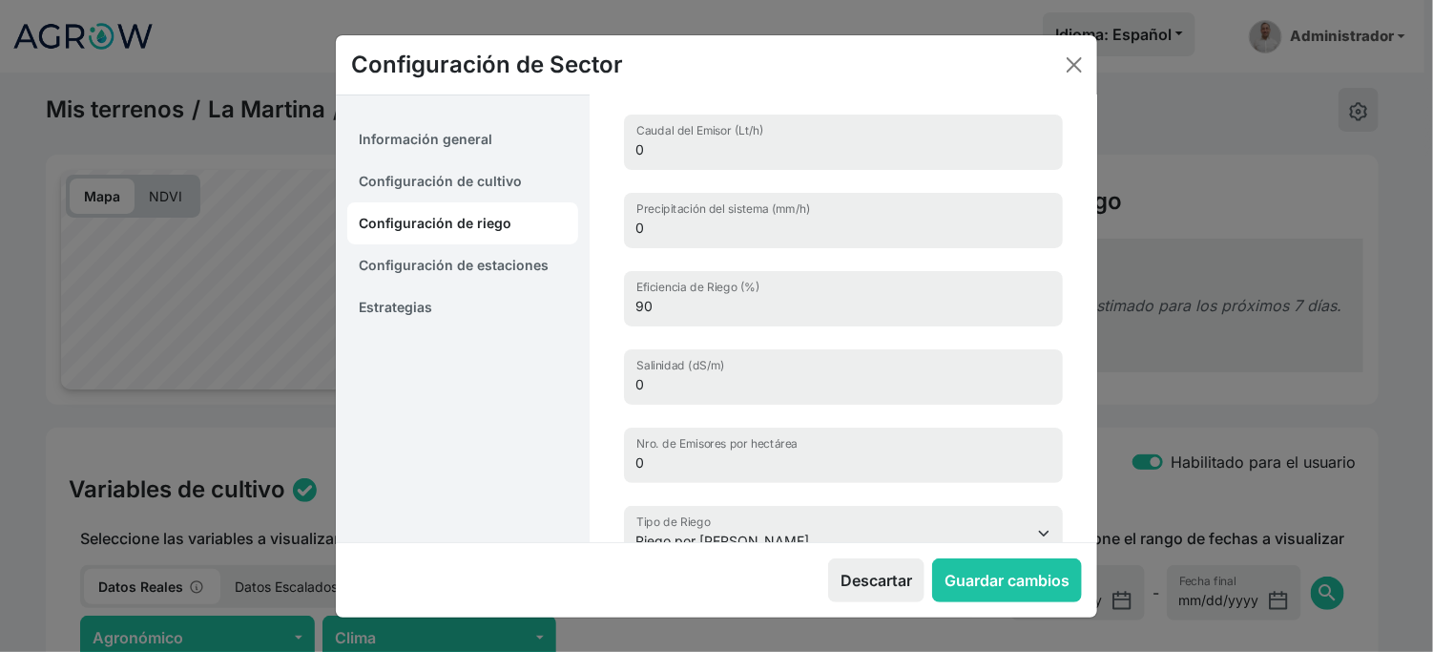
scroll to position [0, 0]
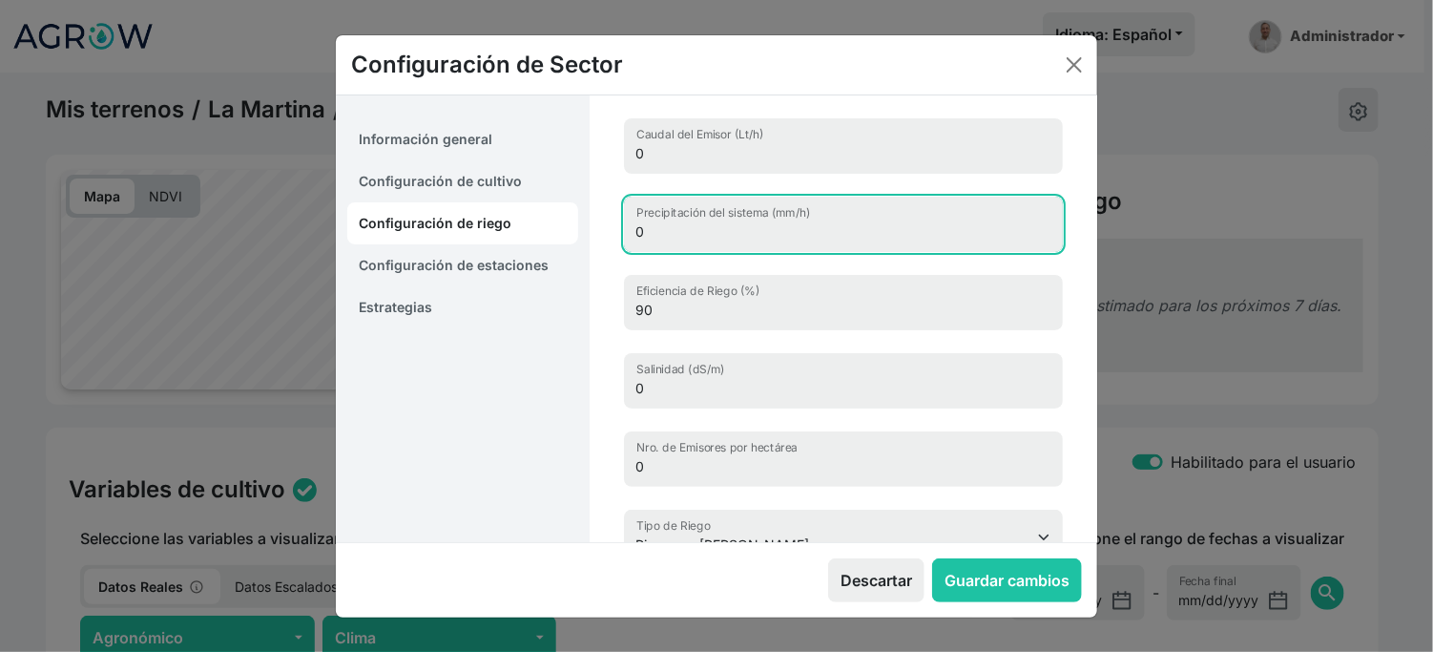
drag, startPoint x: 673, startPoint y: 286, endPoint x: 529, endPoint y: 284, distance: 144.1
click at [529, 284] on div "Información general Configuración de cultivo Configuración de riego Configuraci…" at bounding box center [716, 318] width 761 height 446
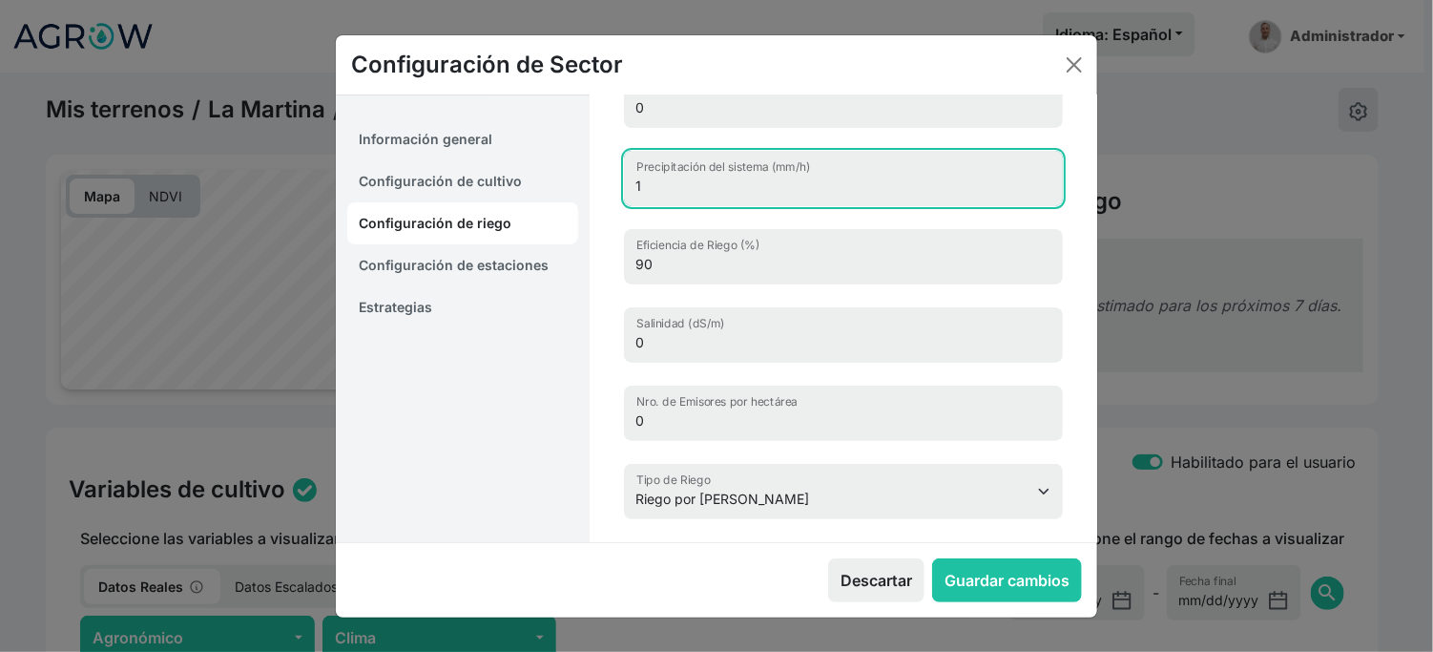
scroll to position [165, 0]
type input "1"
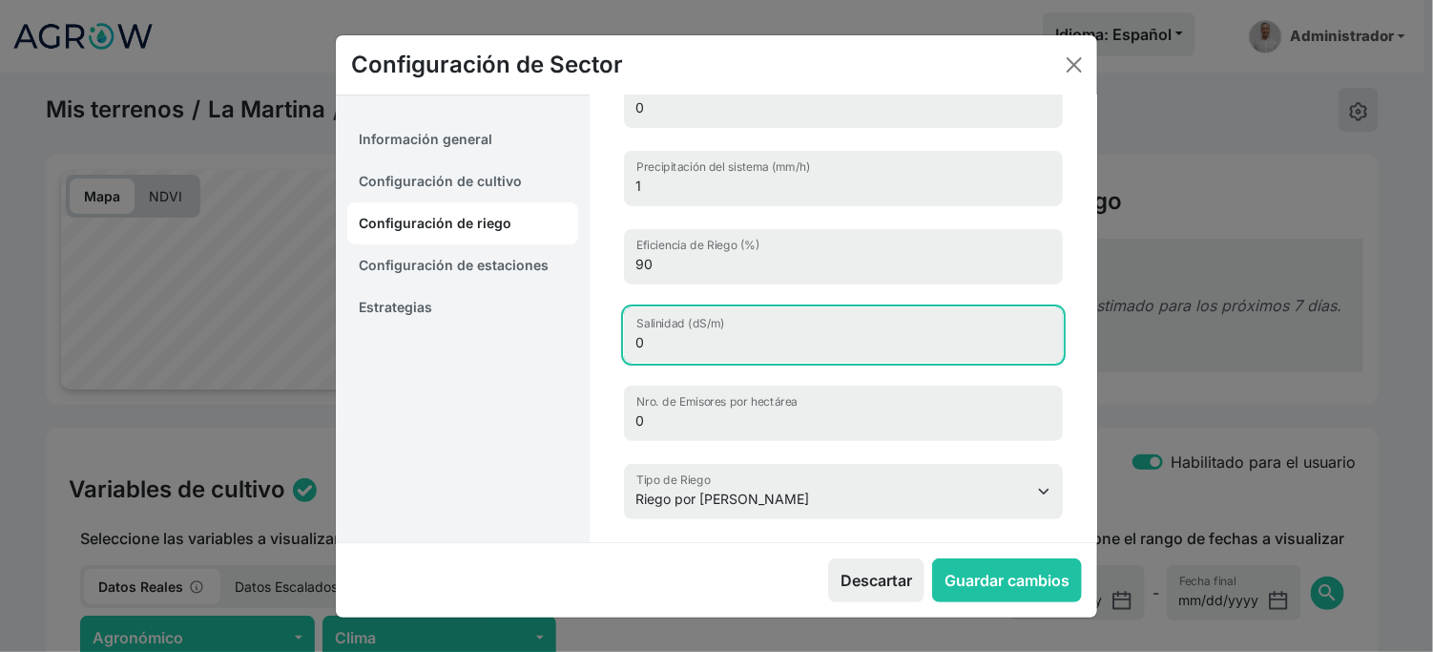
drag, startPoint x: 675, startPoint y: 309, endPoint x: 510, endPoint y: 296, distance: 165.6
click at [510, 296] on div "Información general Configuración de cultivo Configuración de riego Configuraci…" at bounding box center [716, 318] width 761 height 446
type input "1"
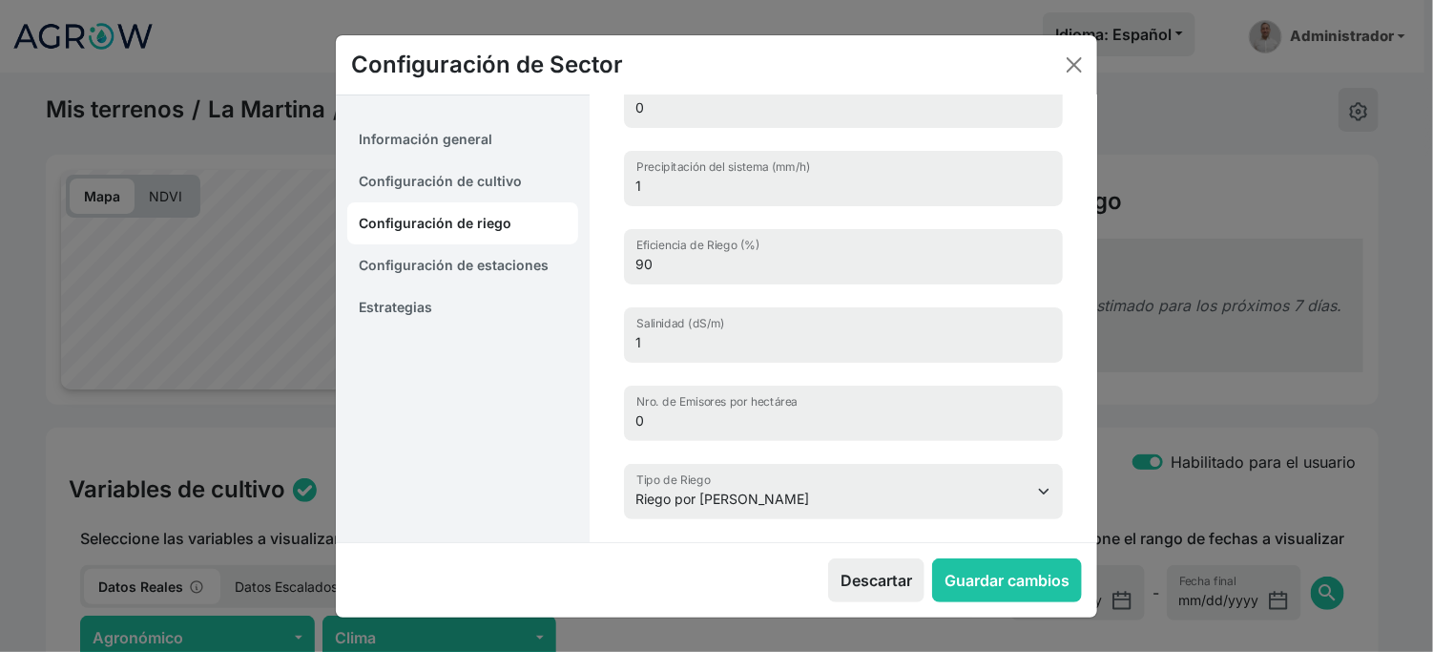
click at [452, 278] on link "Configuración de estaciones" at bounding box center [462, 265] width 231 height 42
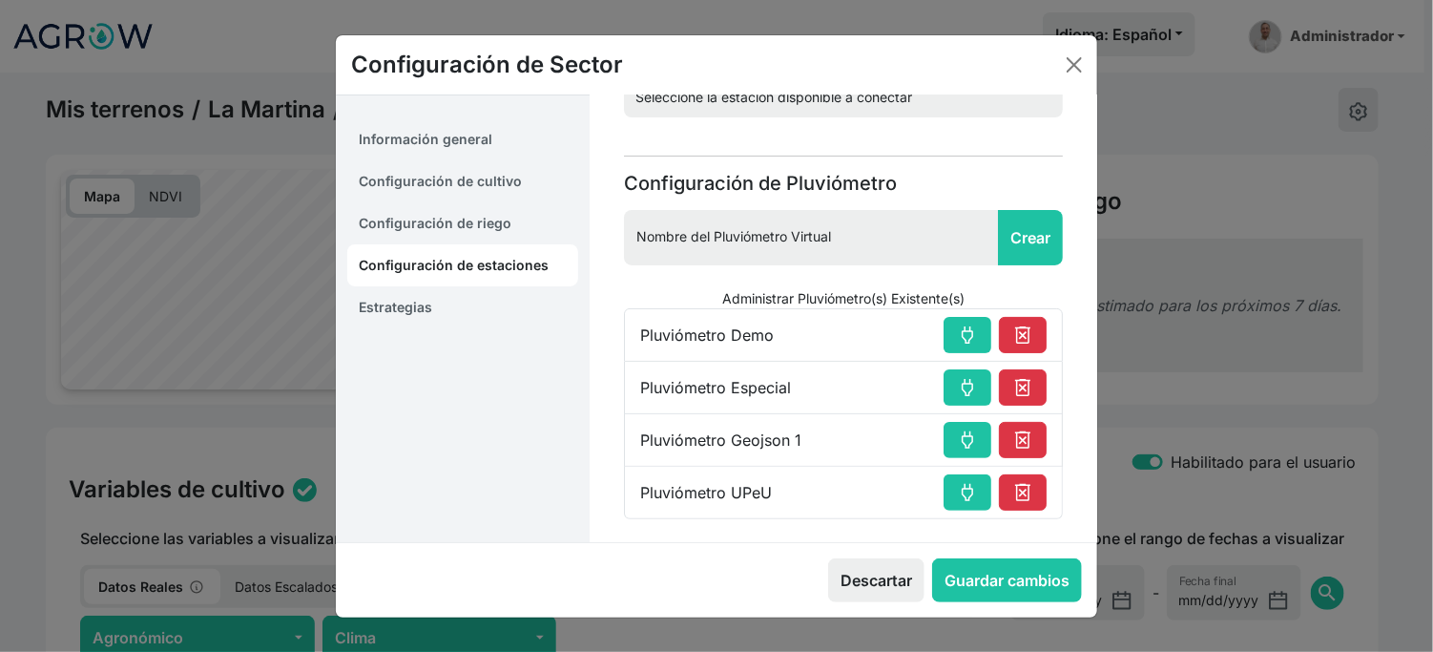
click at [414, 315] on link "Estrategias" at bounding box center [462, 307] width 231 height 42
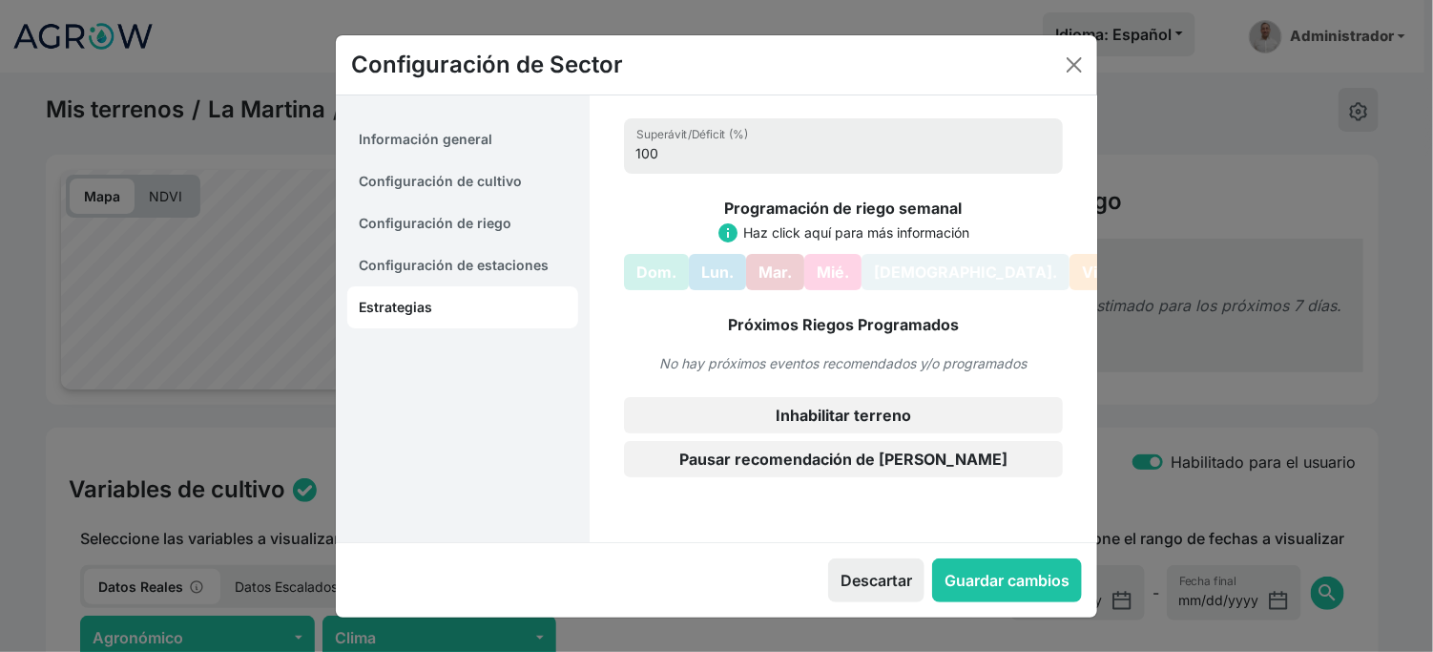
scroll to position [89, 0]
click at [672, 254] on button "Dom." at bounding box center [656, 272] width 65 height 36
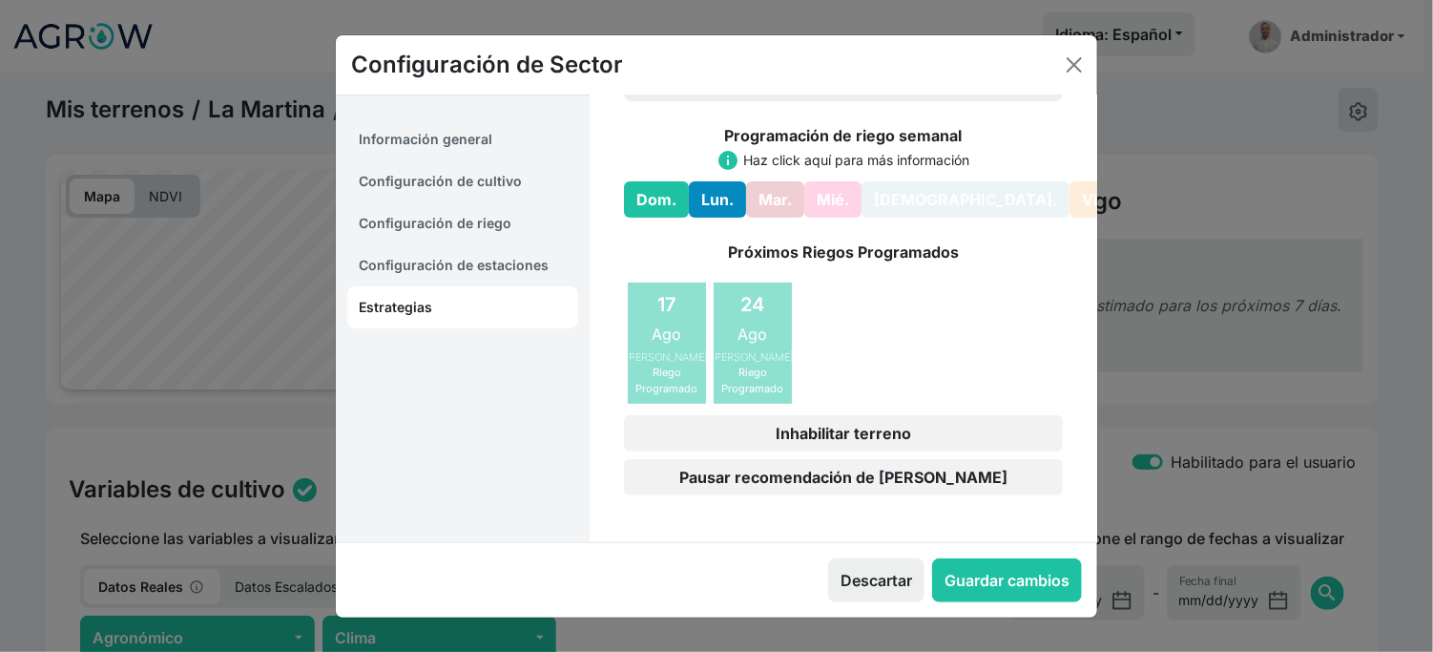
click at [723, 218] on button "Lun." at bounding box center [717, 199] width 57 height 36
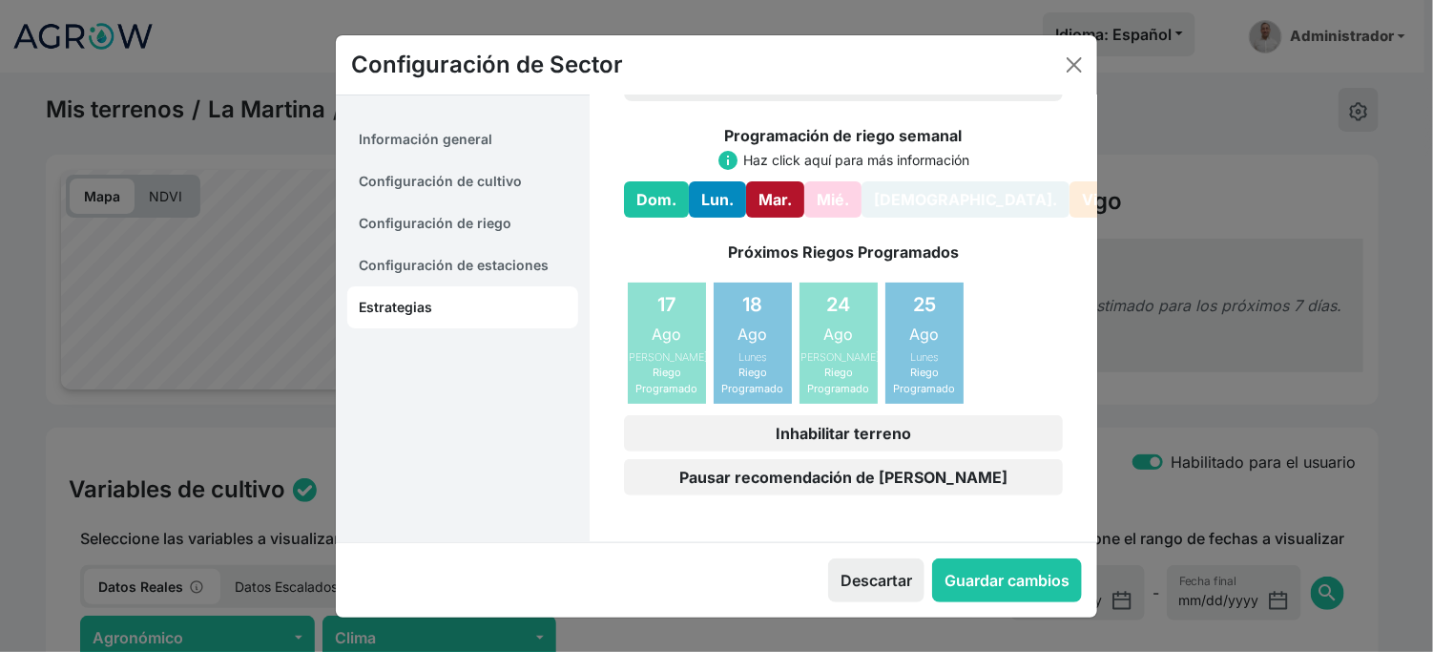
click at [781, 206] on button "Mar." at bounding box center [775, 199] width 58 height 36
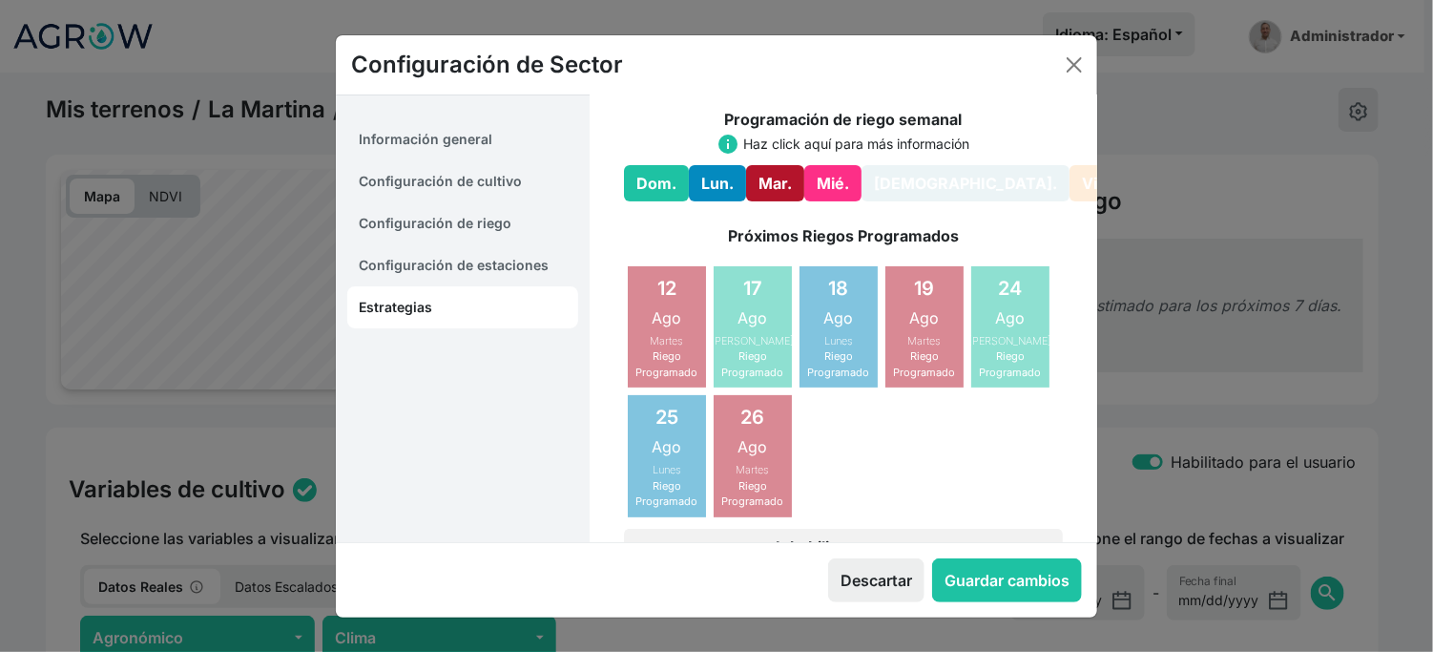
click at [833, 201] on button "Mié." at bounding box center [832, 183] width 57 height 36
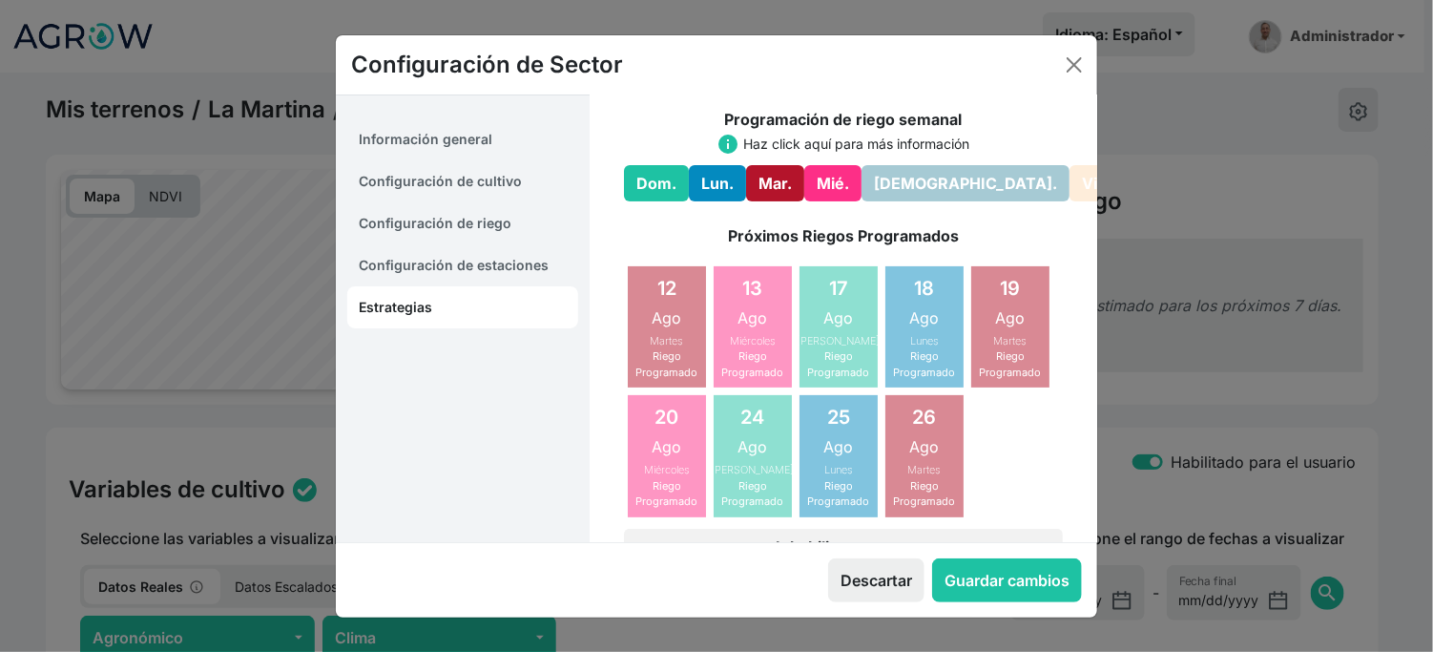
click at [925, 201] on button "[DEMOGRAPHIC_DATA]." at bounding box center [965, 183] width 208 height 36
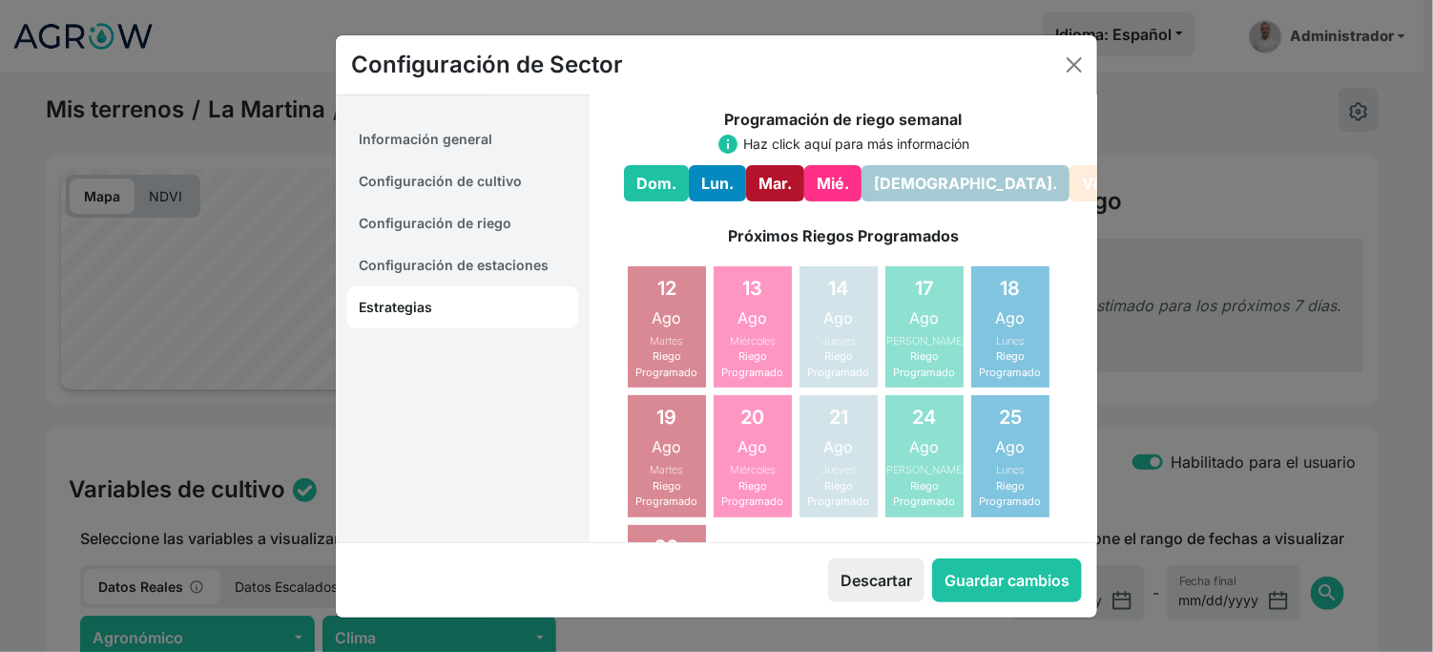
click at [681, 201] on button "Dom." at bounding box center [656, 183] width 65 height 36
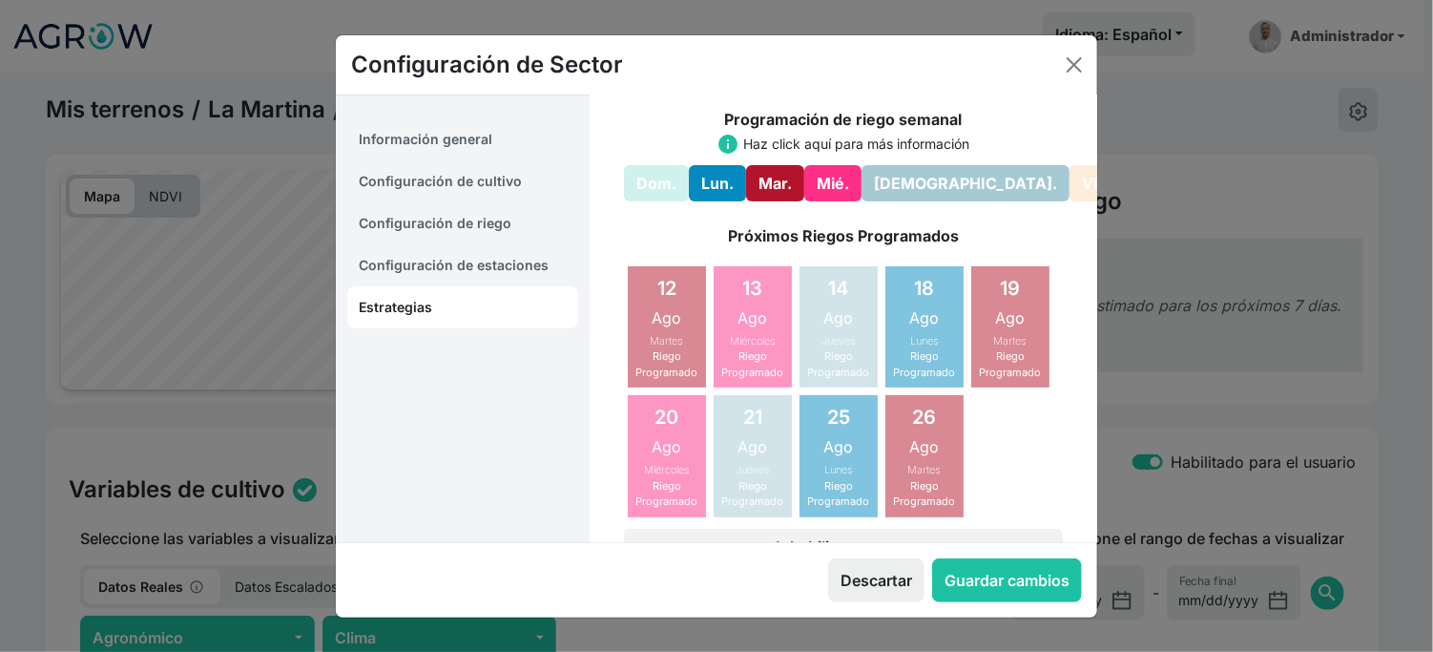
click at [733, 201] on button "Lun." at bounding box center [717, 183] width 57 height 36
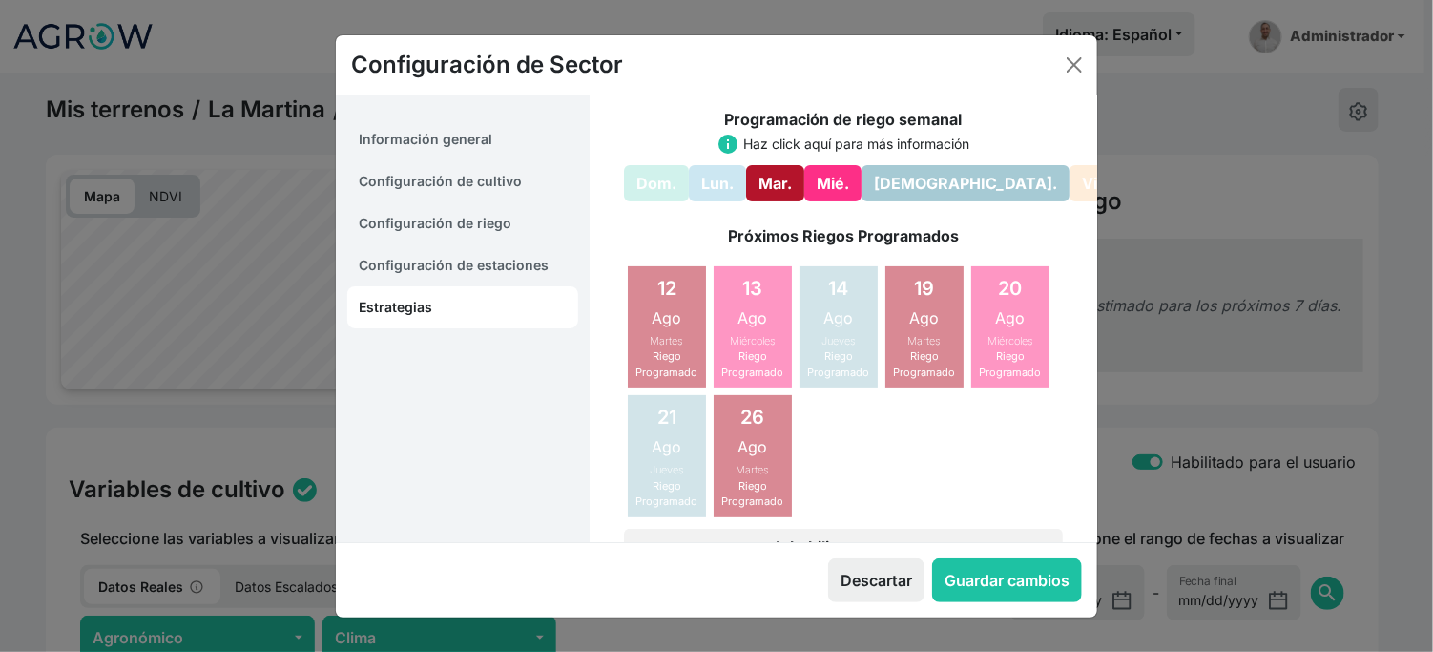
click at [789, 197] on div "Programación de riego semanal info Haz click aquí para más información En esta …" at bounding box center [843, 154] width 439 height 93
click at [798, 201] on button "Mar." at bounding box center [775, 183] width 58 height 36
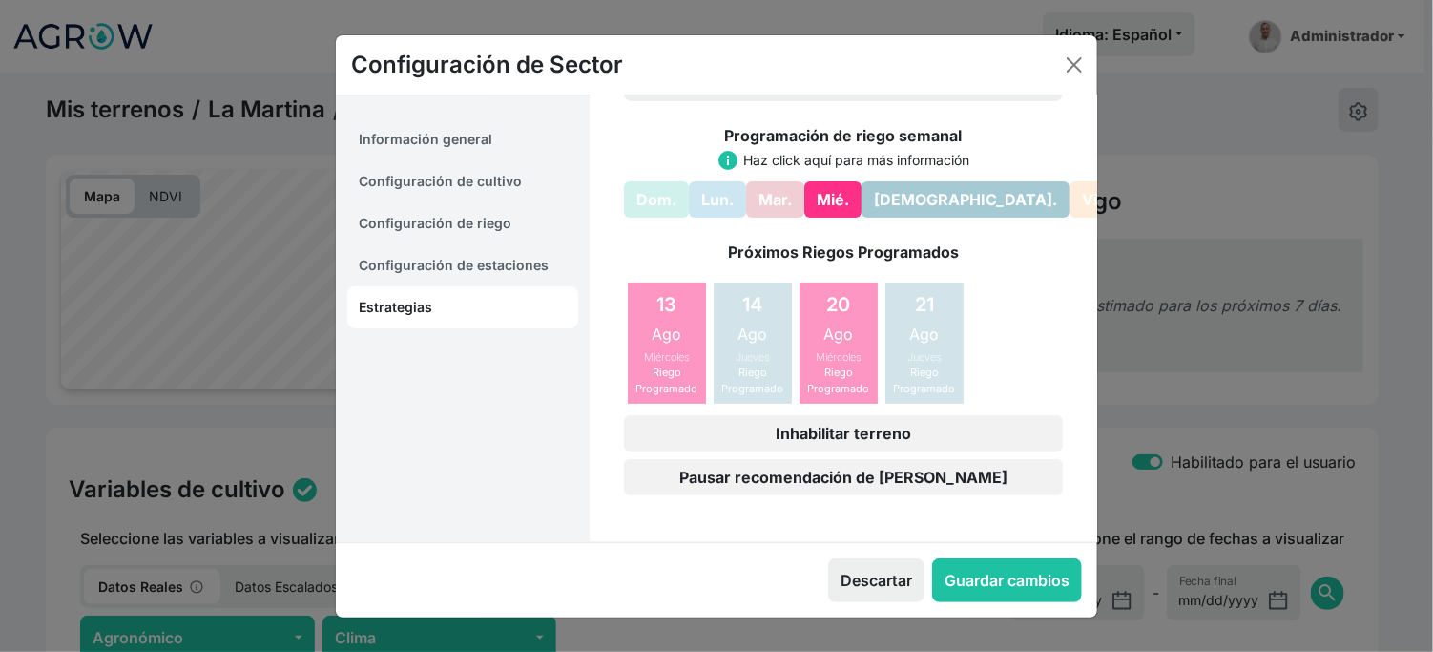
click at [839, 209] on button "Mié." at bounding box center [832, 199] width 57 height 36
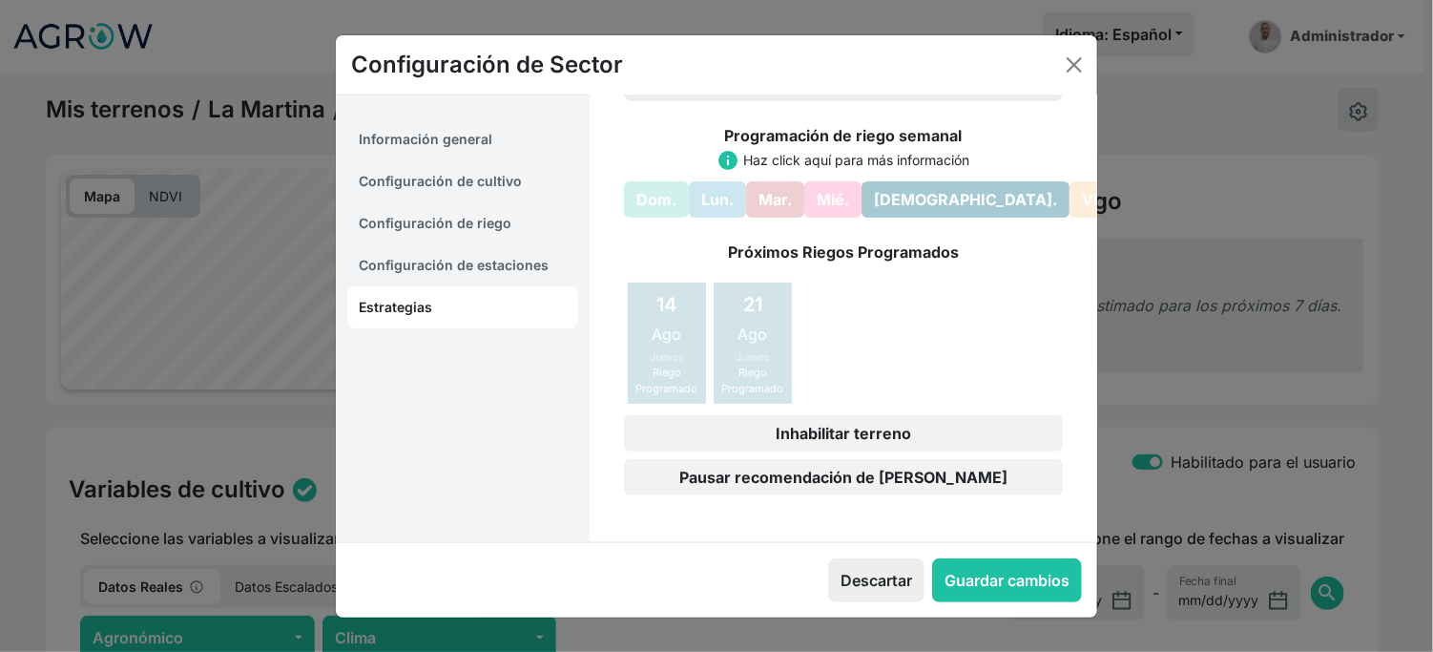
click at [932, 208] on button "[DEMOGRAPHIC_DATA]." at bounding box center [965, 199] width 208 height 36
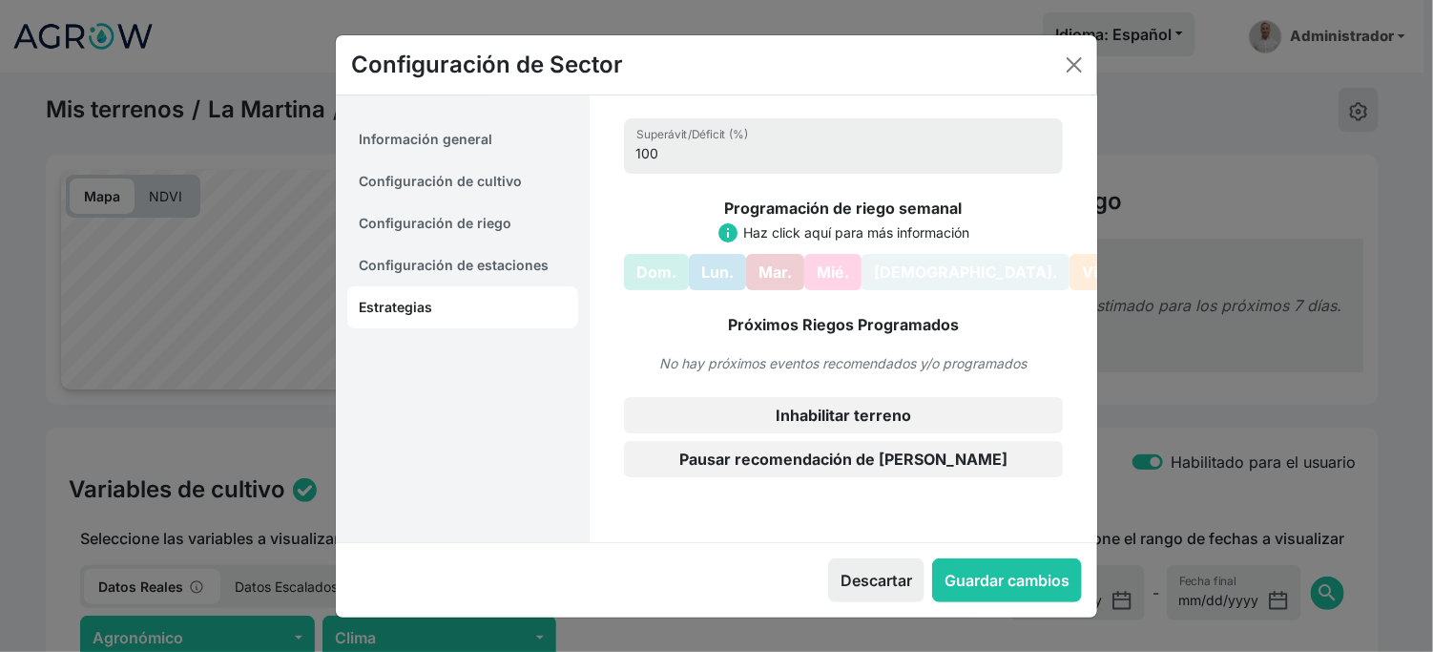
scroll to position [0, 0]
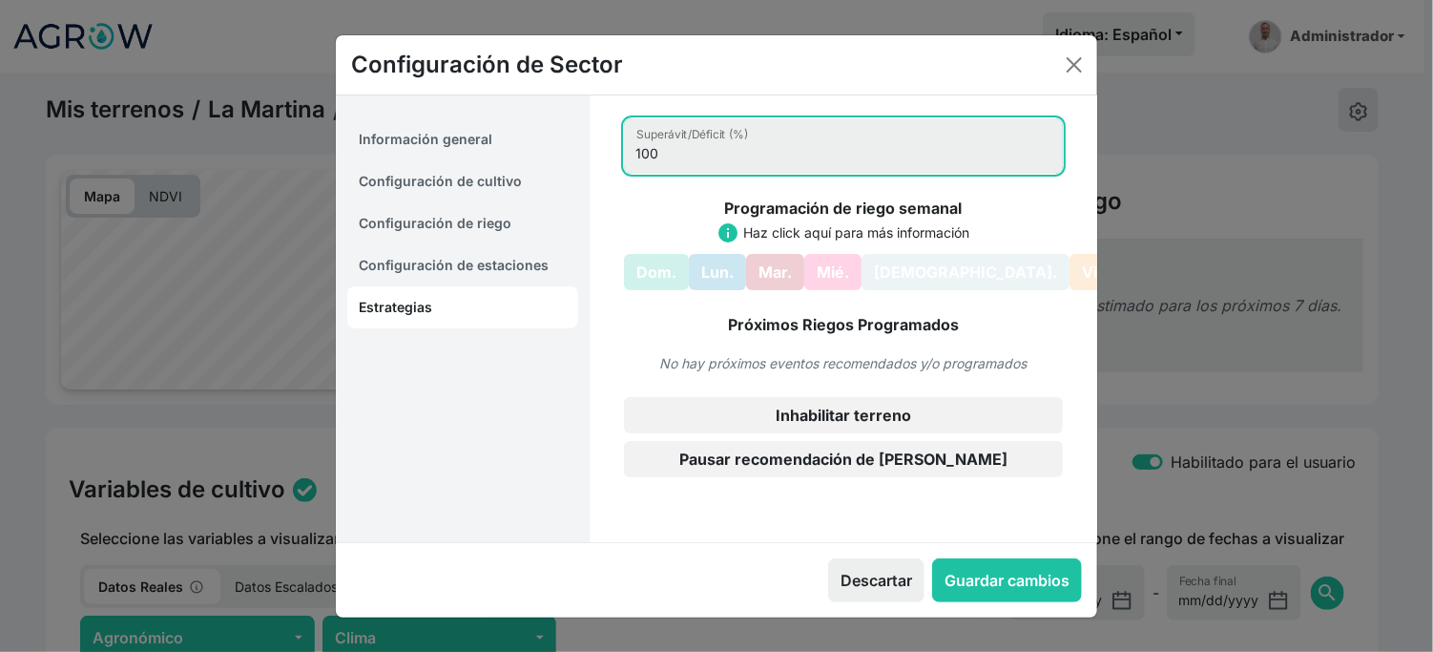
drag, startPoint x: 683, startPoint y: 160, endPoint x: 652, endPoint y: 161, distance: 31.5
click at [652, 161] on input "100" at bounding box center [843, 145] width 439 height 55
type input "100"
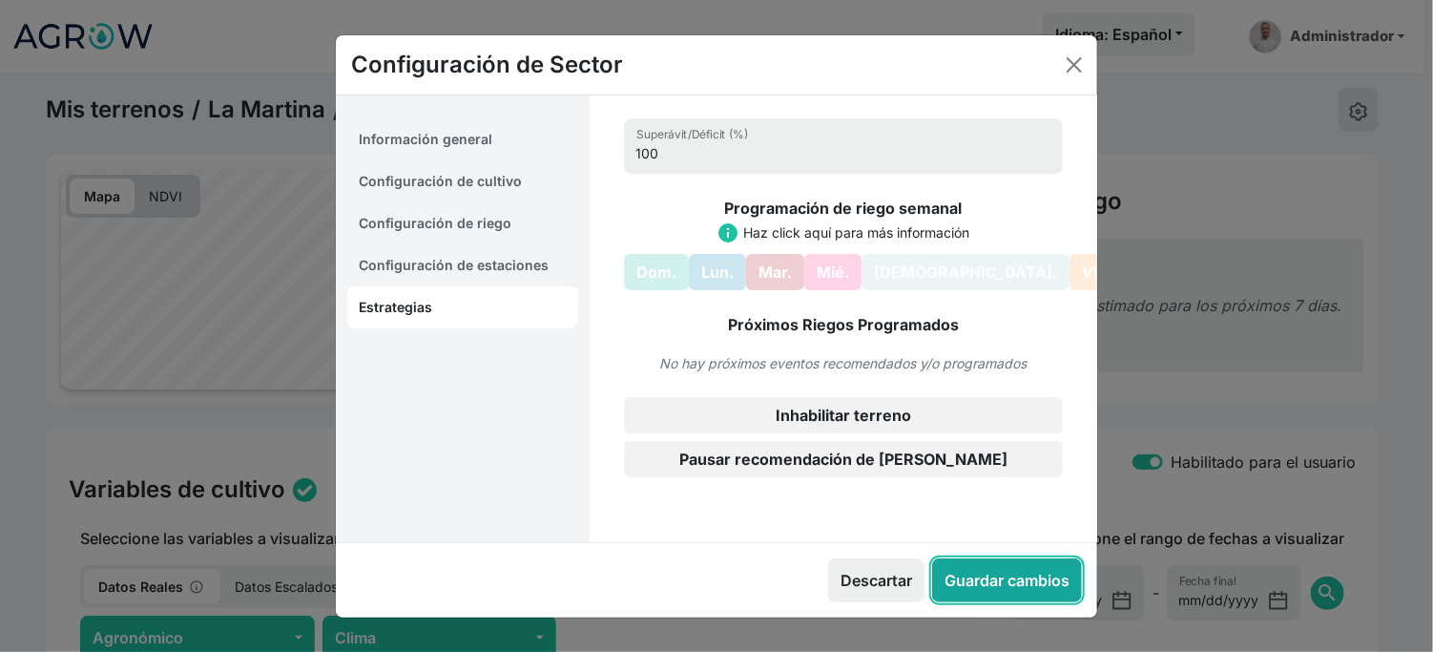
click at [932, 573] on button "Guardar cambios" at bounding box center [1007, 580] width 150 height 44
select select "12"
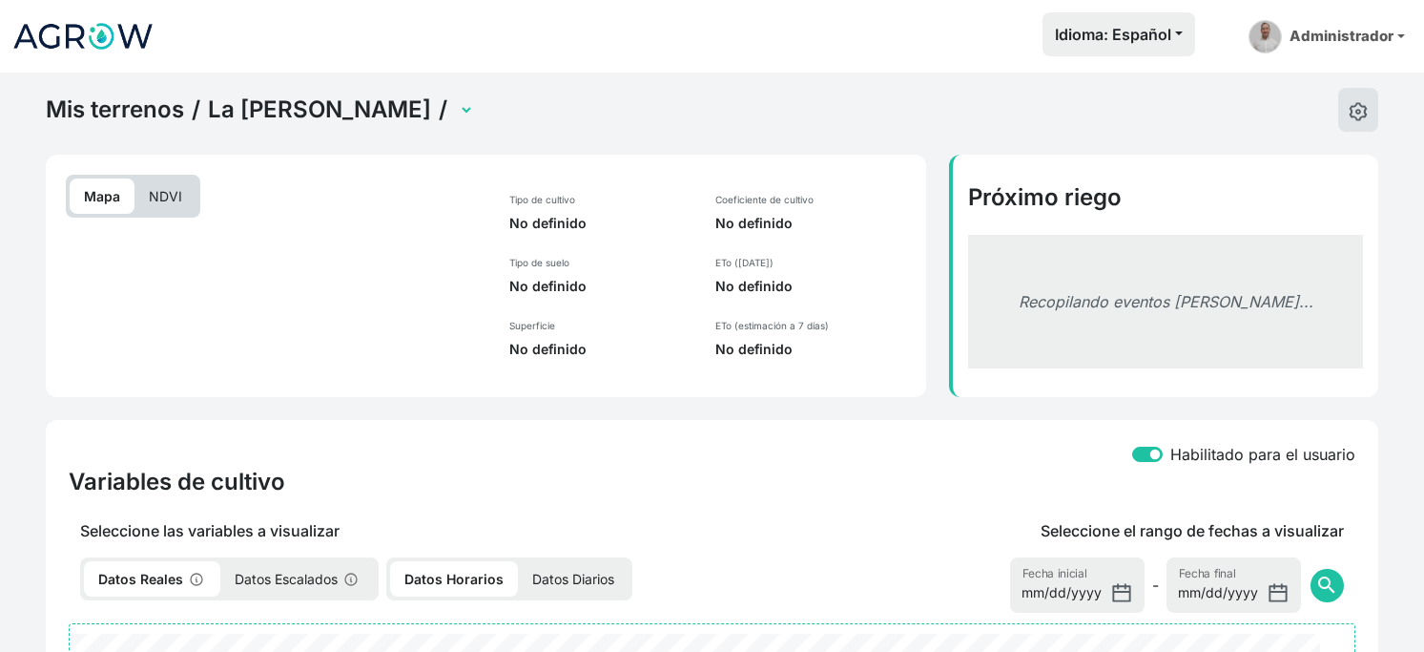
select select "2749"
